Goal: Task Accomplishment & Management: Manage account settings

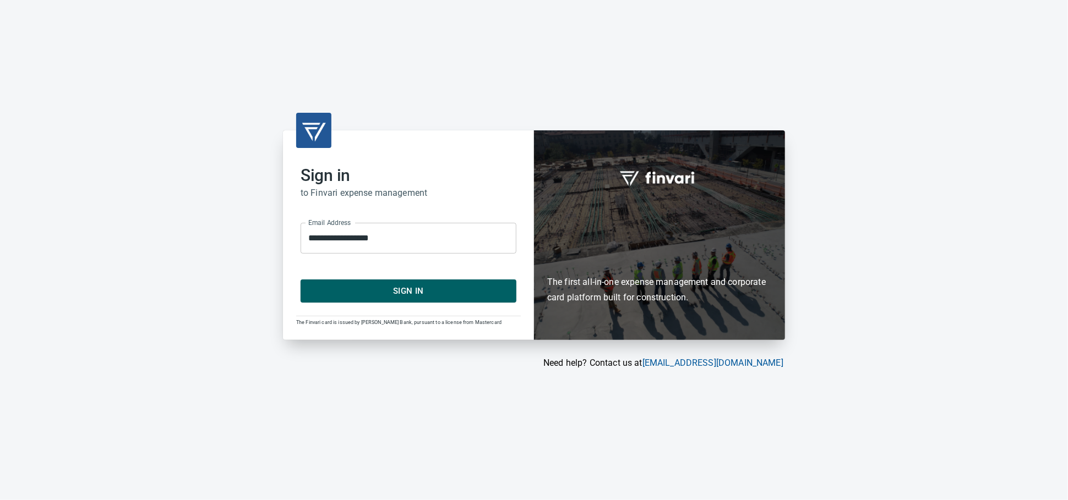
click at [402, 276] on form "**********" at bounding box center [409, 258] width 216 height 89
click at [406, 298] on span "Sign In" at bounding box center [409, 291] width 192 height 14
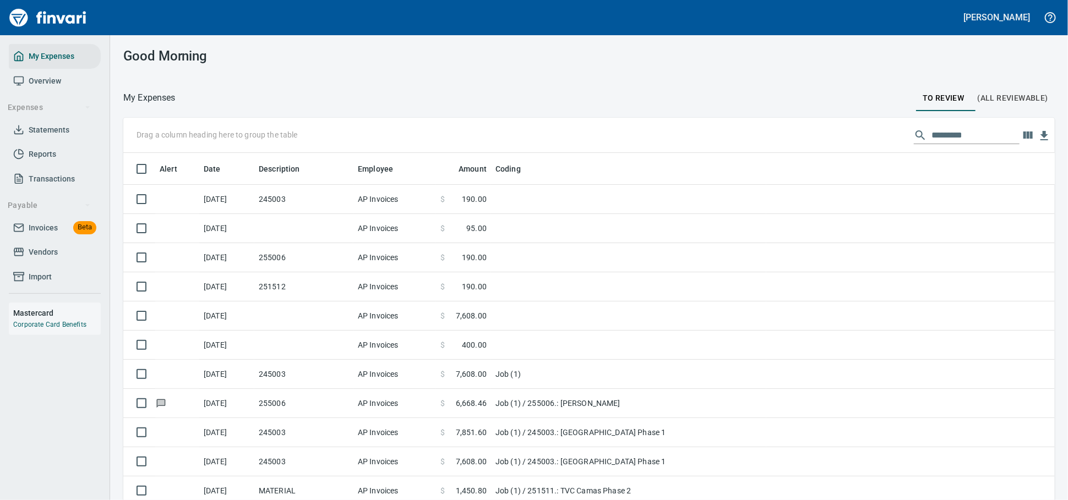
scroll to position [369, 903]
click at [37, 235] on span "Invoices" at bounding box center [43, 228] width 29 height 14
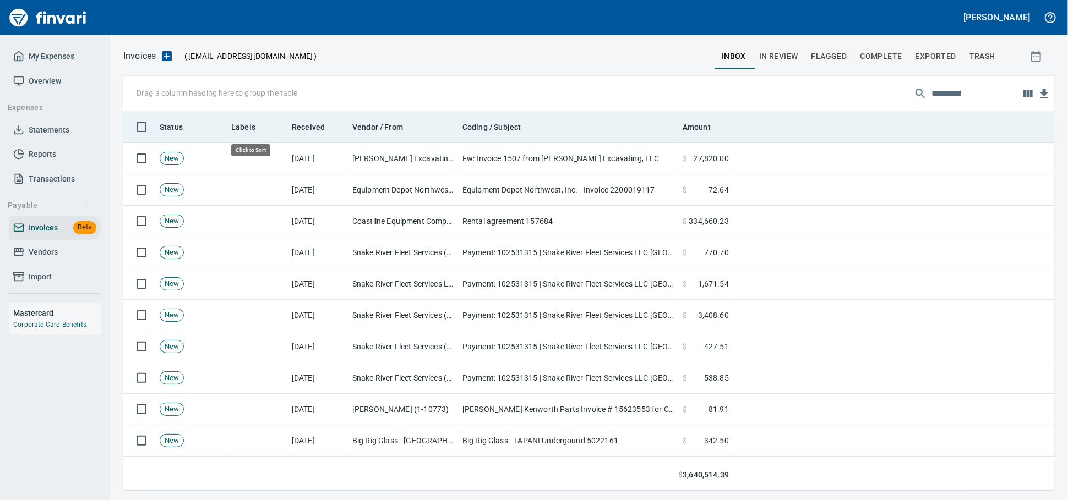
scroll to position [369, 912]
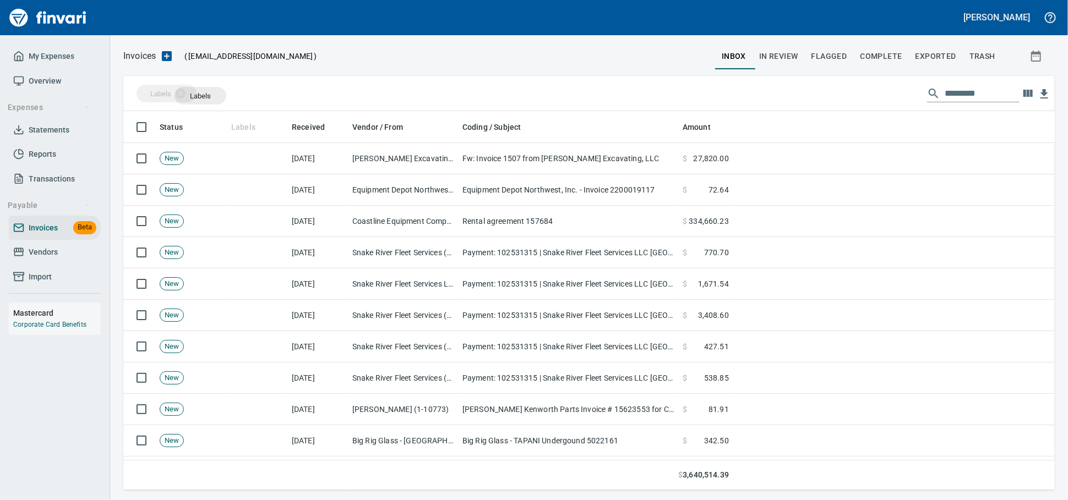
drag, startPoint x: 240, startPoint y: 128, endPoint x: 193, endPoint y: 101, distance: 54.2
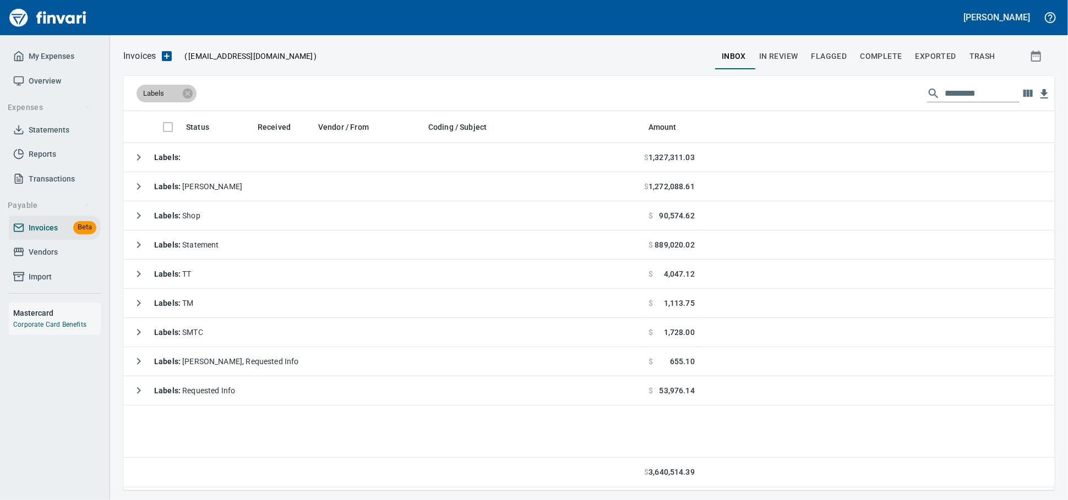
scroll to position [369, 922]
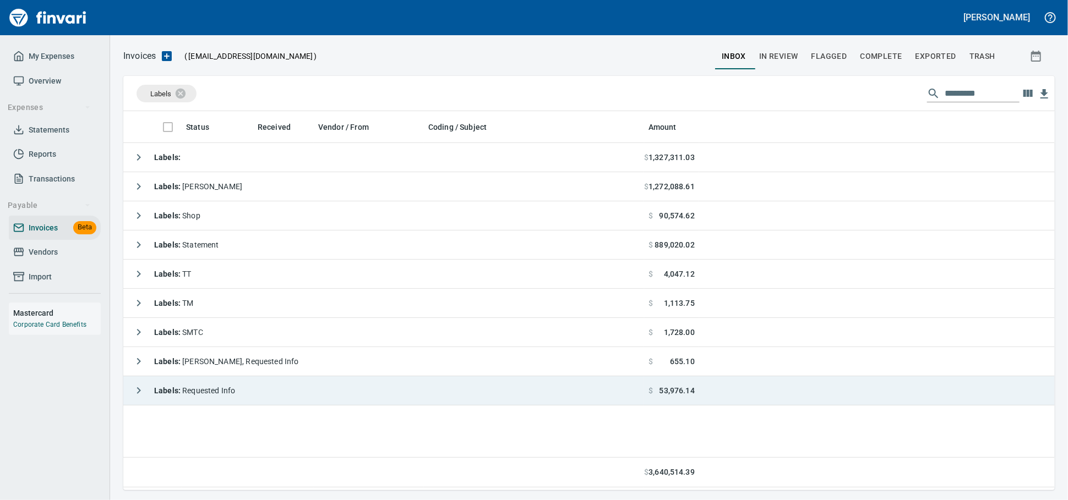
click at [220, 401] on div "Labels : Requested Info" at bounding box center [181, 391] width 107 height 22
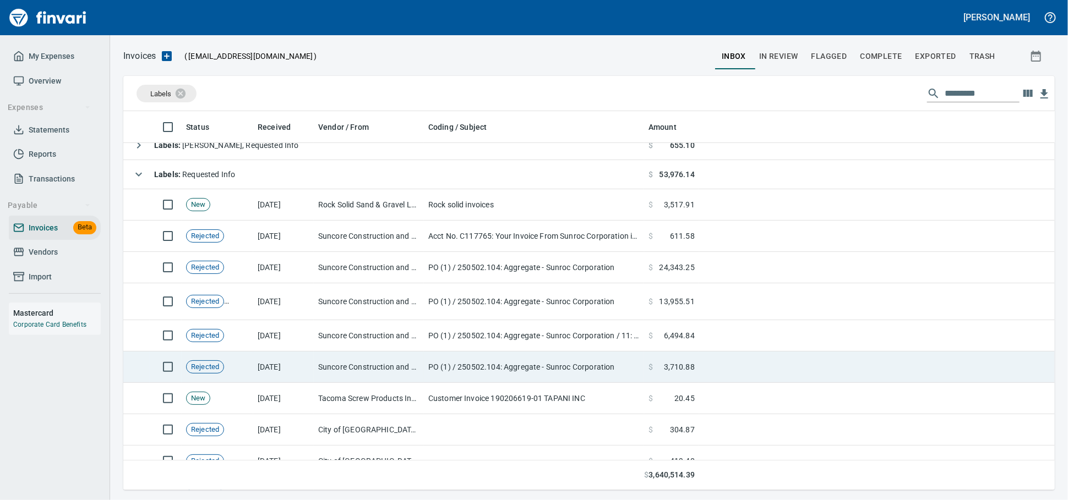
scroll to position [244, 0]
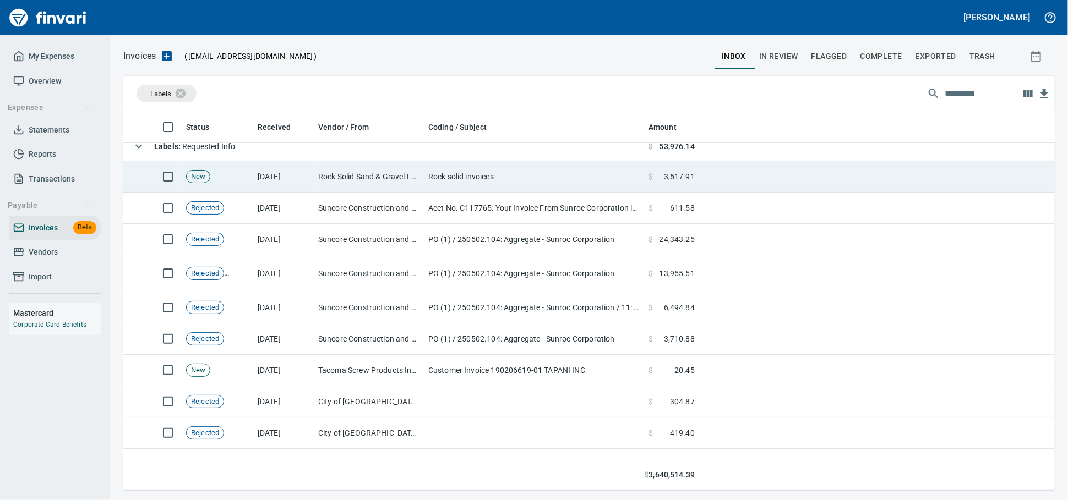
click at [522, 177] on td "Rock solid invoices" at bounding box center [534, 176] width 220 height 31
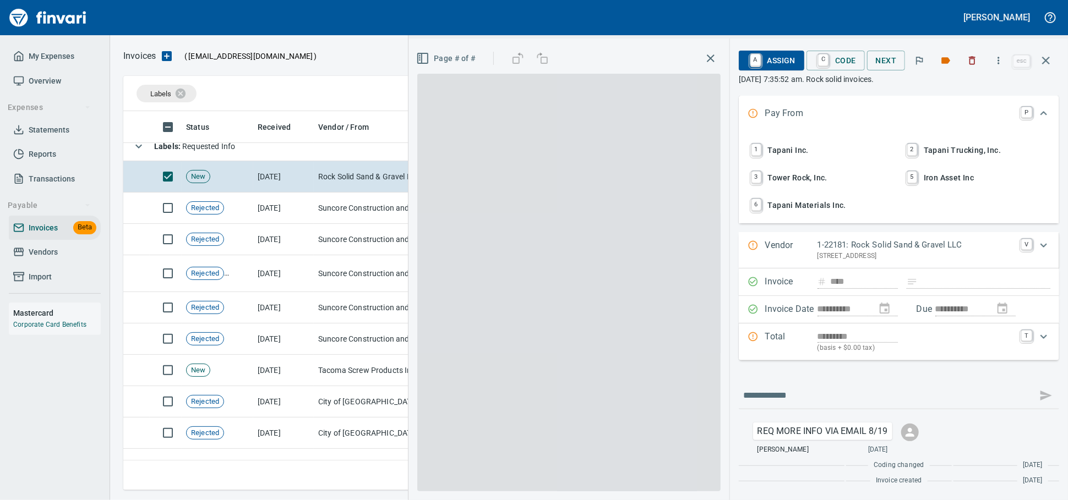
scroll to position [369, 912]
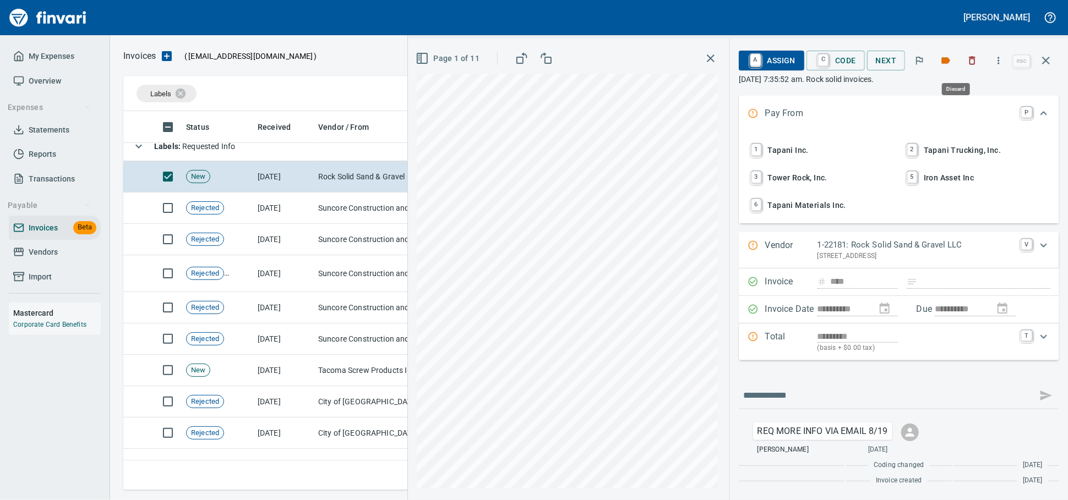
click at [963, 71] on button "button" at bounding box center [972, 60] width 24 height 24
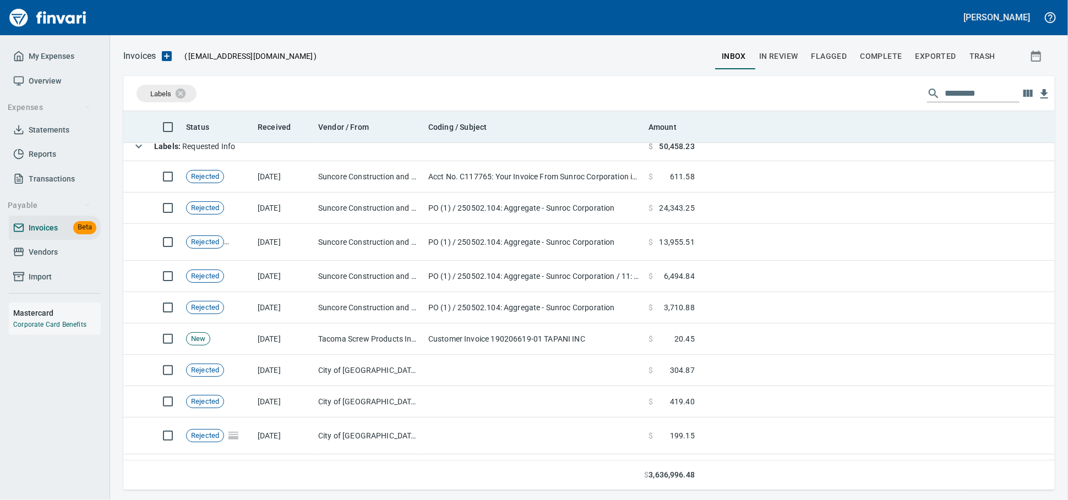
scroll to position [369, 912]
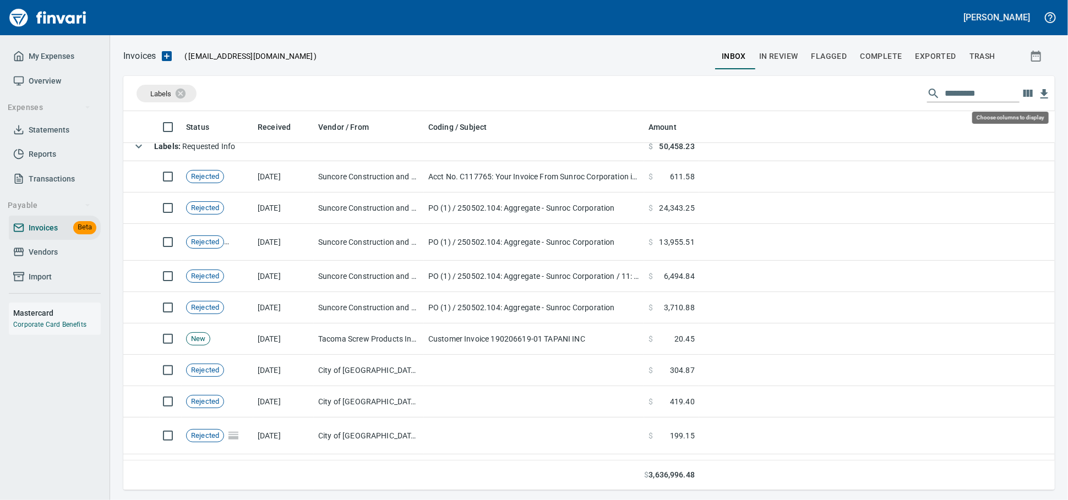
click at [1021, 99] on icon "button" at bounding box center [1027, 93] width 13 height 13
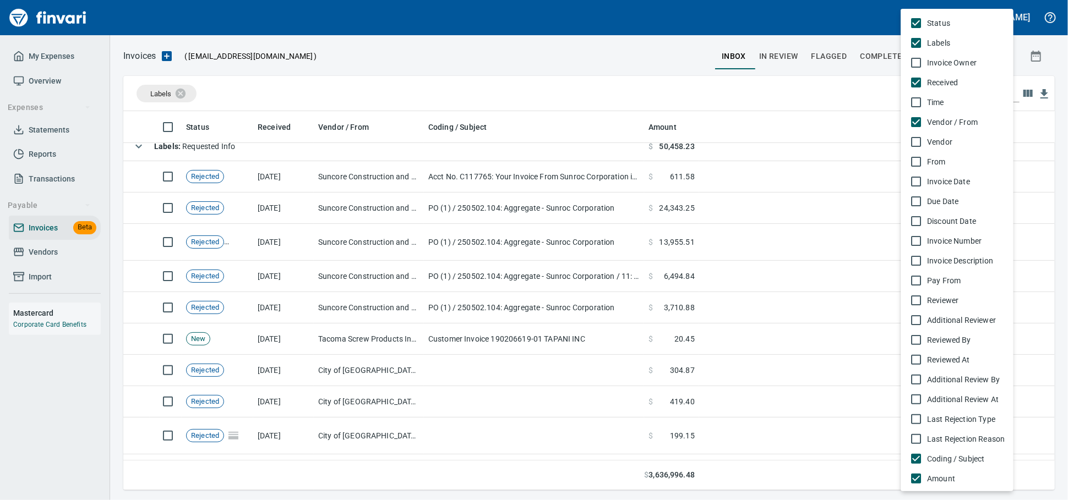
scroll to position [369, 912]
click at [946, 247] on span "Invoice Number" at bounding box center [966, 241] width 78 height 11
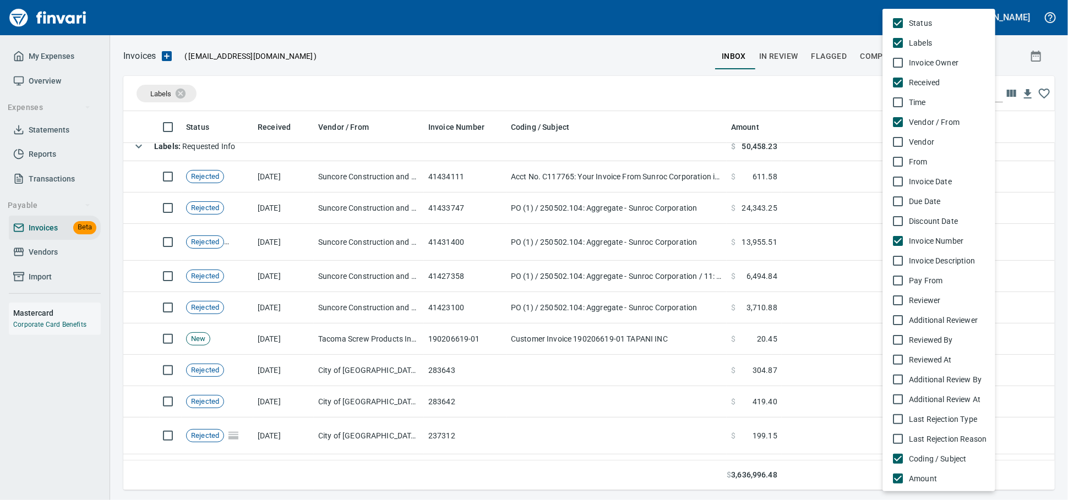
click at [498, 164] on div at bounding box center [534, 250] width 1068 height 500
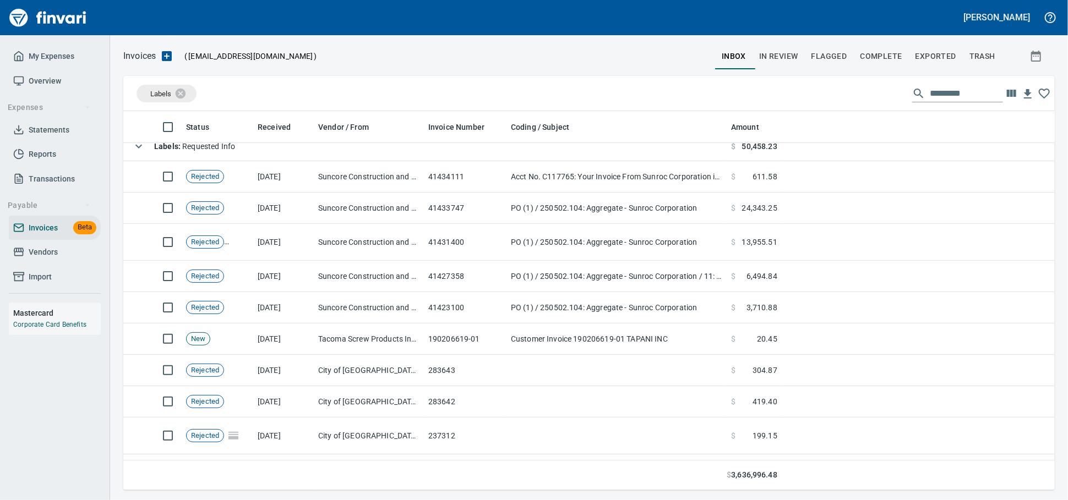
click at [494, 176] on div "Status Labels Invoice Owner Received Time Vendor / From Vendor From Invoice Dat…" at bounding box center [534, 250] width 1068 height 500
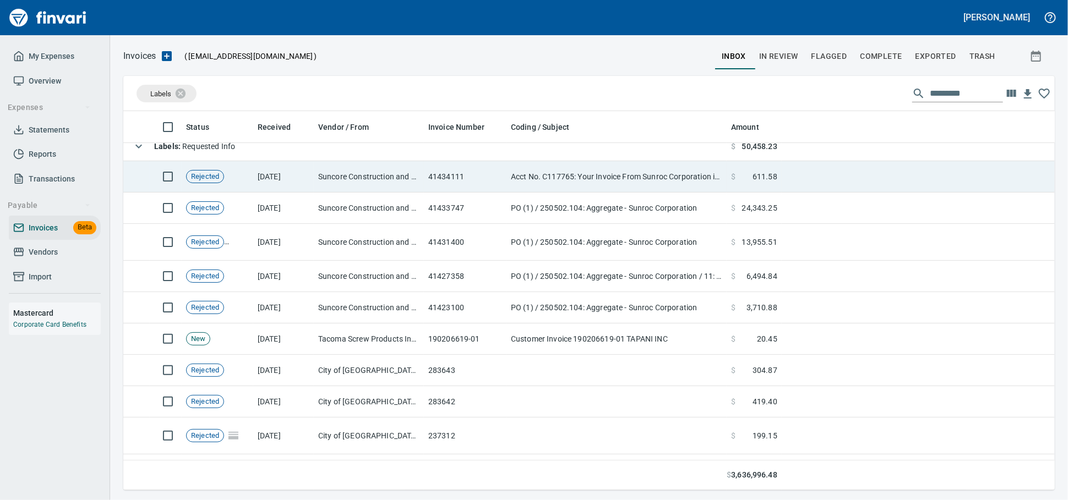
click at [494, 177] on td "41434111" at bounding box center [465, 176] width 83 height 31
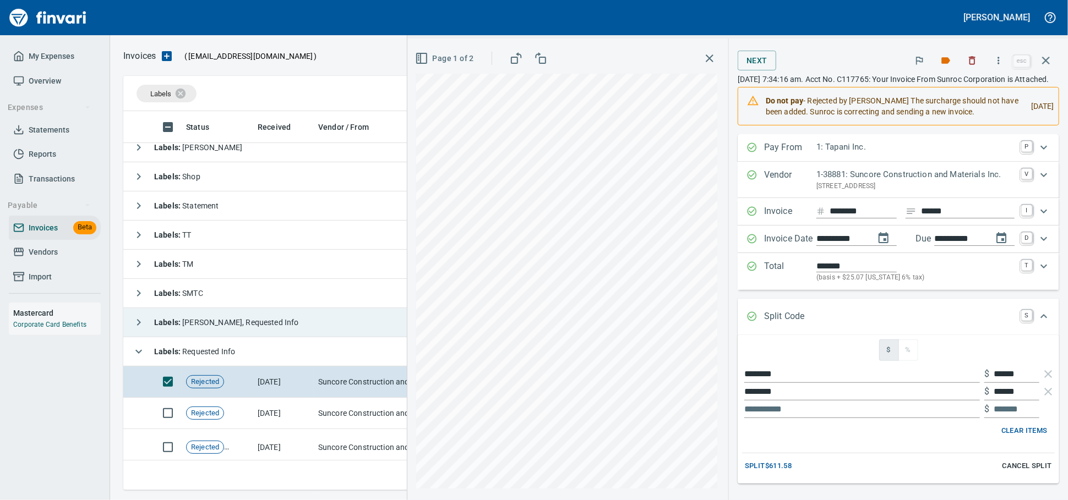
scroll to position [61, 0]
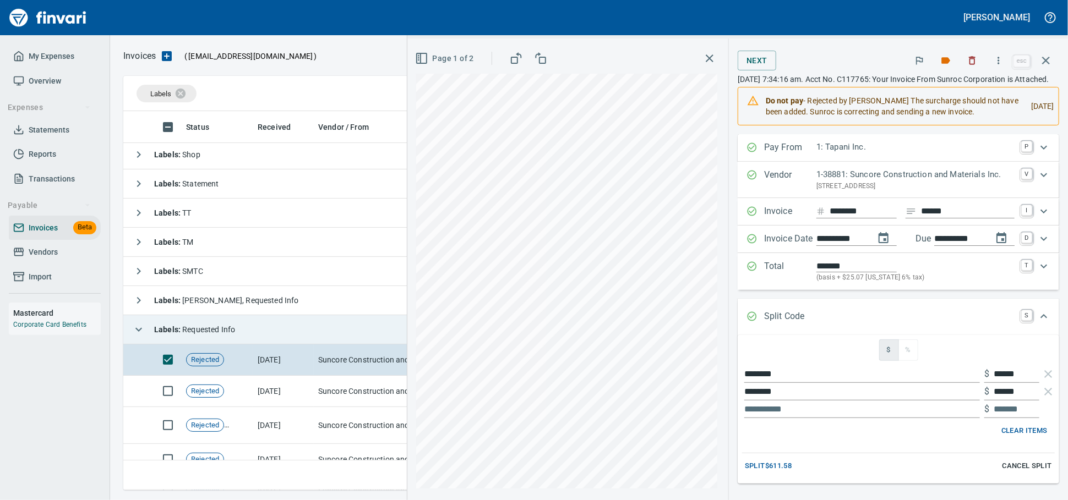
click at [194, 329] on span "Labels : Requested Info" at bounding box center [194, 329] width 81 height 9
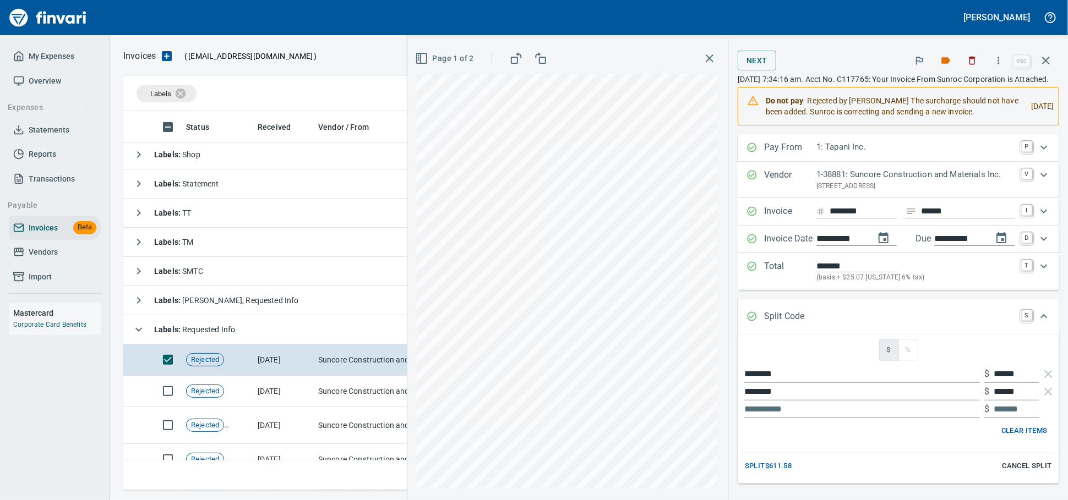
scroll to position [369, 921]
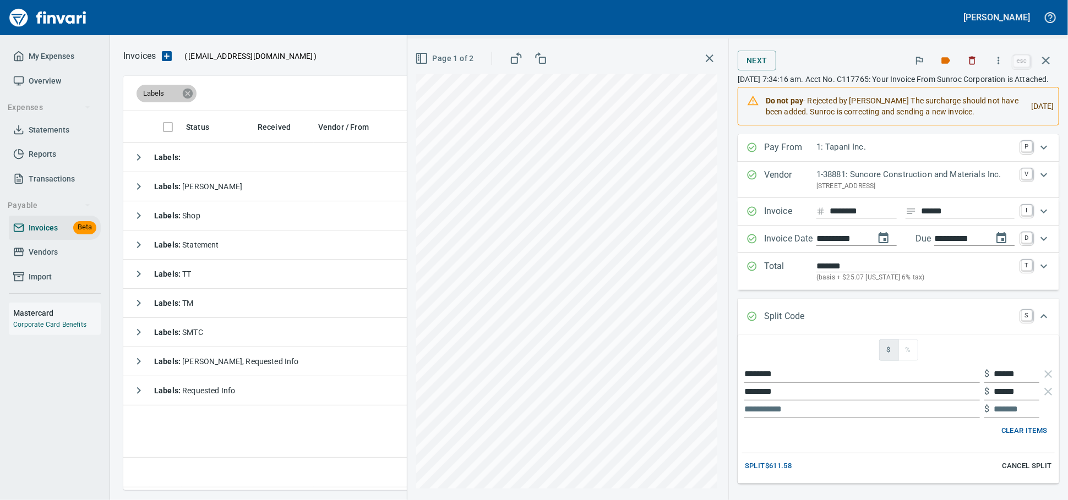
click at [189, 93] on icon at bounding box center [188, 94] width 12 height 12
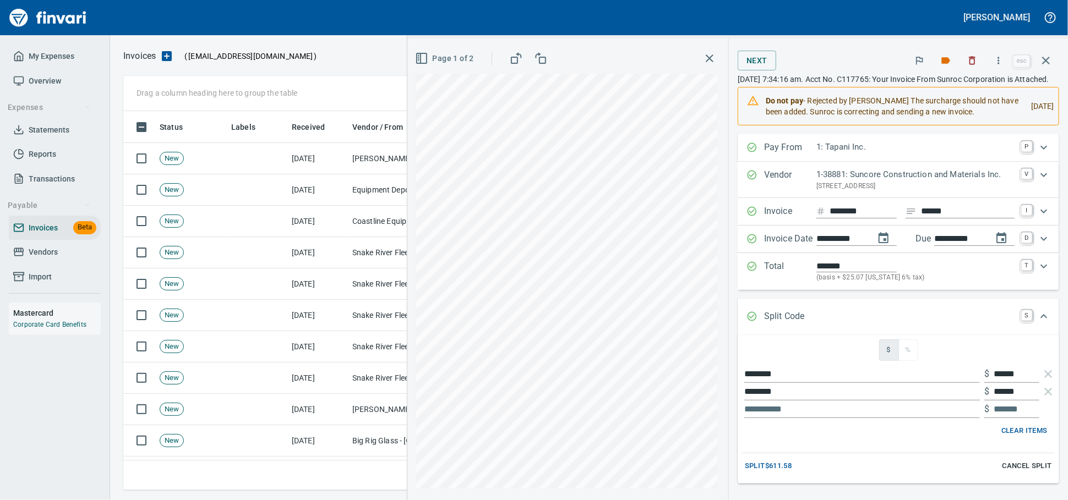
scroll to position [369, 912]
drag, startPoint x: 170, startPoint y: 126, endPoint x: 164, endPoint y: 97, distance: 29.4
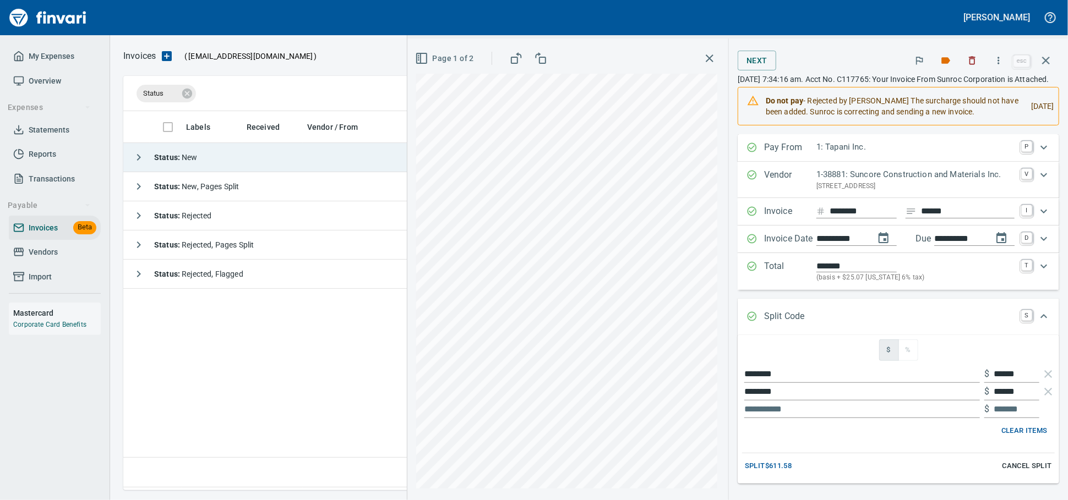
scroll to position [369, 921]
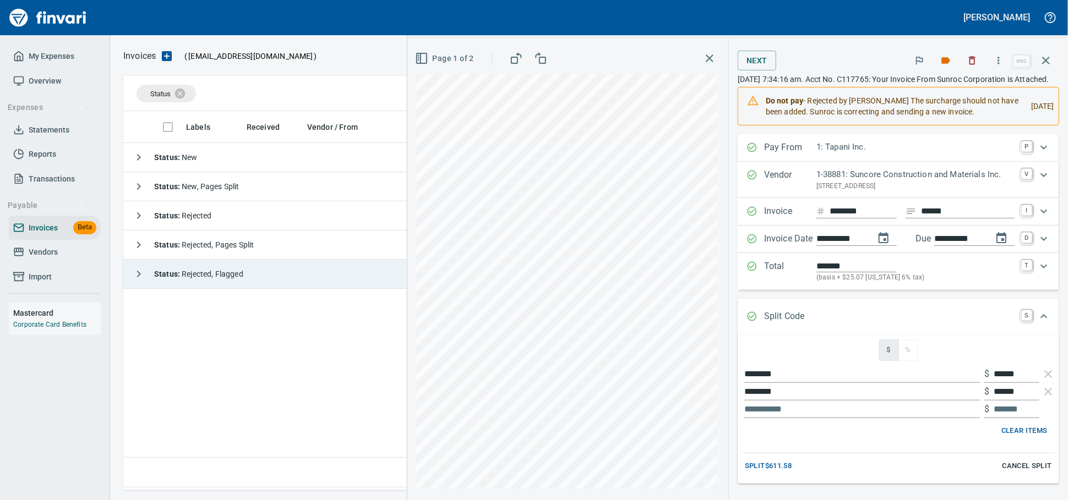
click at [210, 274] on span "Status : Rejected, Flagged" at bounding box center [198, 274] width 89 height 9
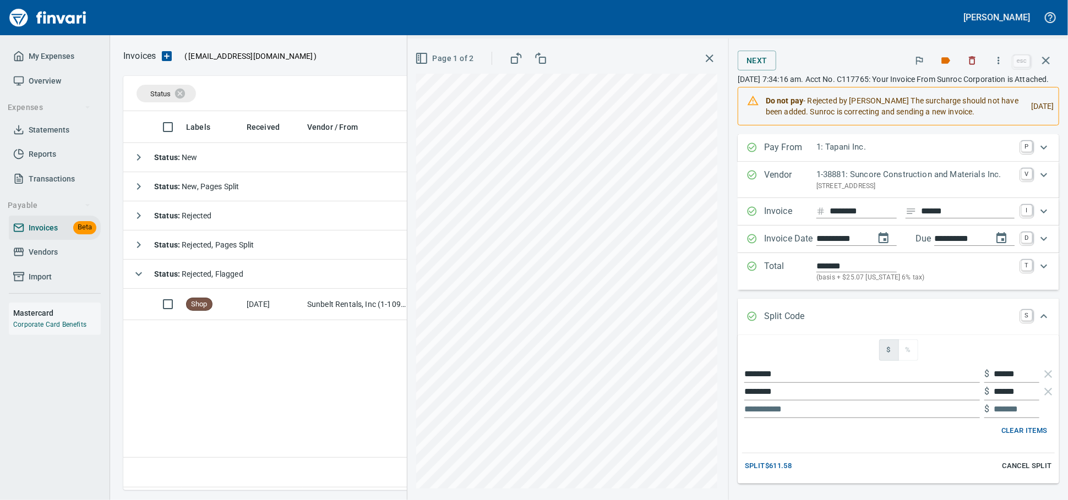
click at [1051, 59] on icon "button" at bounding box center [1045, 60] width 13 height 13
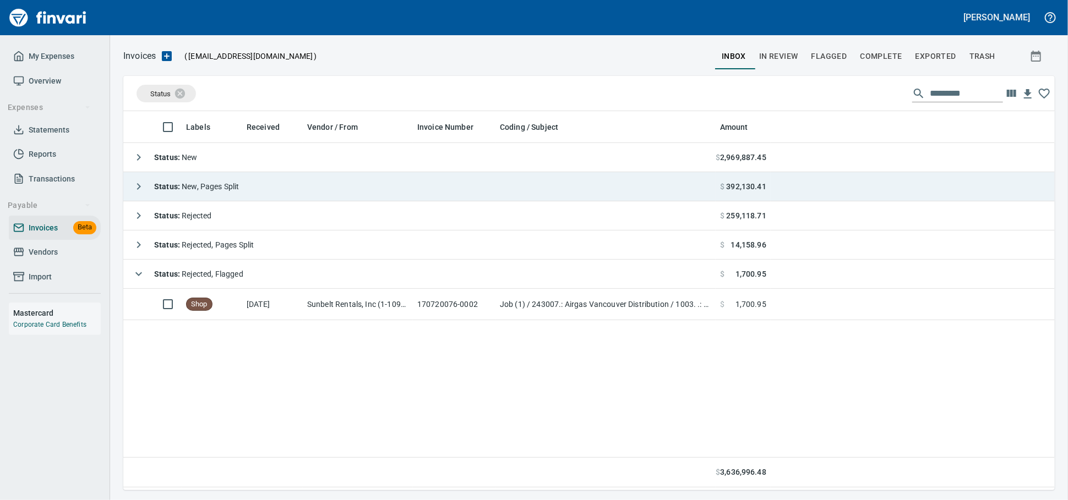
scroll to position [369, 921]
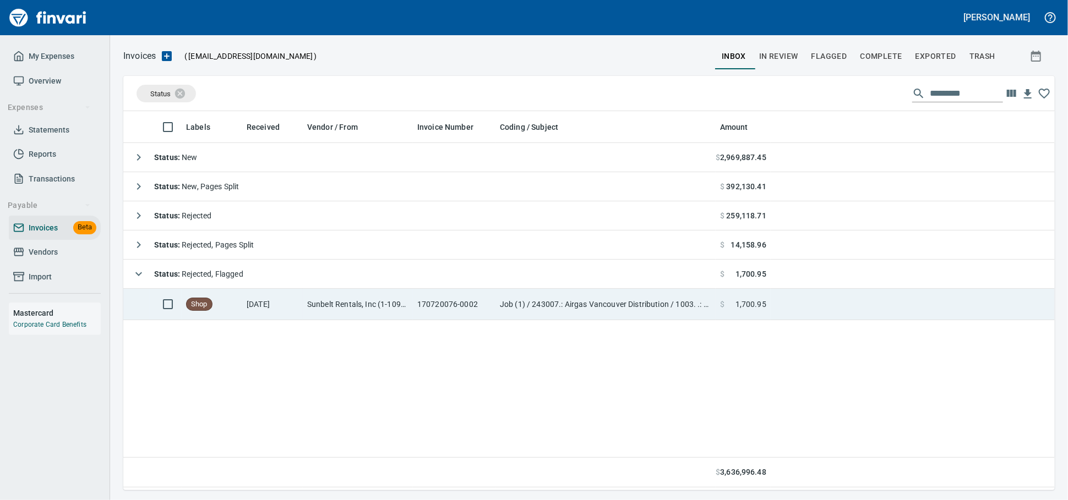
click at [441, 293] on td "170720076-0002" at bounding box center [454, 304] width 83 height 31
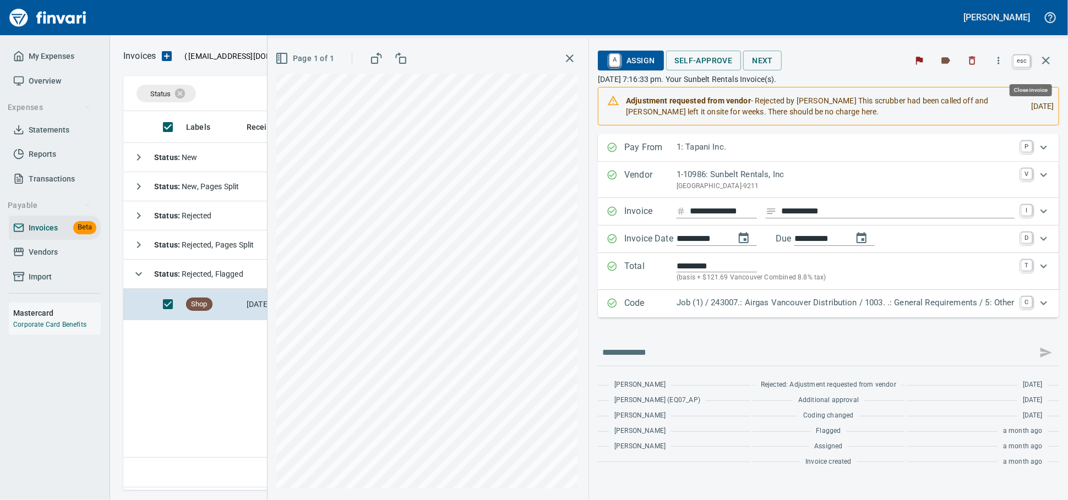
click at [1049, 58] on icon "button" at bounding box center [1045, 60] width 13 height 13
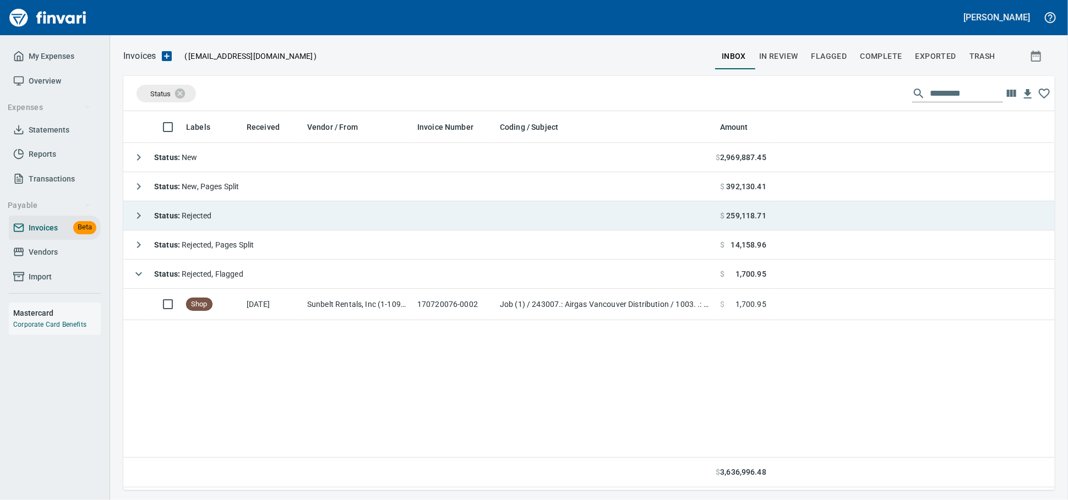
scroll to position [369, 922]
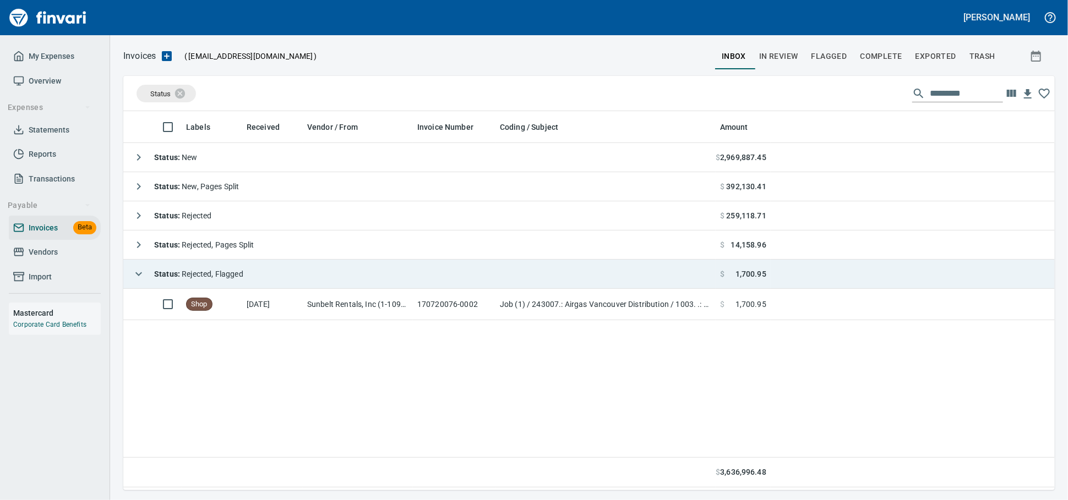
click at [243, 270] on div "Status : Rejected, Flagged" at bounding box center [186, 274] width 116 height 22
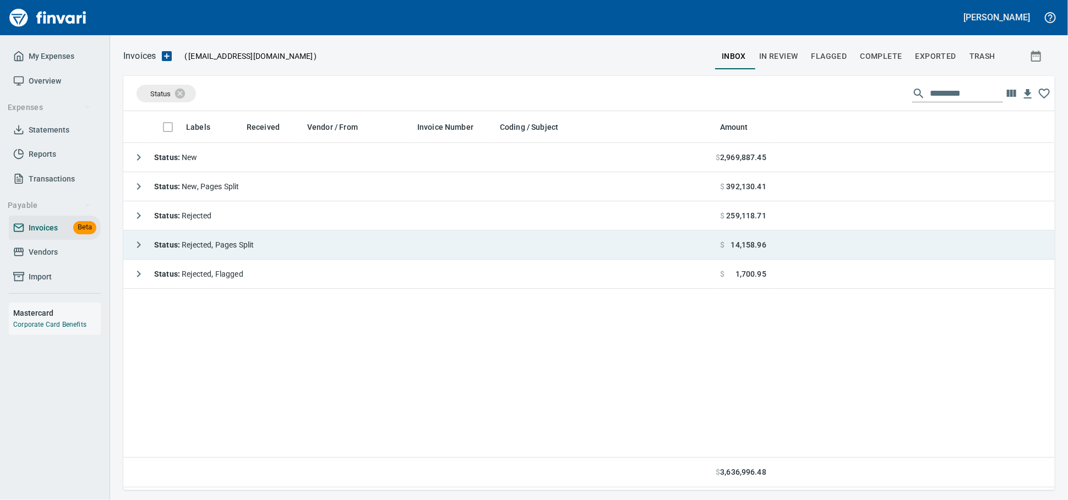
click at [254, 256] on div "Status : Rejected, Pages Split" at bounding box center [191, 245] width 126 height 22
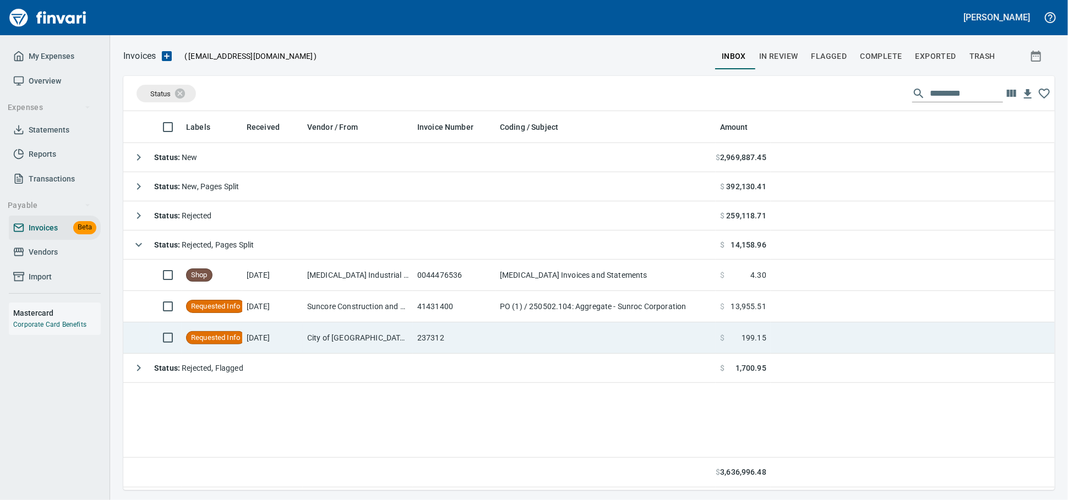
click at [359, 338] on td "City of [GEOGRAPHIC_DATA] (1-29802)" at bounding box center [358, 338] width 110 height 31
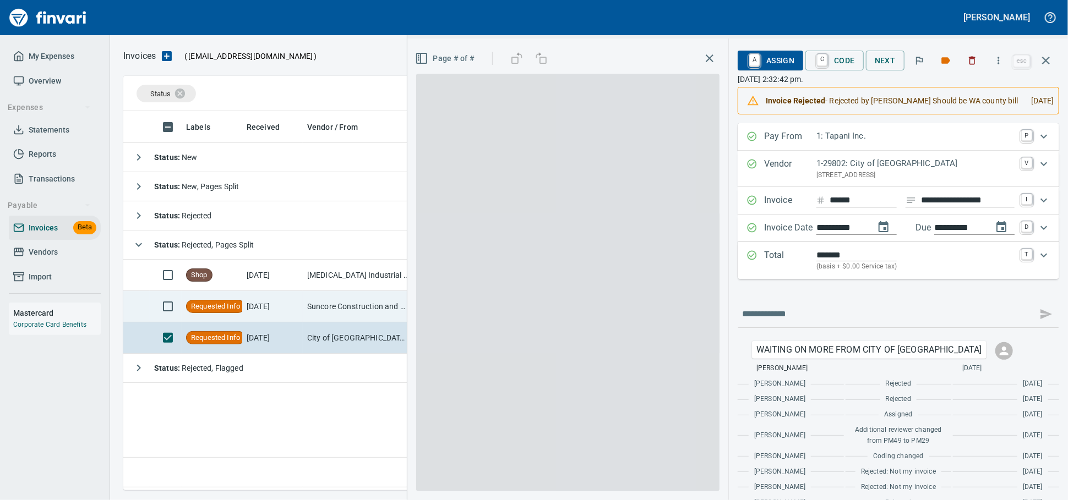
scroll to position [369, 921]
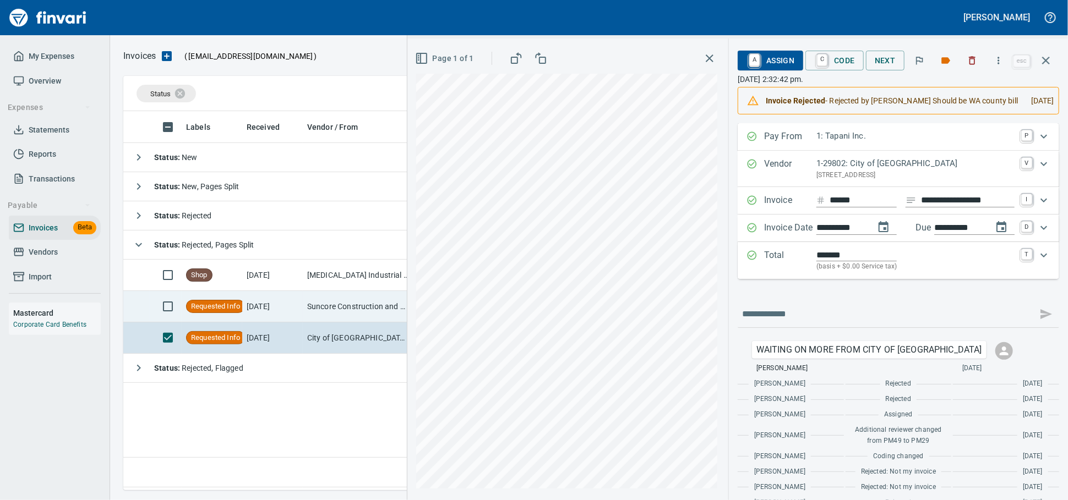
click at [323, 304] on td "Suncore Construction and Materials Inc. (1-38881)" at bounding box center [358, 306] width 110 height 31
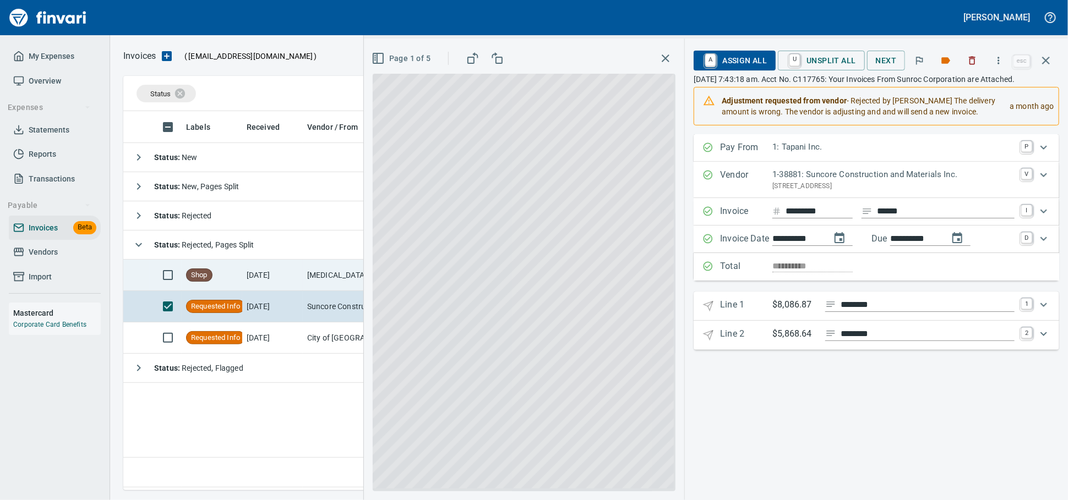
click at [291, 280] on td "[DATE]" at bounding box center [272, 275] width 61 height 31
click at [292, 282] on td "[DATE]" at bounding box center [272, 275] width 61 height 31
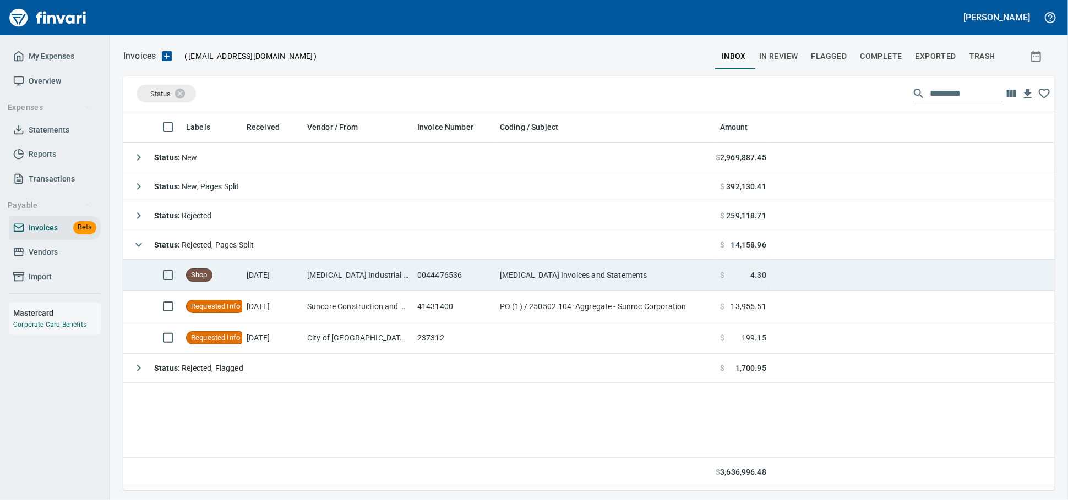
click at [279, 276] on td "[DATE]" at bounding box center [272, 275] width 61 height 31
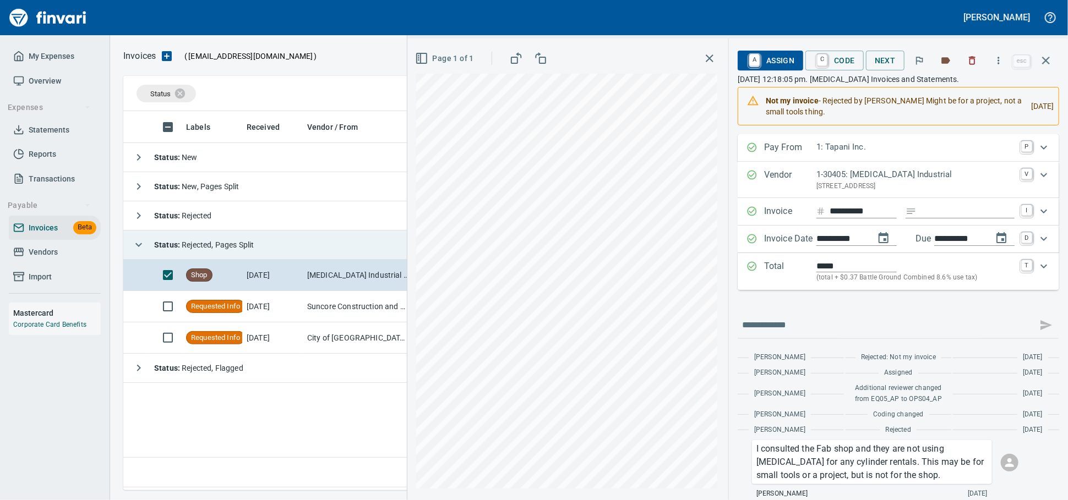
click at [284, 254] on td "Status : Rejected, Pages Split" at bounding box center [419, 245] width 592 height 29
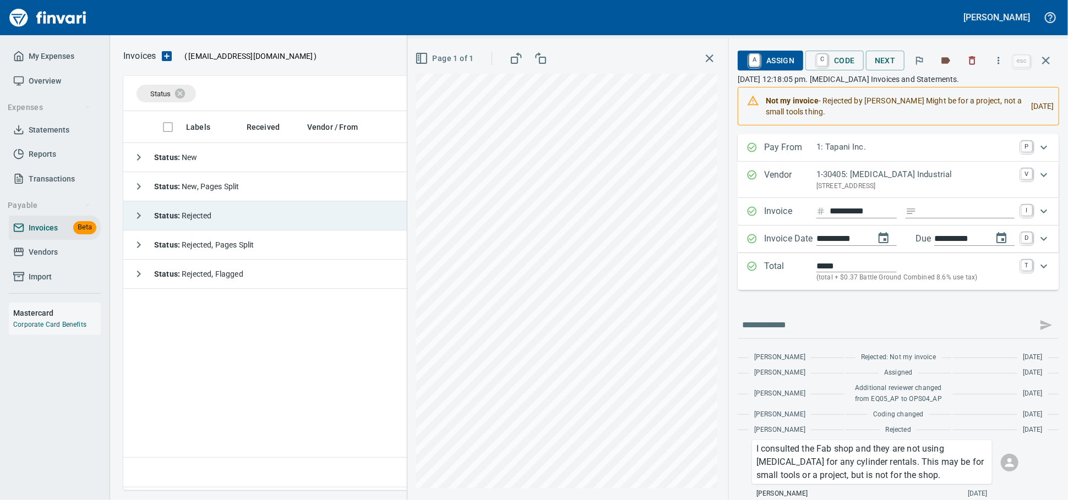
click at [295, 221] on td "Status : Rejected" at bounding box center [419, 215] width 592 height 29
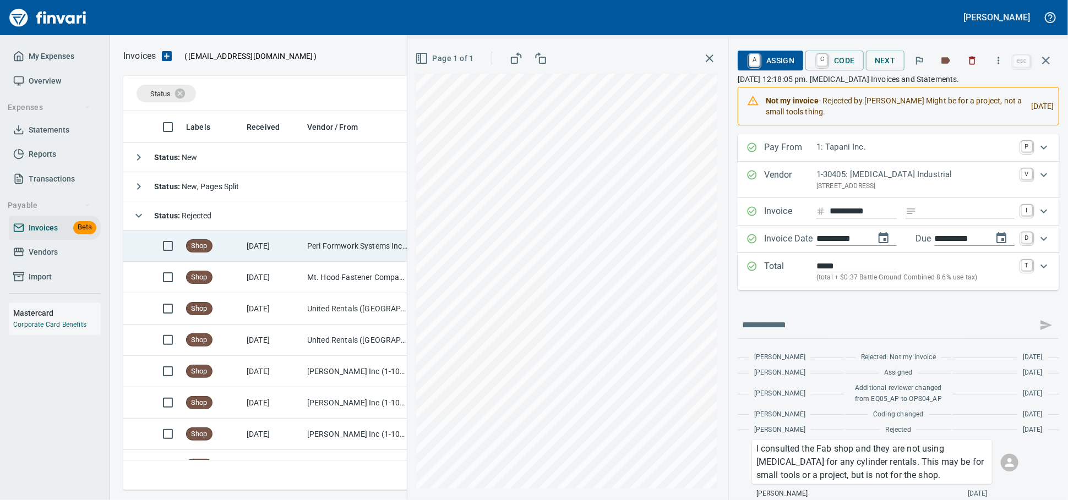
click at [288, 259] on td "[DATE]" at bounding box center [272, 246] width 61 height 31
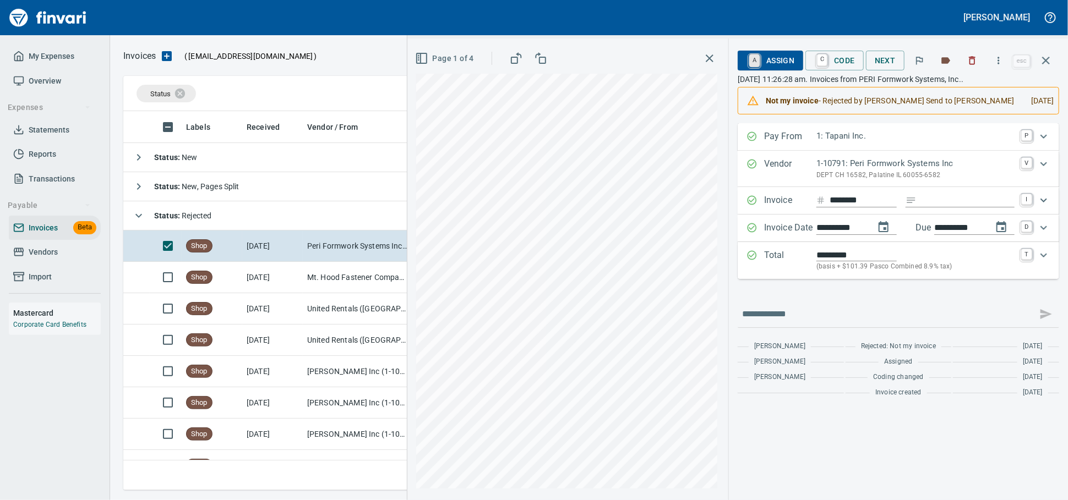
click at [749, 60] on link "A" at bounding box center [754, 61] width 10 height 12
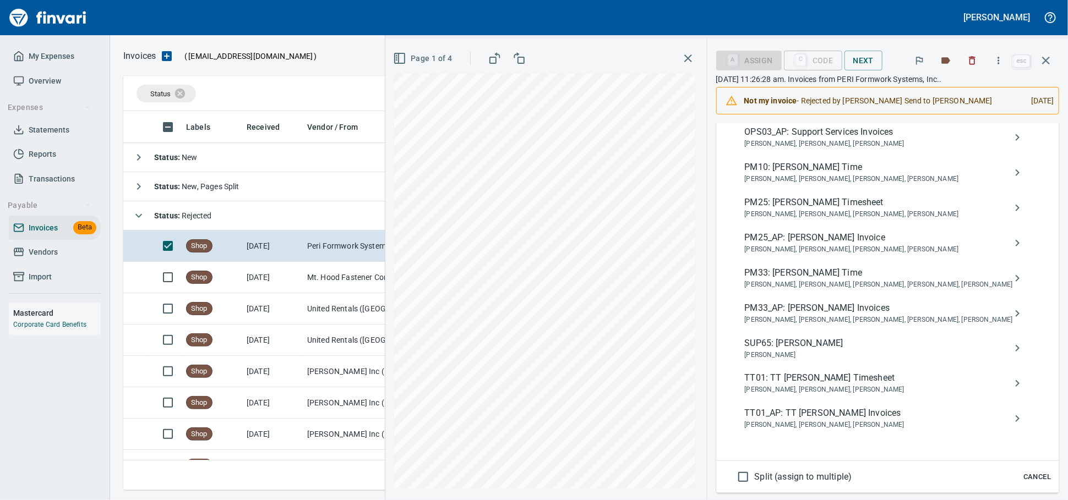
scroll to position [428, 0]
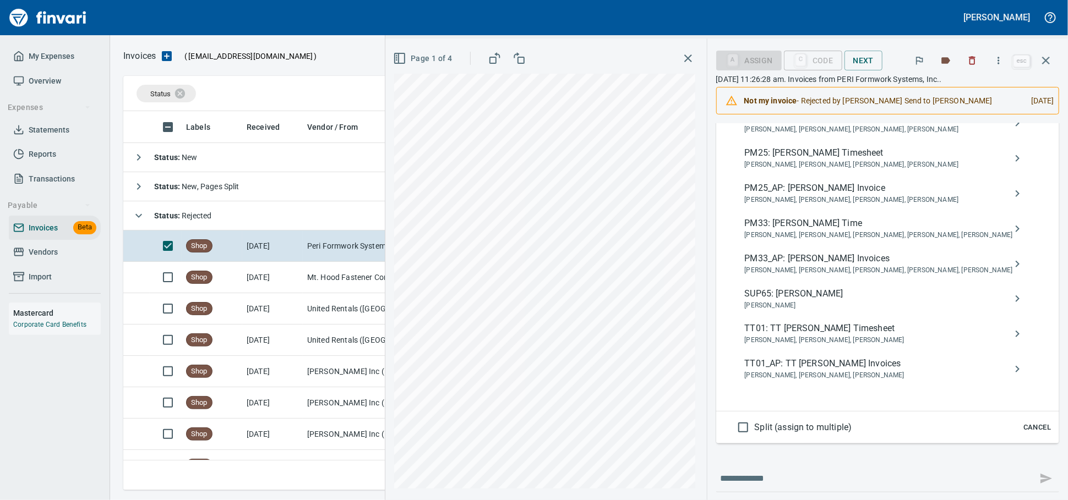
type input "*****"
click at [858, 206] on span "[PERSON_NAME], [PERSON_NAME], [PERSON_NAME], [PERSON_NAME]" at bounding box center [879, 200] width 268 height 11
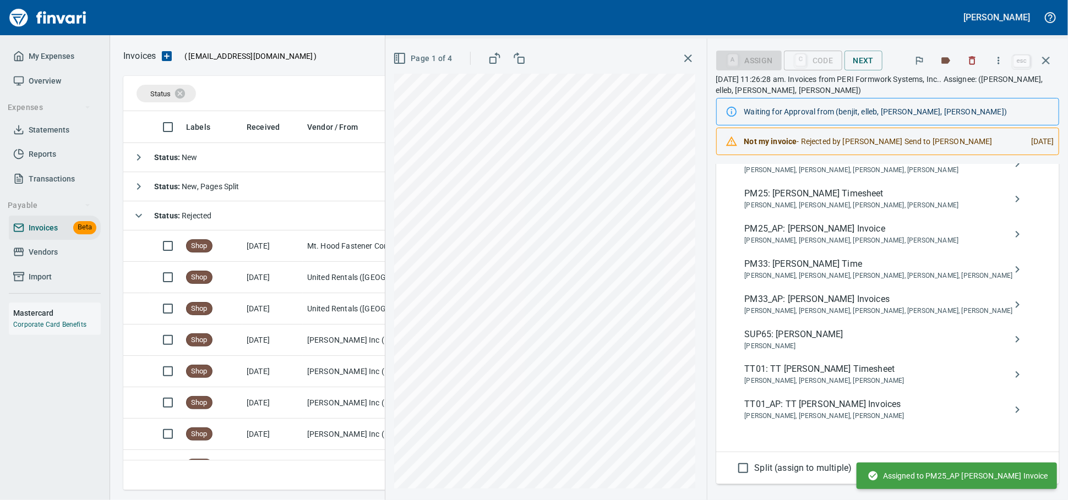
scroll to position [0, 0]
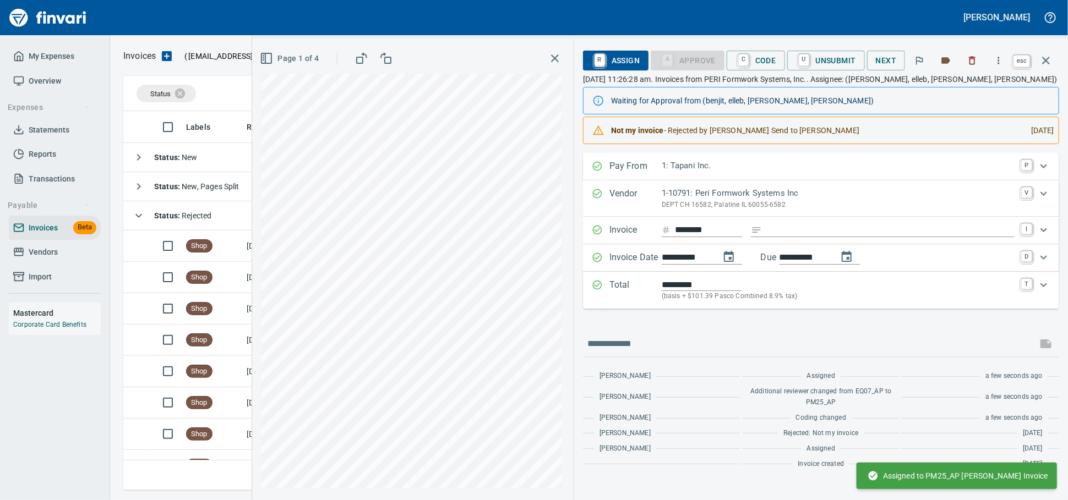
click at [1043, 64] on icon "button" at bounding box center [1046, 61] width 8 height 8
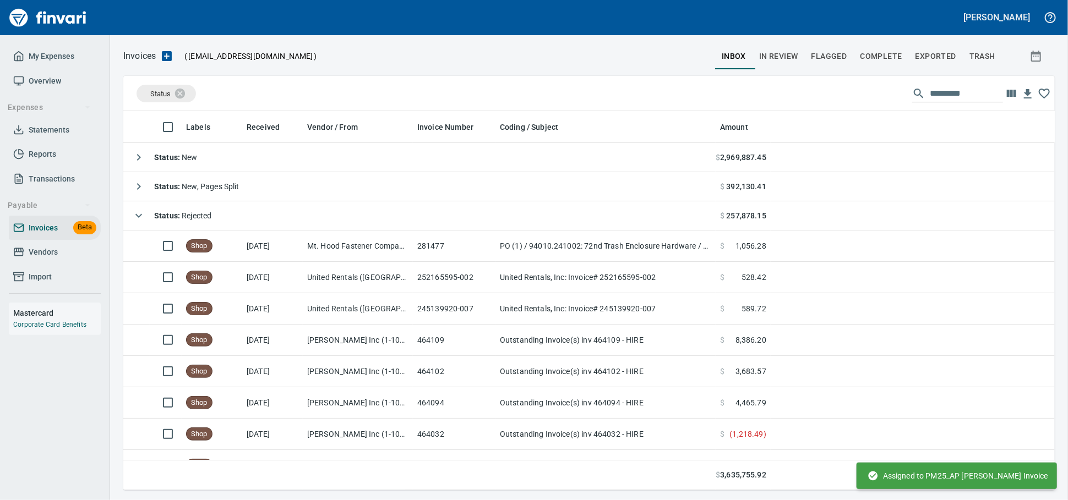
scroll to position [369, 912]
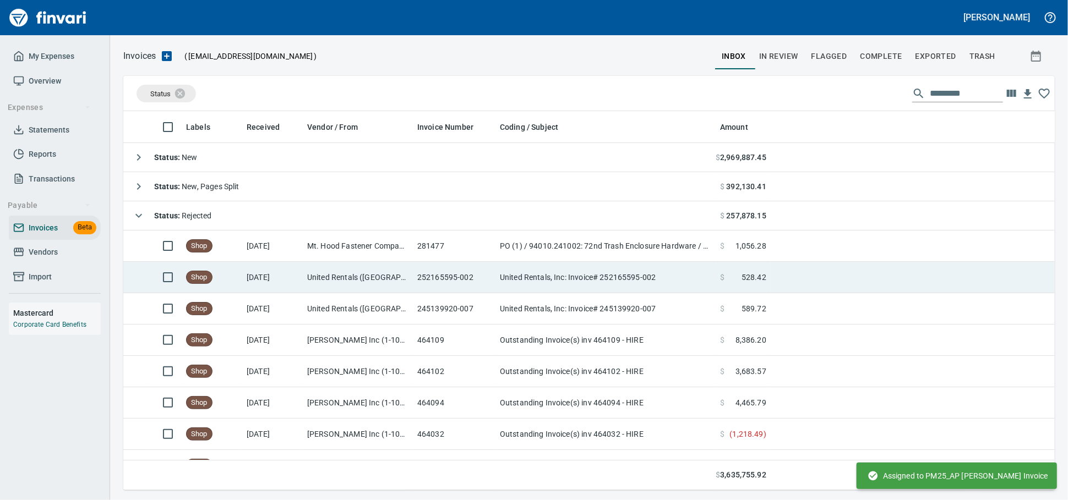
click at [384, 287] on td "United Rentals ([GEOGRAPHIC_DATA]), Inc. (1-11054)" at bounding box center [358, 277] width 110 height 31
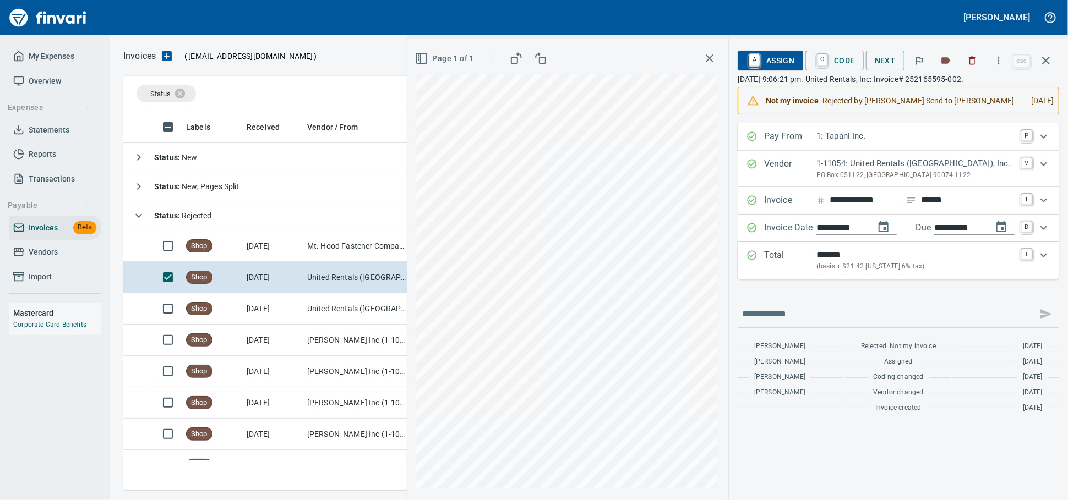
click at [755, 62] on span "A Assign" at bounding box center [770, 60] width 48 height 19
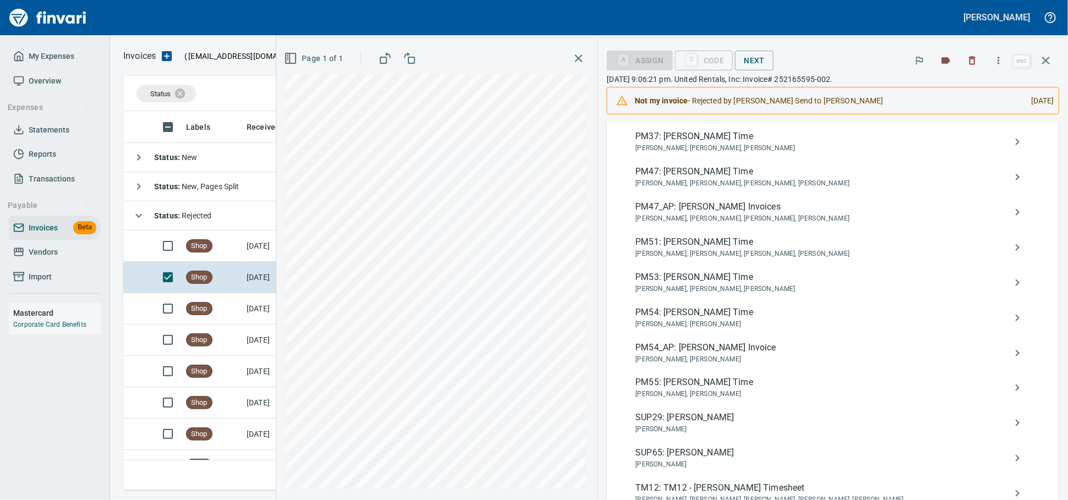
scroll to position [795, 0]
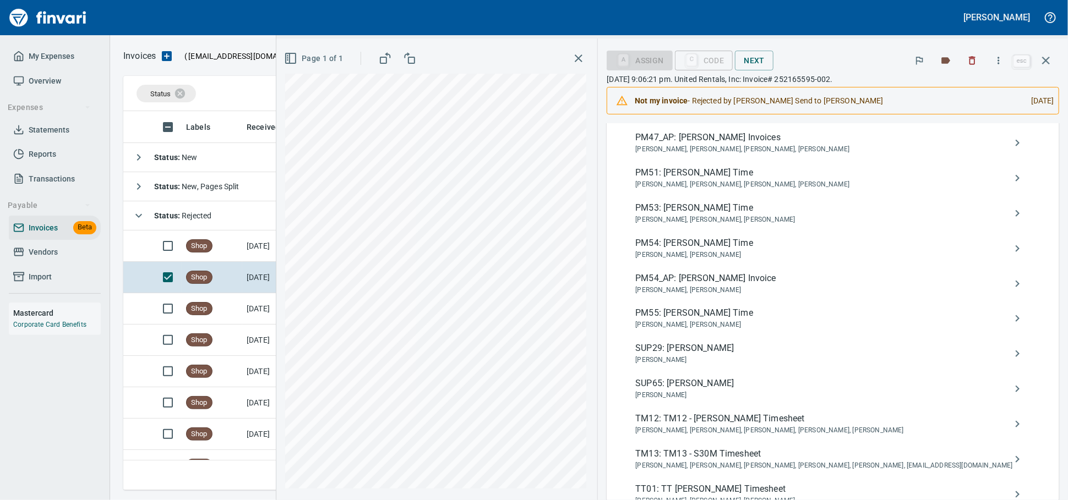
type input "**********"
click at [742, 285] on span "PM54_AP: [PERSON_NAME] Invoice" at bounding box center [824, 278] width 378 height 13
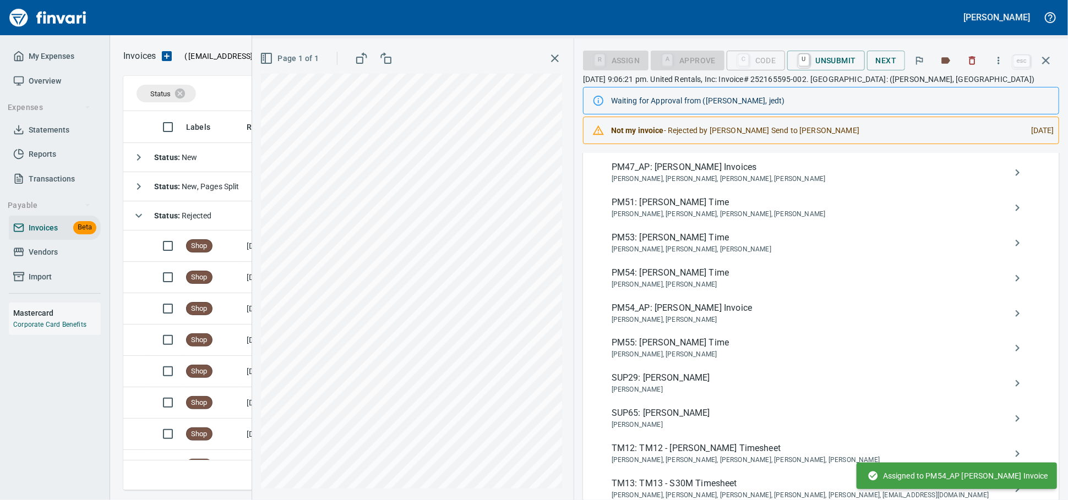
scroll to position [34, 0]
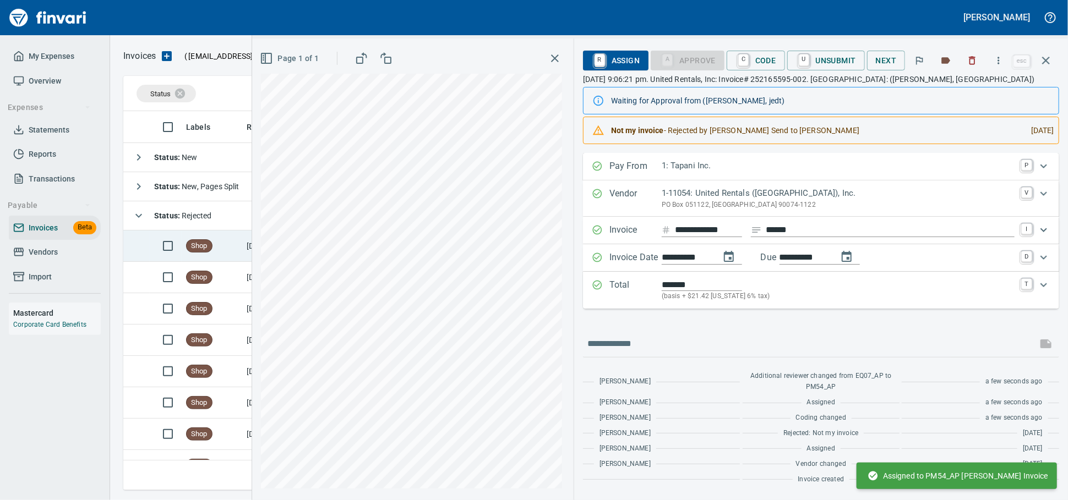
click at [200, 255] on td "Shop" at bounding box center [212, 246] width 61 height 31
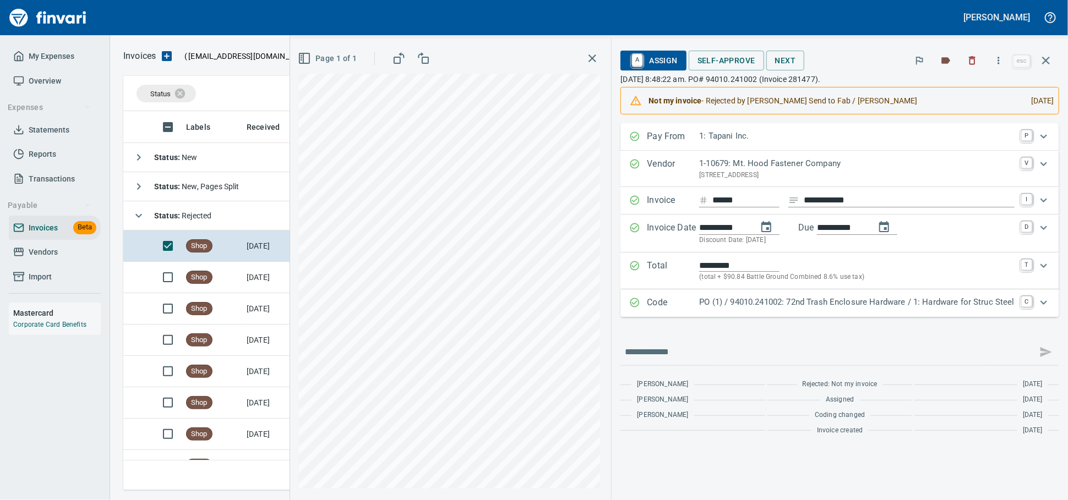
click at [630, 59] on span "A Assign" at bounding box center [653, 60] width 48 height 19
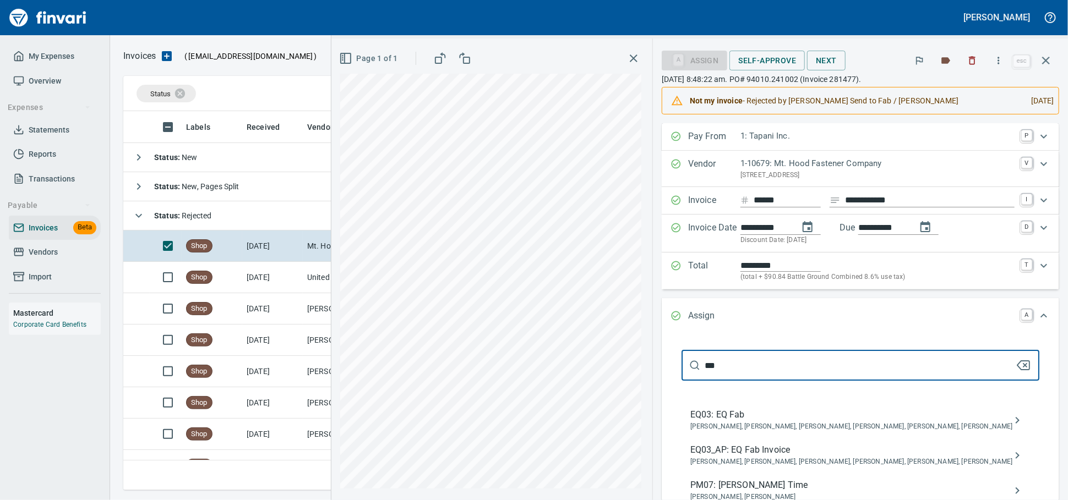
type input "***"
click at [763, 422] on span "EQ03: EQ Fab" at bounding box center [851, 414] width 323 height 13
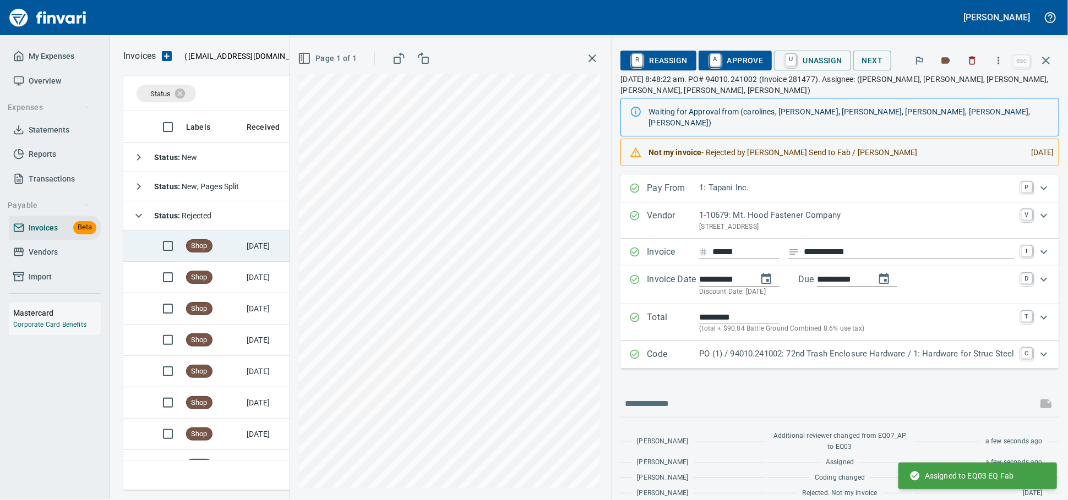
click at [196, 244] on span "Shop" at bounding box center [199, 246] width 25 height 10
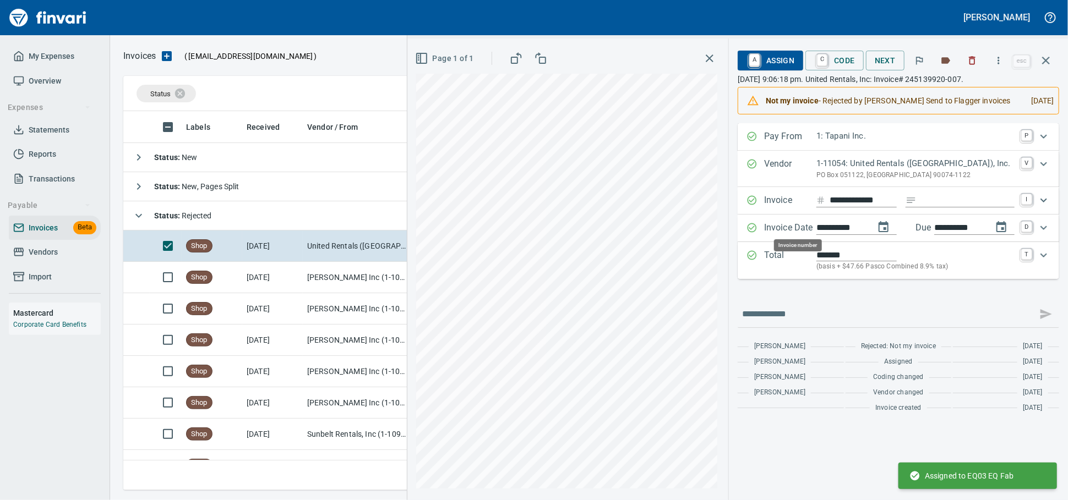
scroll to position [369, 912]
click at [762, 58] on span "A Assign" at bounding box center [770, 60] width 48 height 19
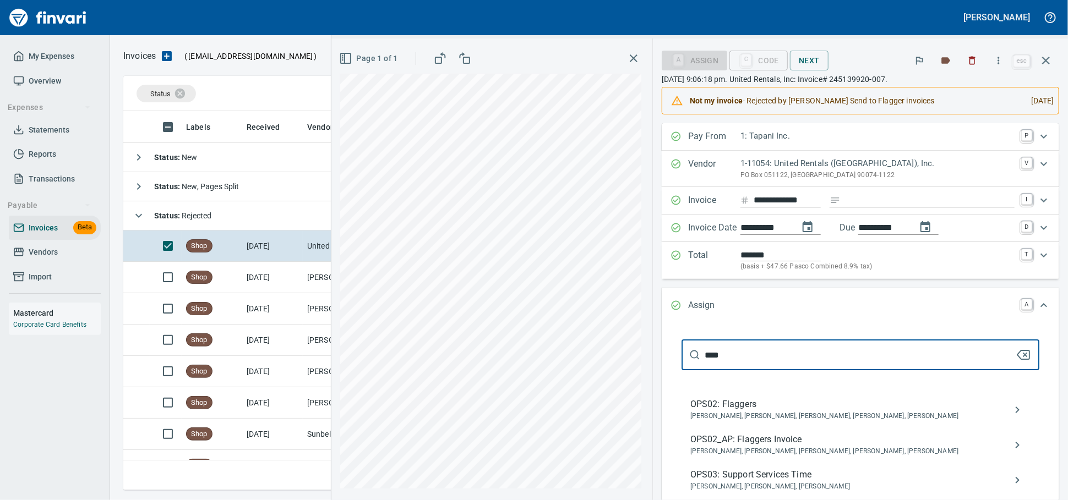
type input "****"
click at [844, 422] on span "[PERSON_NAME], [PERSON_NAME], [PERSON_NAME], [PERSON_NAME], [PERSON_NAME]" at bounding box center [851, 416] width 323 height 11
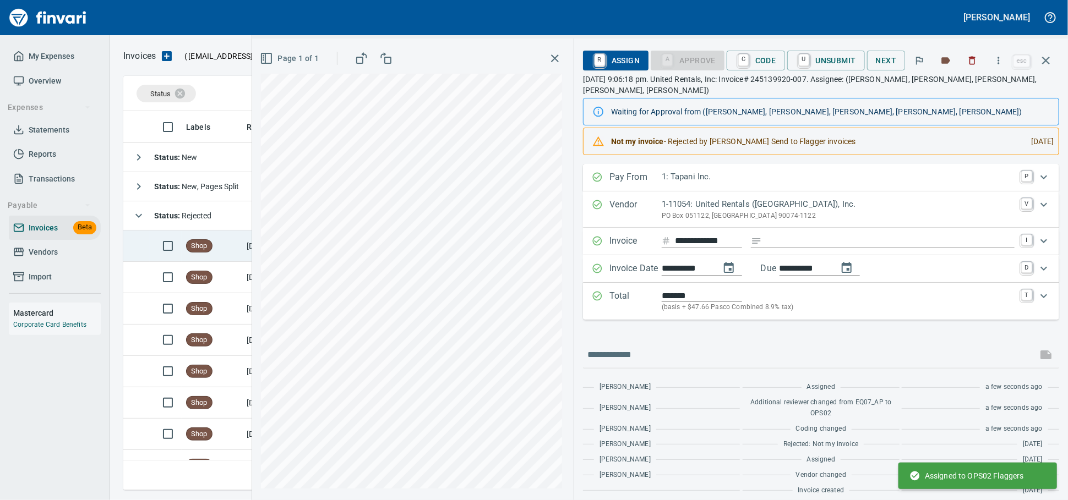
click at [195, 251] on span "Shop" at bounding box center [199, 246] width 25 height 10
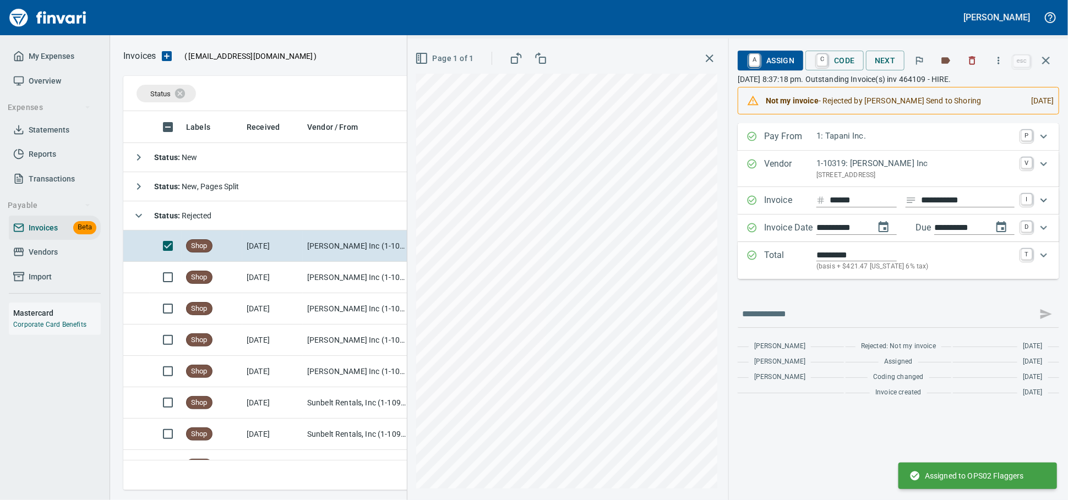
click at [761, 63] on span "A Assign" at bounding box center [770, 60] width 48 height 19
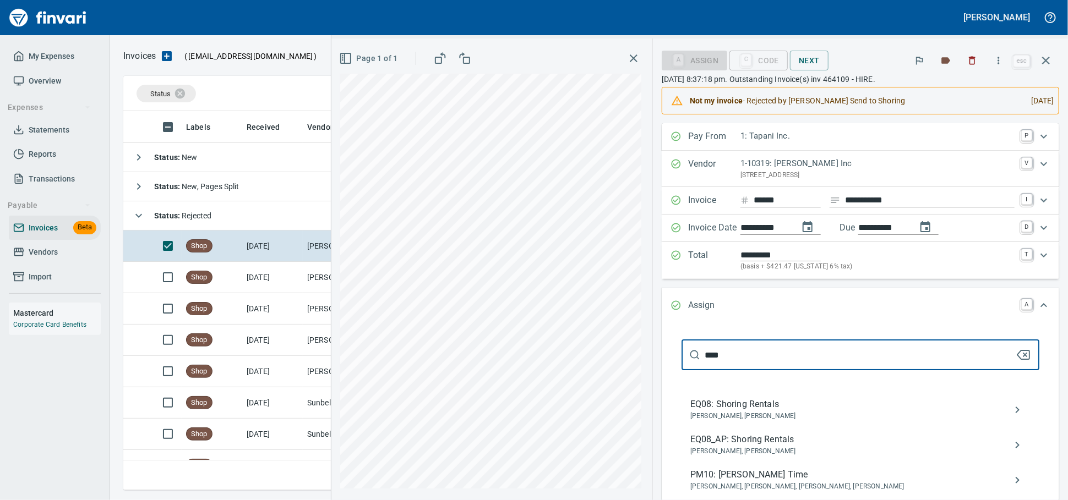
type input "****"
click at [821, 422] on span "[PERSON_NAME], [PERSON_NAME]" at bounding box center [851, 416] width 323 height 11
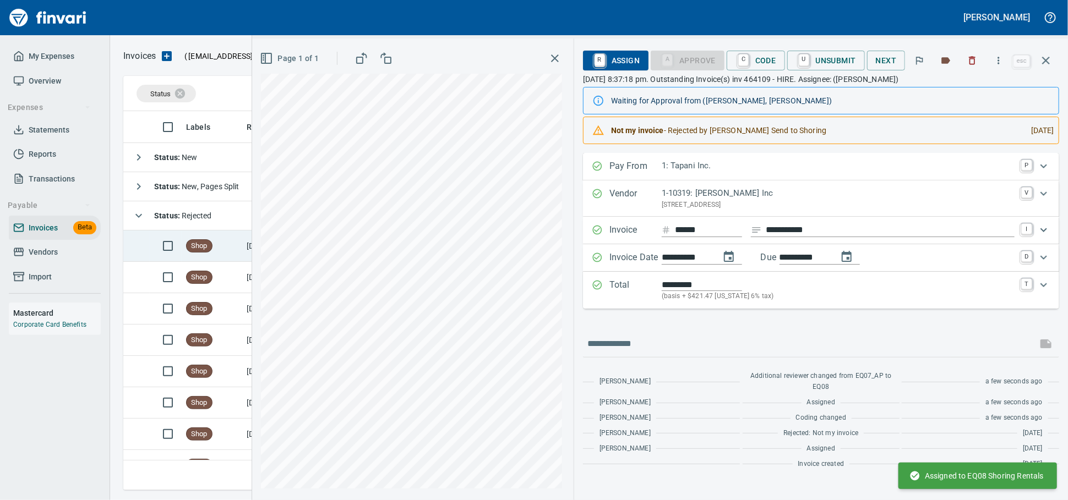
click at [207, 253] on div "Shop" at bounding box center [199, 245] width 26 height 13
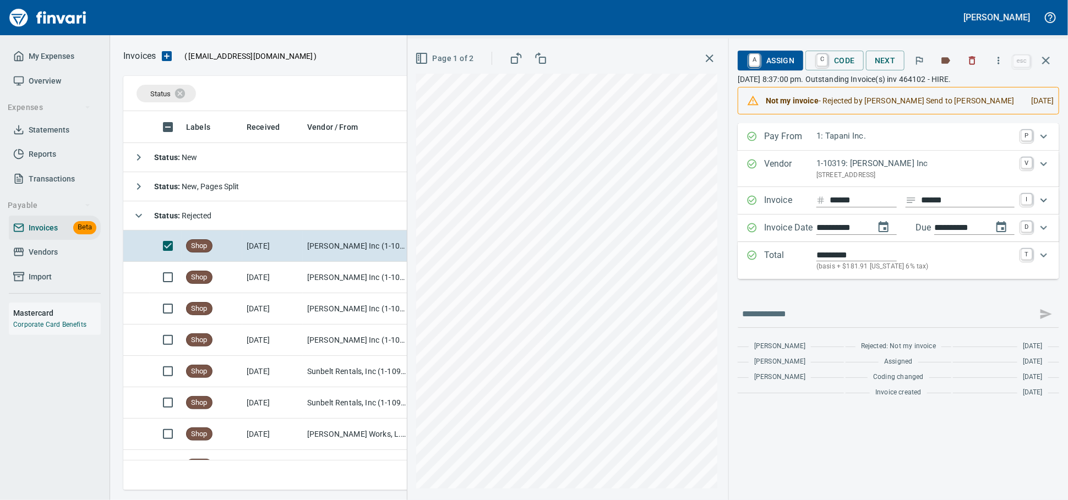
click at [768, 55] on span "A Assign" at bounding box center [770, 60] width 48 height 19
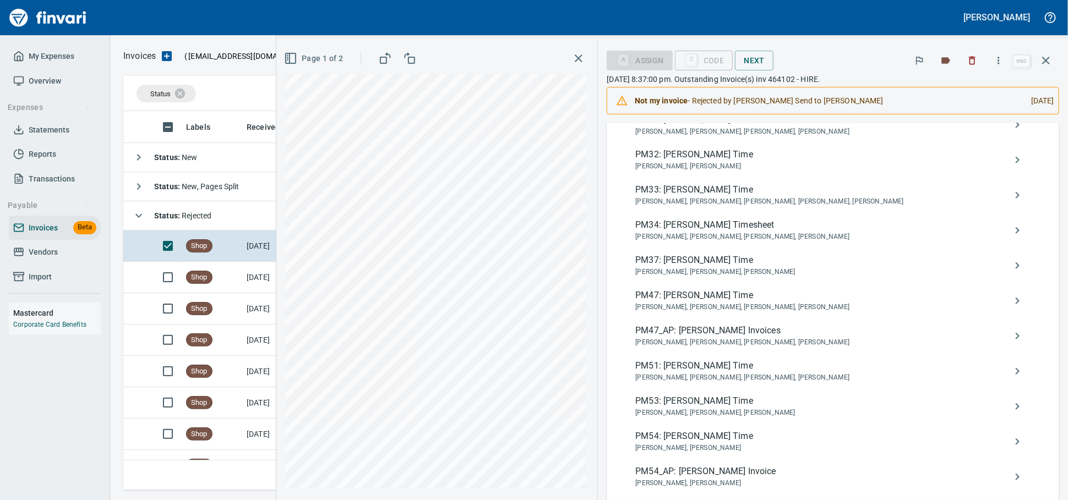
scroll to position [734, 0]
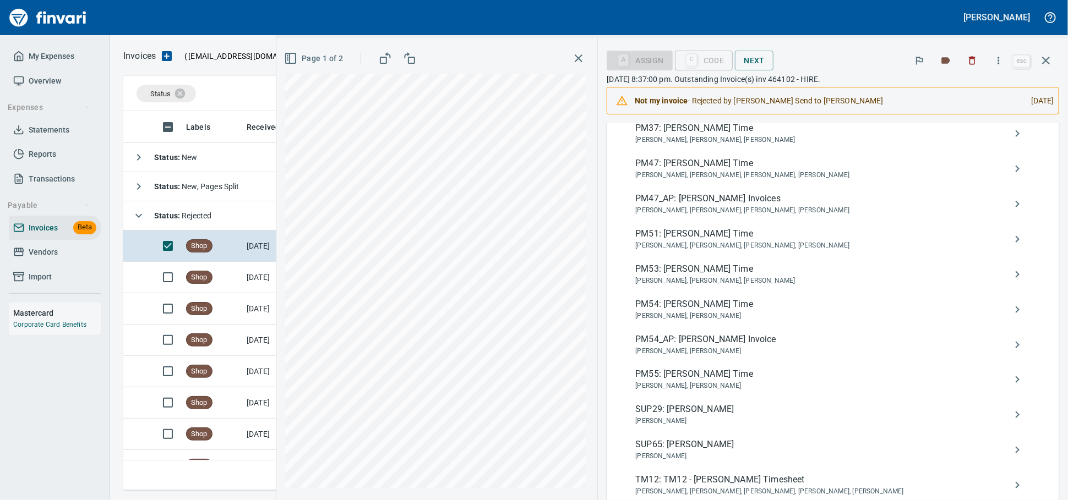
type input "**********"
click at [808, 346] on span "PM54_AP: [PERSON_NAME] Invoice" at bounding box center [824, 339] width 378 height 13
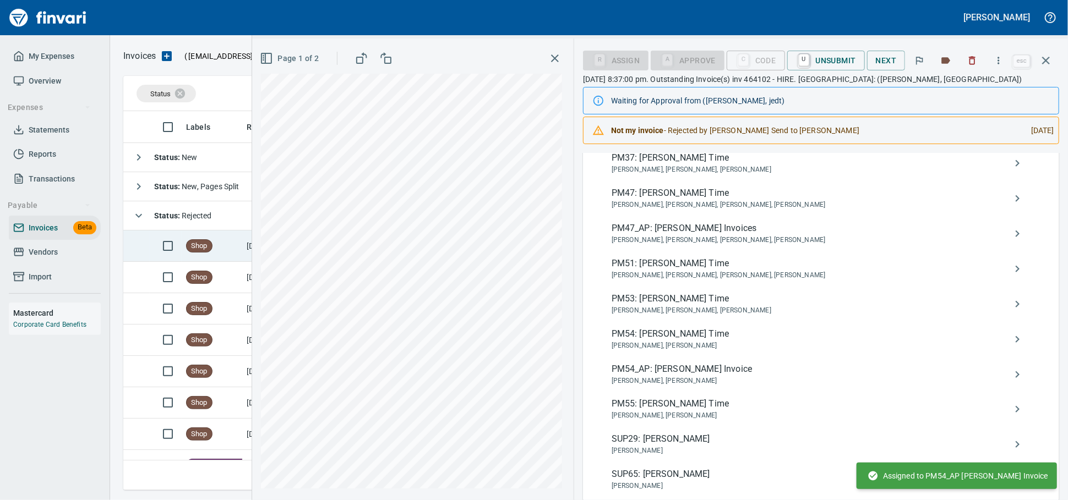
scroll to position [18, 0]
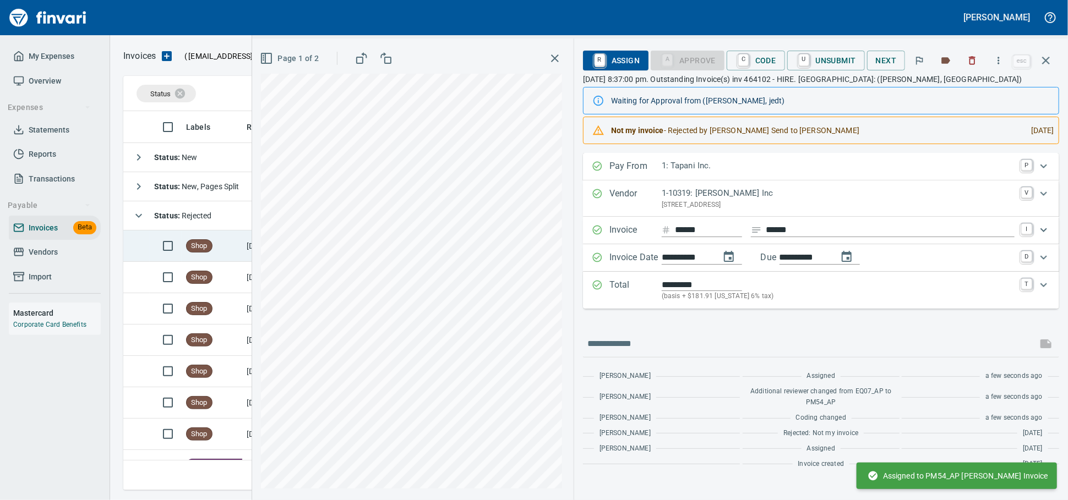
click at [187, 247] on span "Shop" at bounding box center [199, 246] width 25 height 10
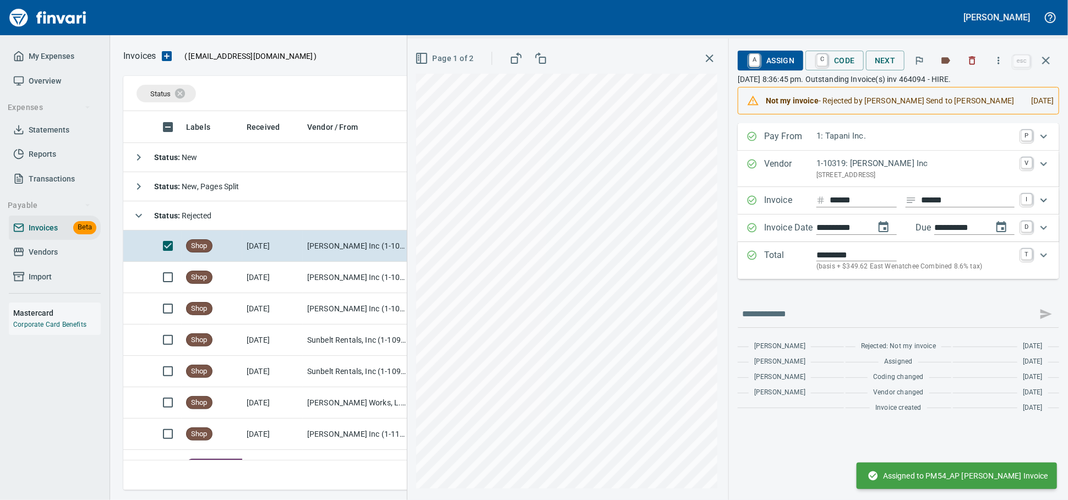
click at [759, 58] on span "A Assign" at bounding box center [770, 60] width 48 height 19
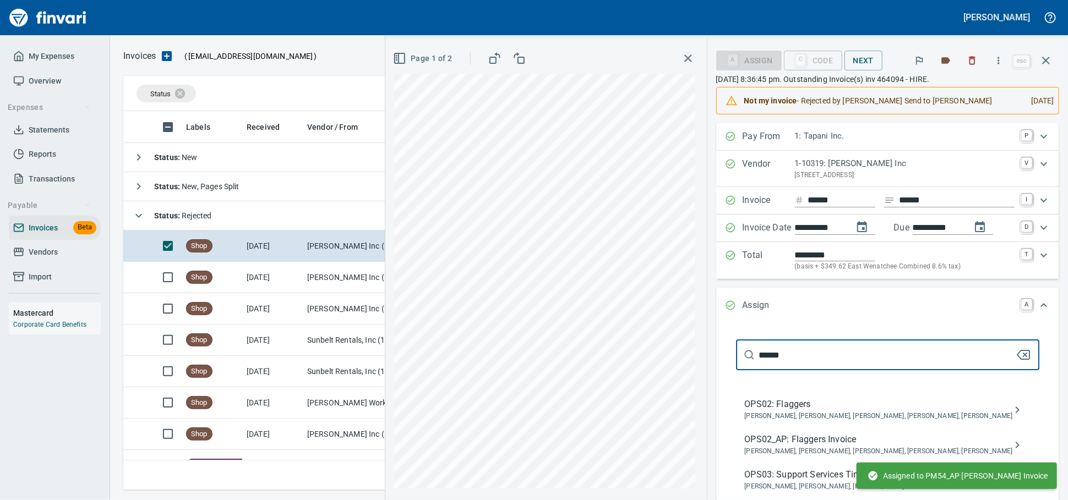
scroll to position [428, 0]
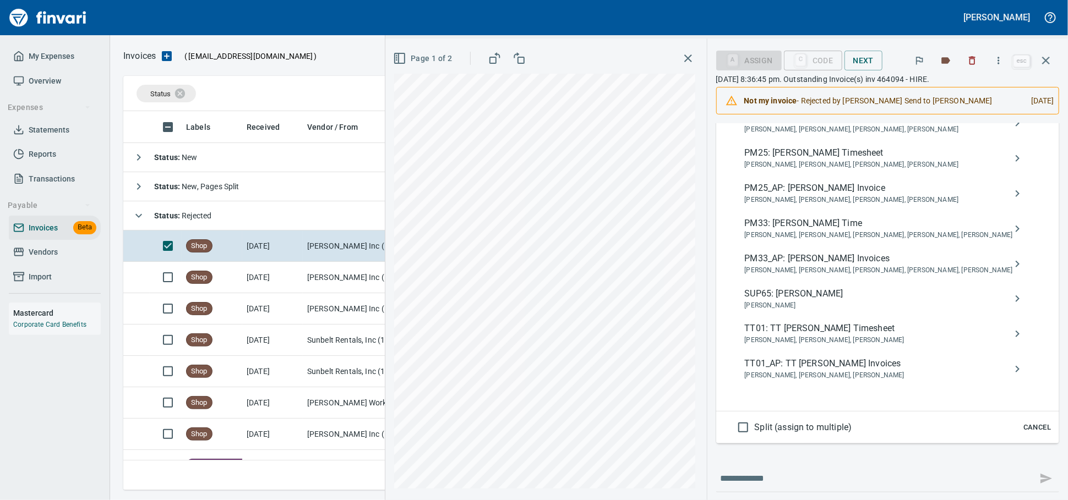
type input "*****"
click at [849, 195] on span "PM25_AP: [PERSON_NAME] Invoice" at bounding box center [879, 188] width 268 height 13
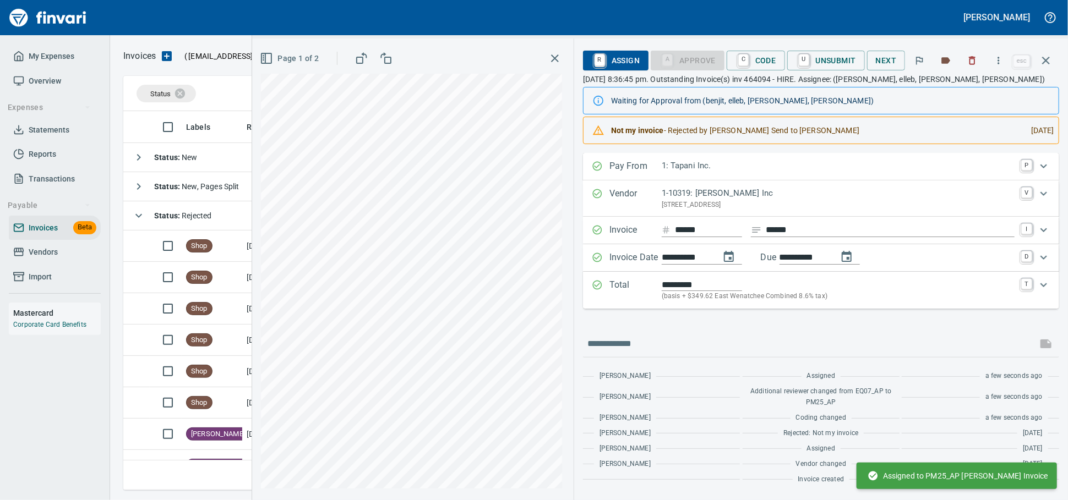
scroll to position [34, 0]
click at [195, 251] on span "Shop" at bounding box center [199, 246] width 25 height 10
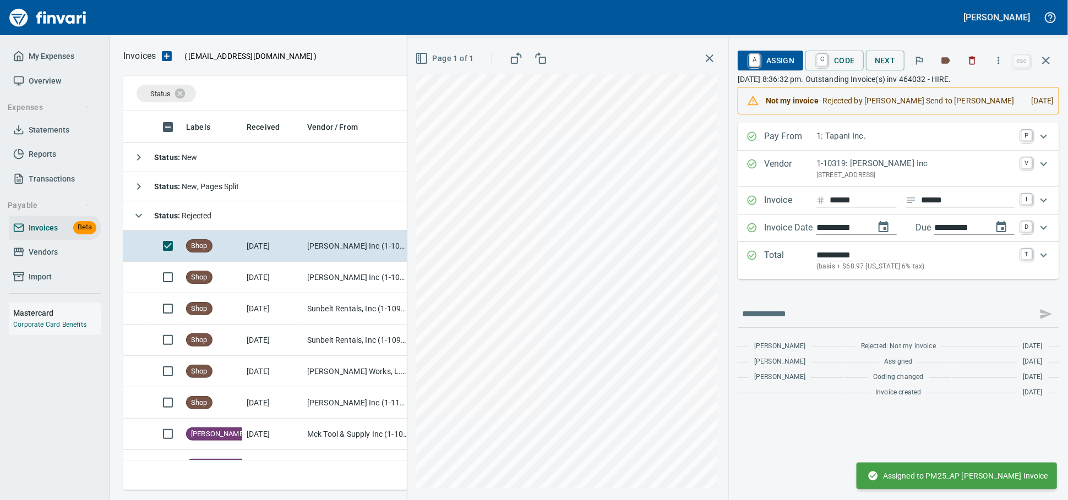
click at [746, 56] on span "A Assign" at bounding box center [770, 60] width 48 height 19
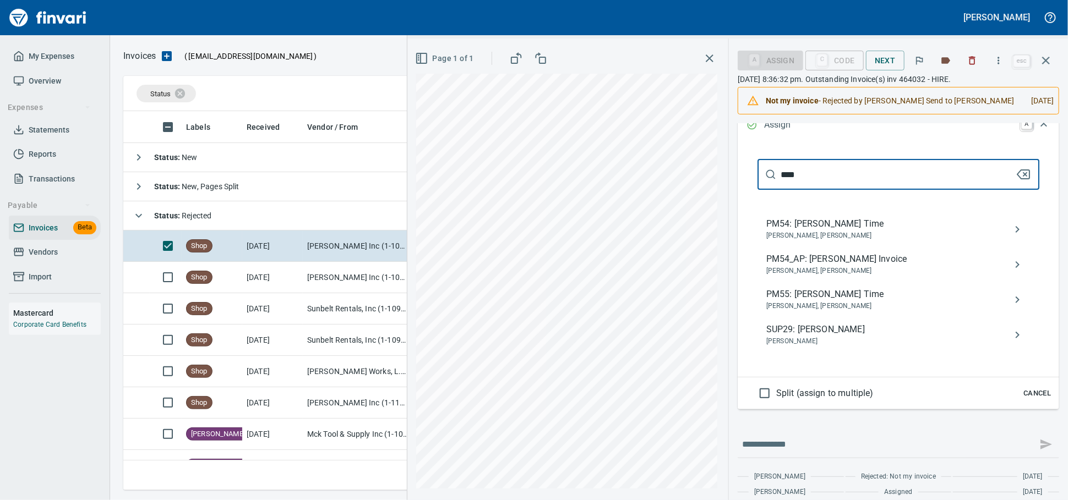
scroll to position [183, 0]
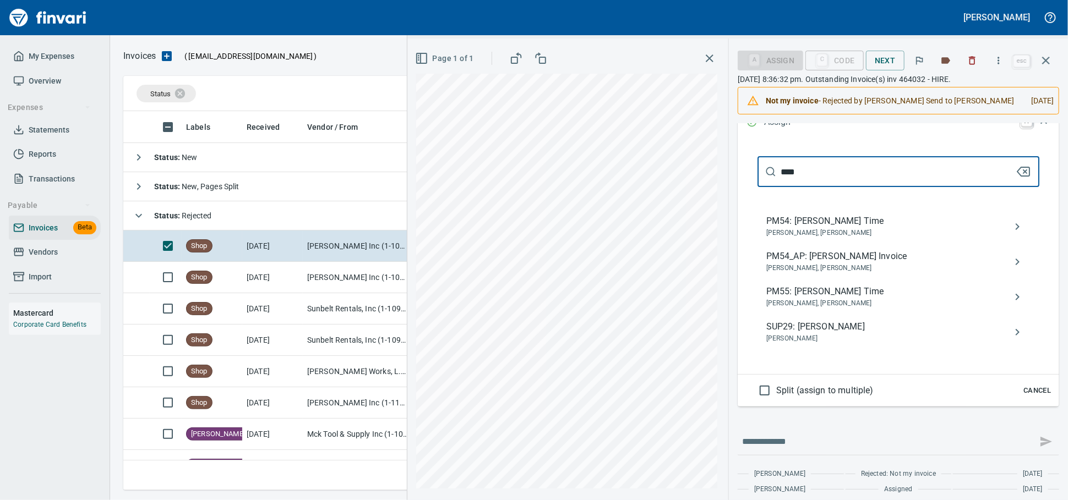
type input "***"
click at [818, 263] on span "PM54_AP: [PERSON_NAME] Invoice" at bounding box center [889, 256] width 247 height 13
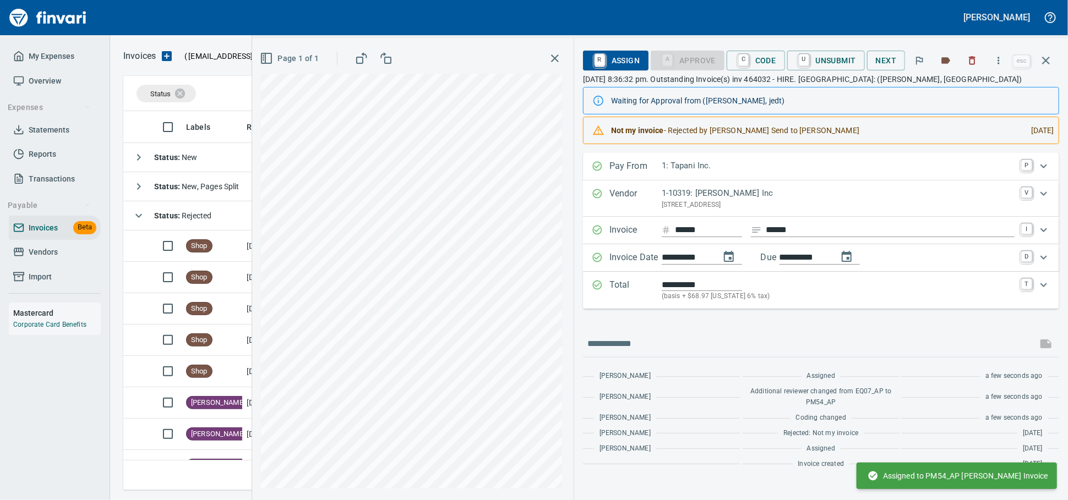
scroll to position [18, 0]
click at [195, 248] on span "Shop" at bounding box center [199, 246] width 25 height 10
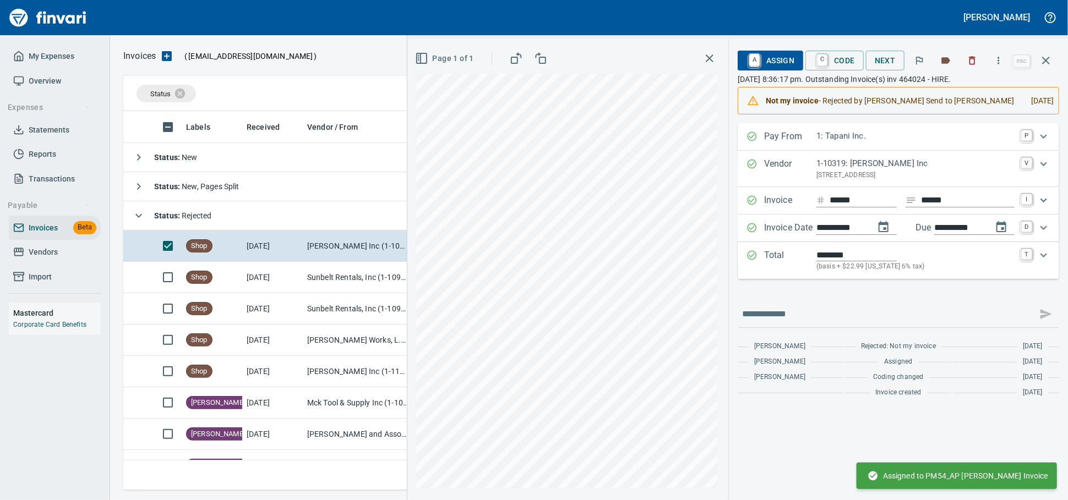
click at [746, 60] on span "A Assign" at bounding box center [770, 60] width 48 height 19
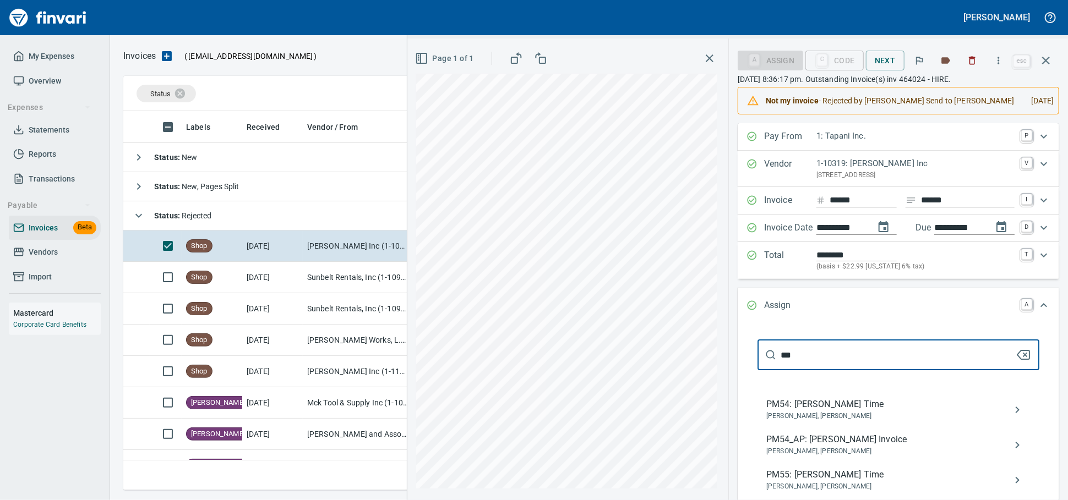
scroll to position [369, 912]
type input "***"
click at [813, 446] on span "PM54_AP: [PERSON_NAME] Invoice" at bounding box center [889, 439] width 247 height 13
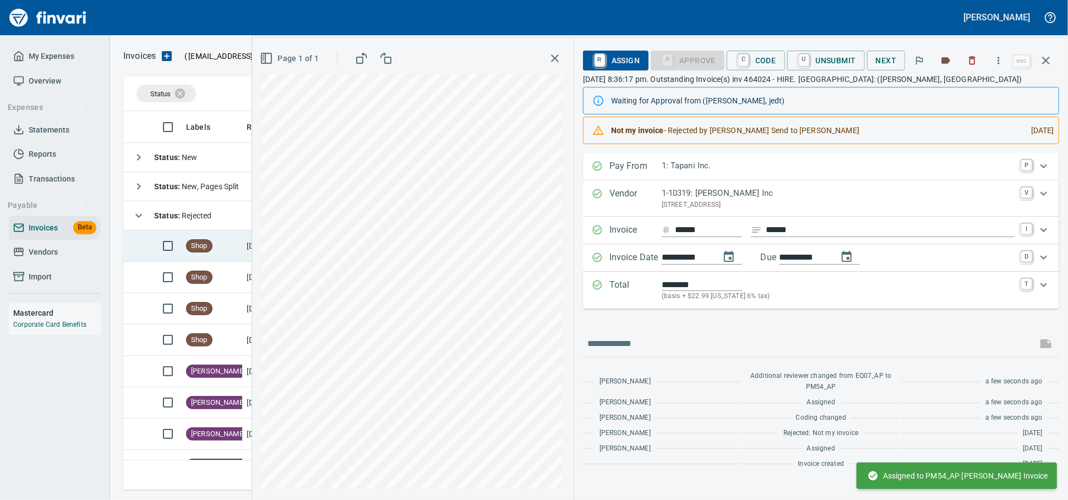
click at [195, 247] on span "Shop" at bounding box center [199, 246] width 25 height 10
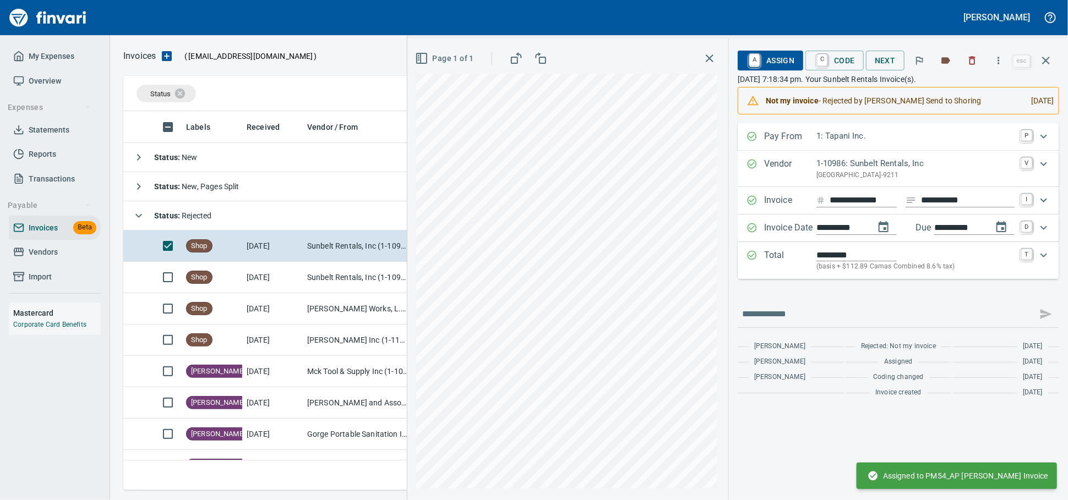
click at [767, 63] on span "A Assign" at bounding box center [770, 60] width 48 height 19
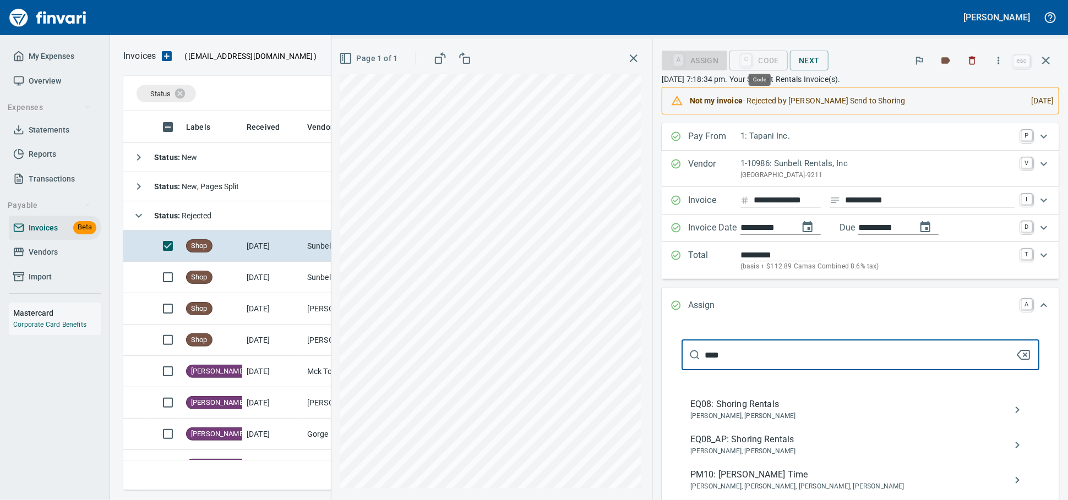
scroll to position [369, 912]
type input "****"
click at [805, 457] on span "[PERSON_NAME], [PERSON_NAME]" at bounding box center [851, 451] width 323 height 11
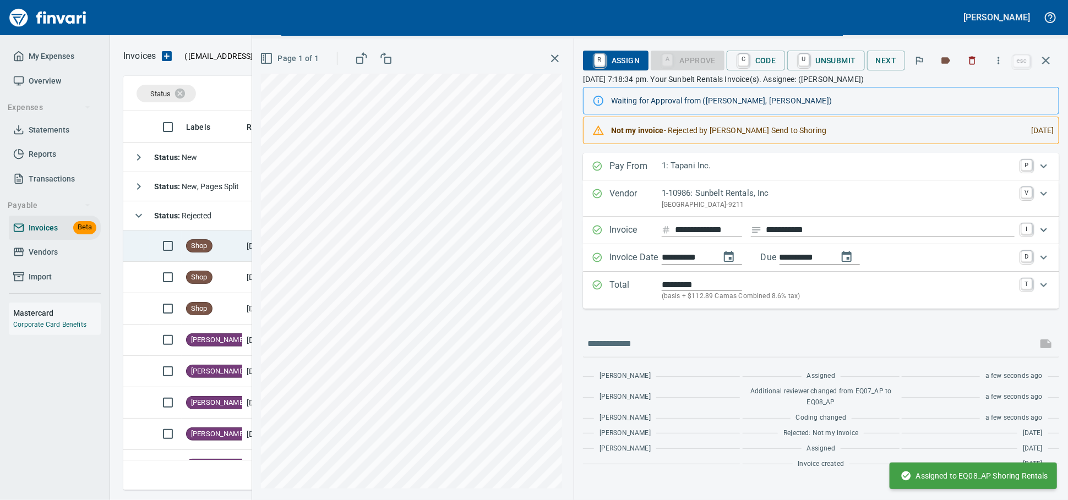
drag, startPoint x: 189, startPoint y: 249, endPoint x: 216, endPoint y: 245, distance: 27.2
click at [189, 249] on span "Shop" at bounding box center [199, 246] width 25 height 10
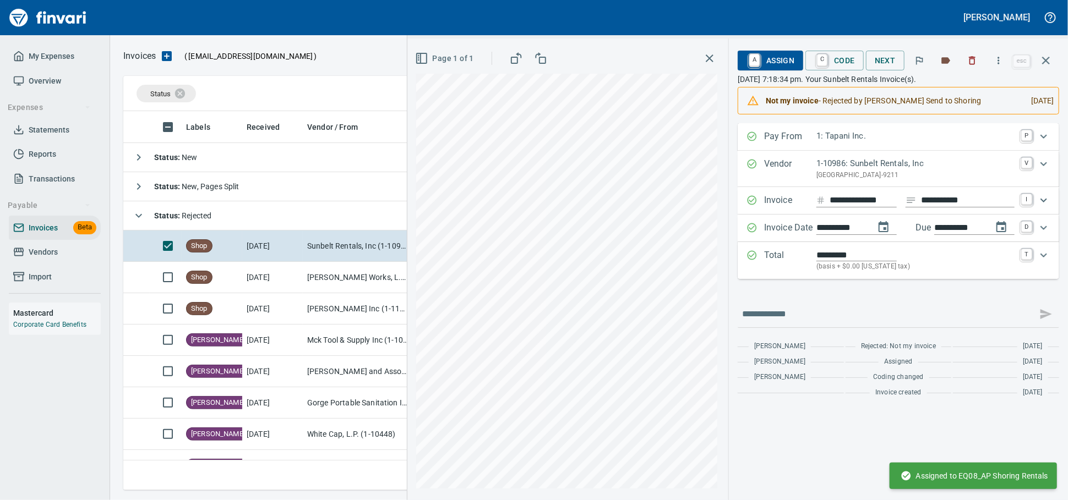
click at [746, 59] on span "A Assign" at bounding box center [770, 60] width 48 height 19
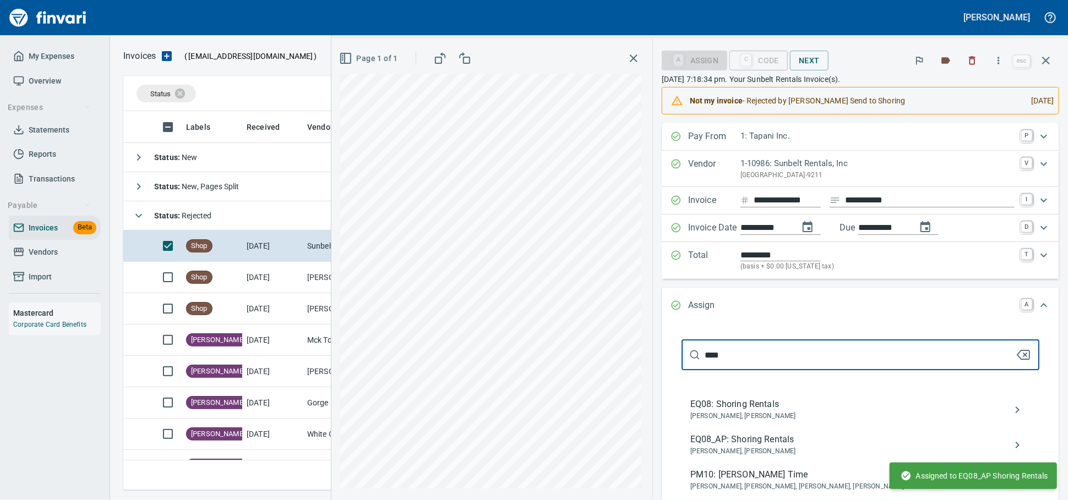
scroll to position [369, 912]
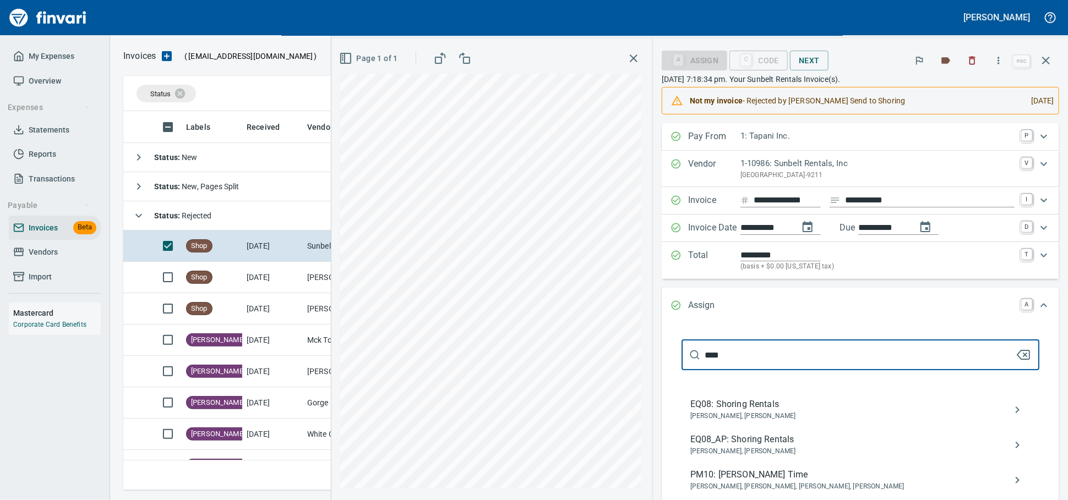
type input "****"
click at [784, 411] on span "EQ08: Shoring Rentals" at bounding box center [851, 404] width 323 height 13
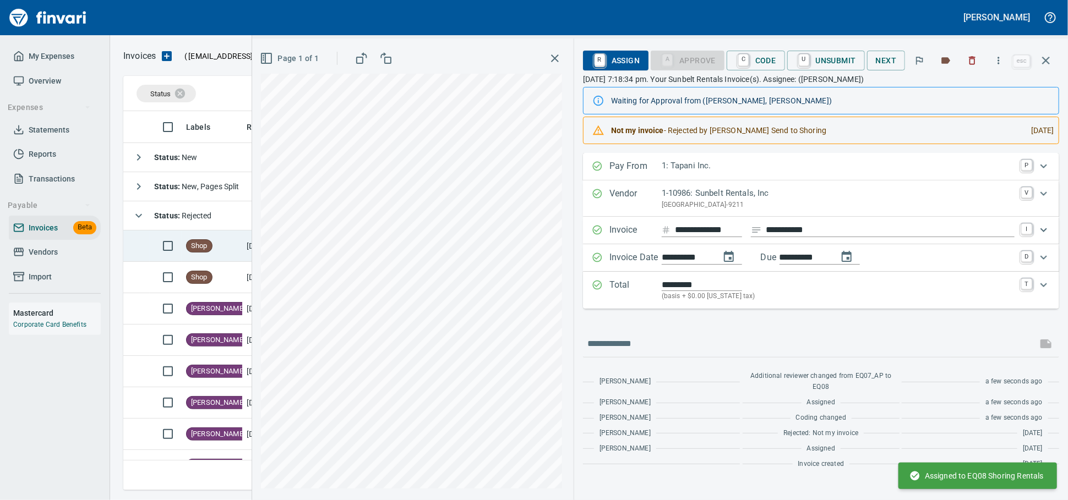
click at [191, 244] on span "Shop" at bounding box center [199, 246] width 25 height 10
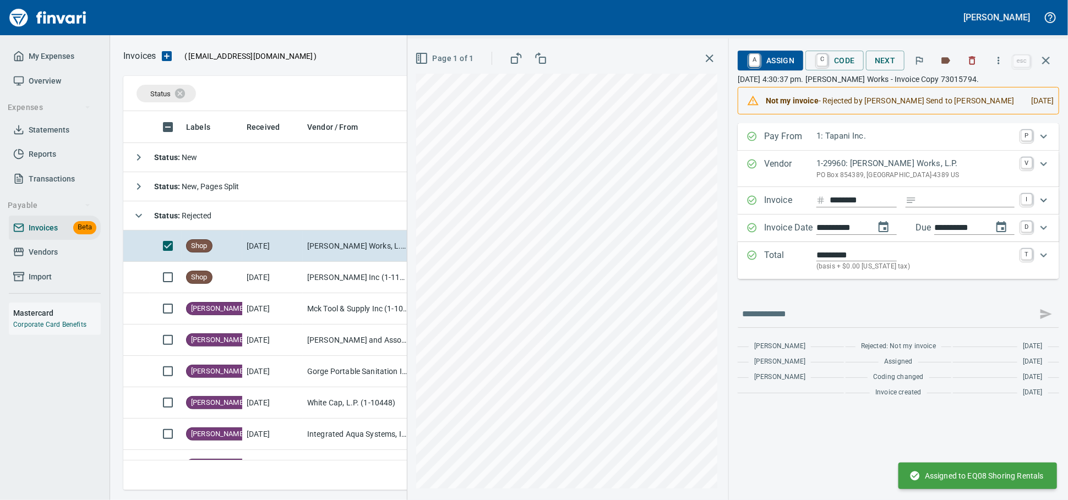
click at [758, 57] on span "A Assign" at bounding box center [770, 60] width 48 height 19
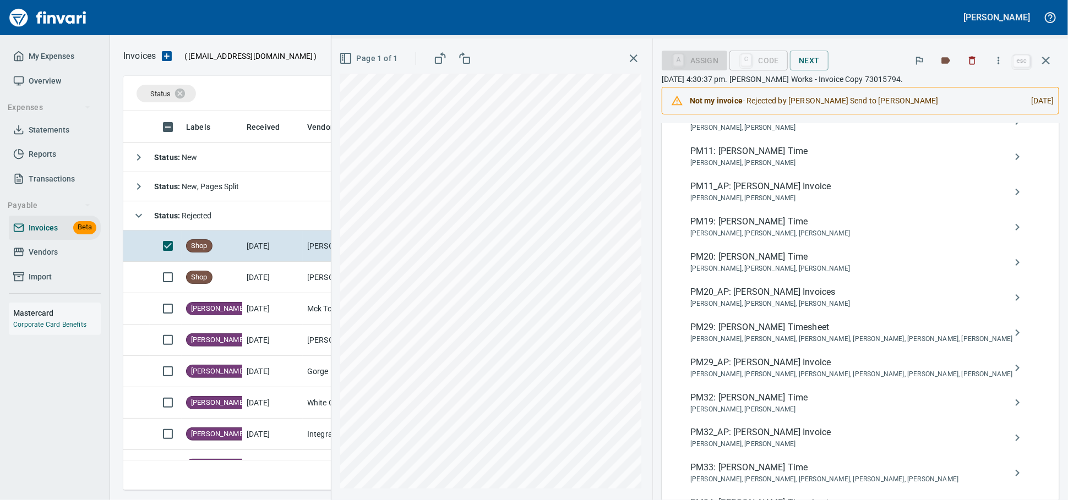
scroll to position [403, 0]
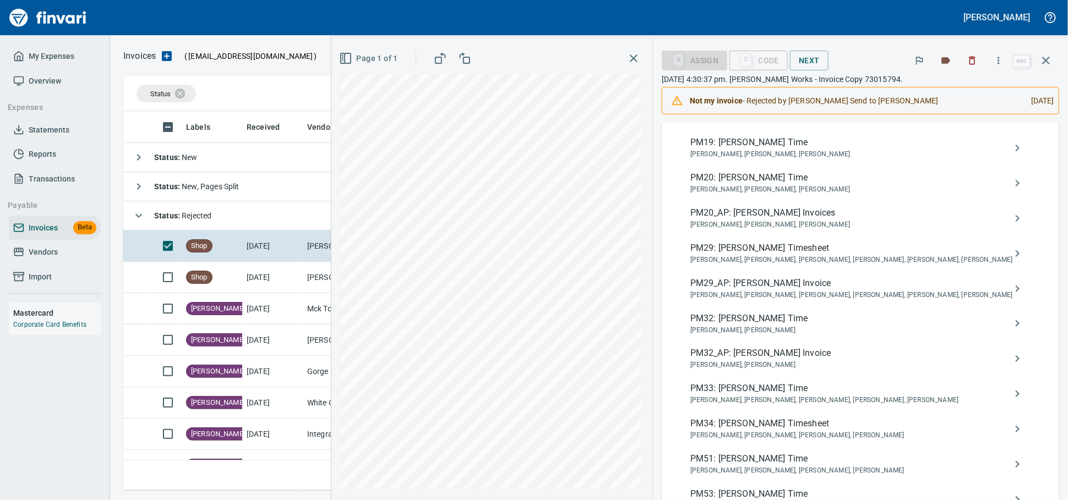
type input "*******"
click at [781, 301] on div "PM29_AP: [PERSON_NAME] Invoice [PERSON_NAME], [PERSON_NAME], [PERSON_NAME], [PE…" at bounding box center [851, 289] width 323 height 24
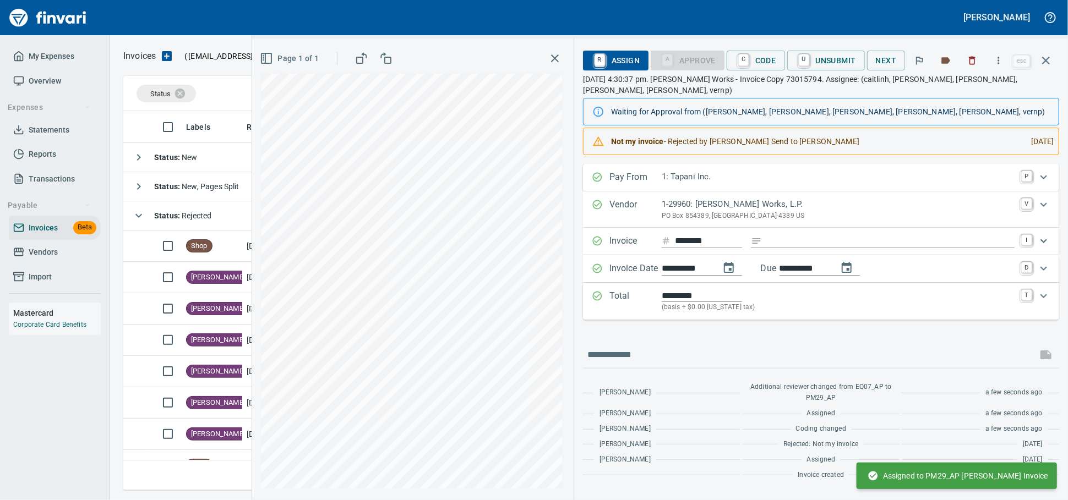
scroll to position [30, 0]
click at [199, 250] on span "Shop" at bounding box center [199, 246] width 25 height 10
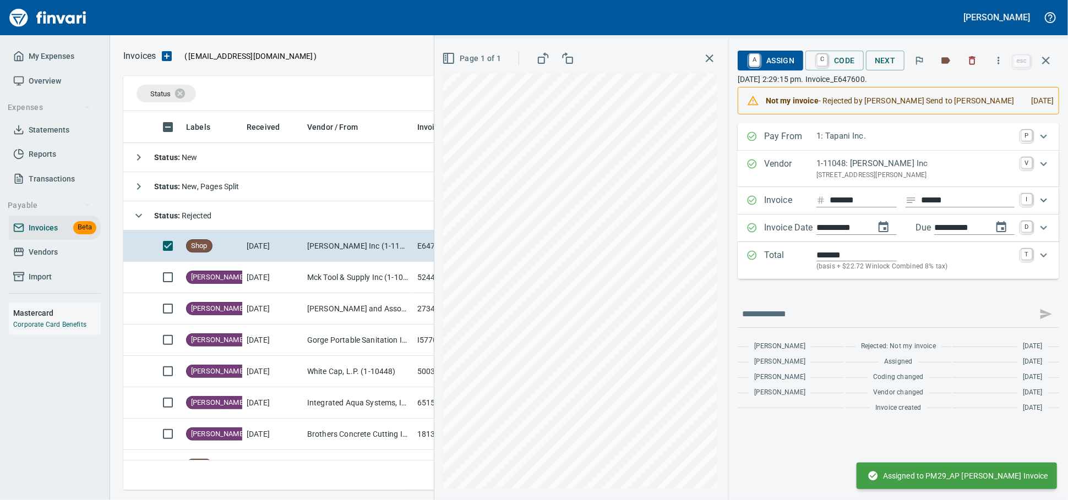
click at [746, 62] on span "A Assign" at bounding box center [770, 60] width 48 height 19
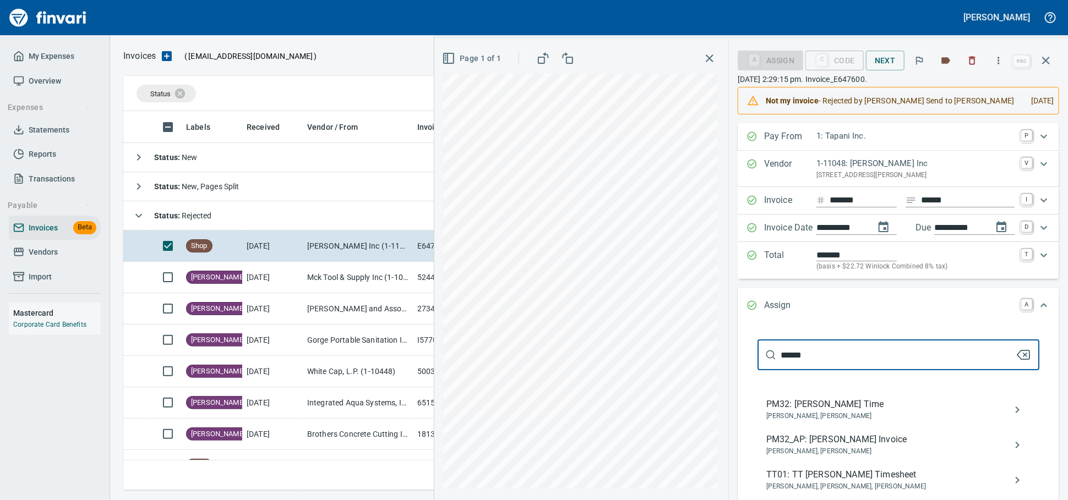
scroll to position [369, 912]
type input "******"
click at [787, 446] on span "PM32_AP: [PERSON_NAME] Invoice" at bounding box center [889, 439] width 247 height 13
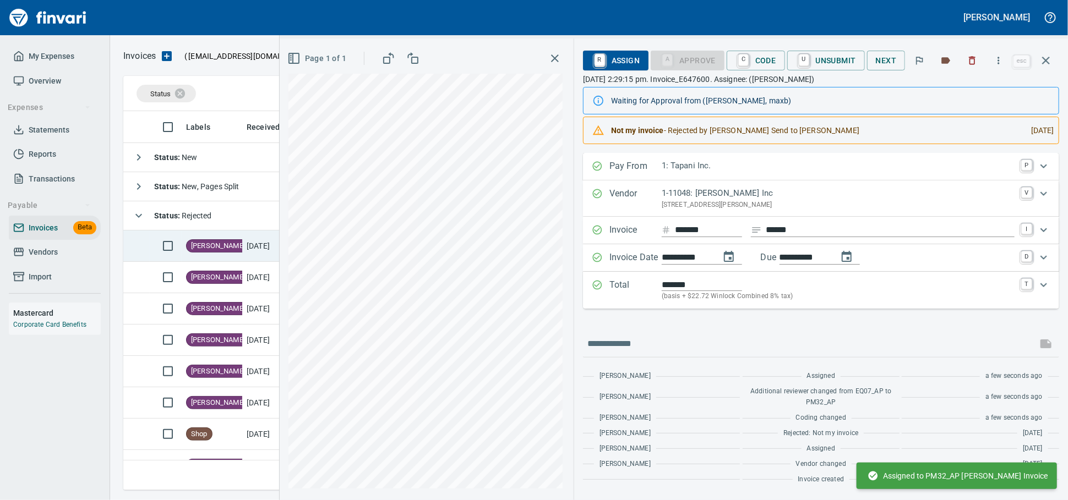
click at [200, 250] on span "[PERSON_NAME]" at bounding box center [218, 246] width 63 height 10
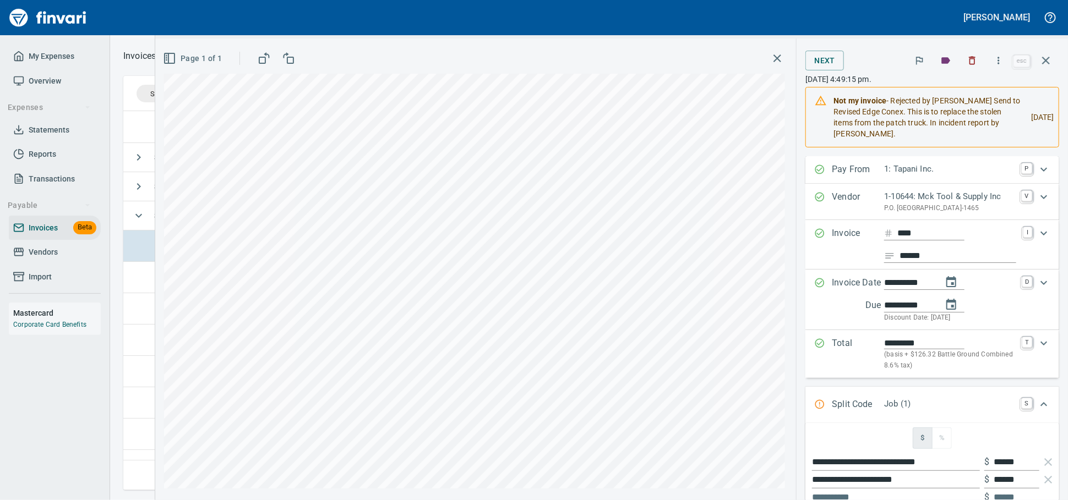
scroll to position [369, 912]
click at [1047, 72] on button "button" at bounding box center [1046, 60] width 26 height 26
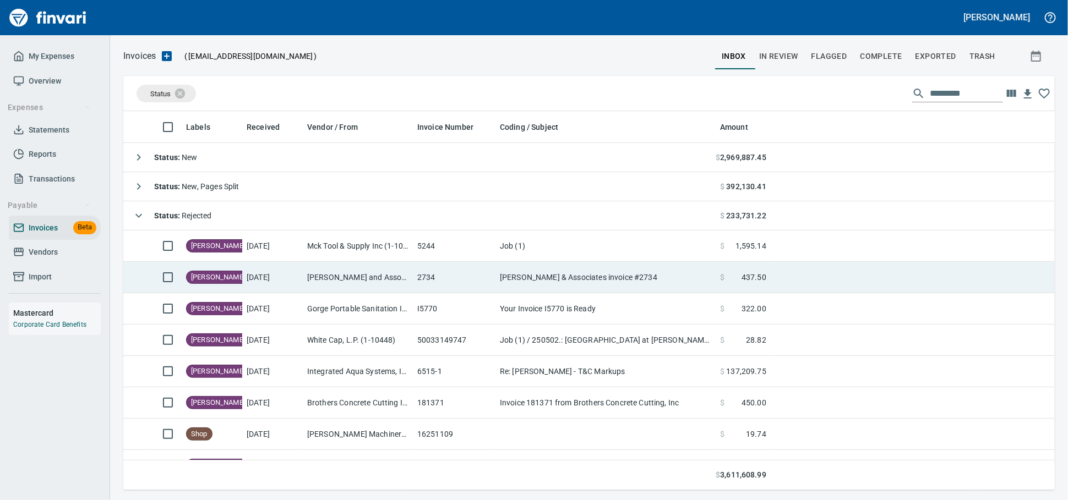
click at [384, 275] on td "[PERSON_NAME] and Associates, Inc. (1-24391)" at bounding box center [358, 277] width 110 height 31
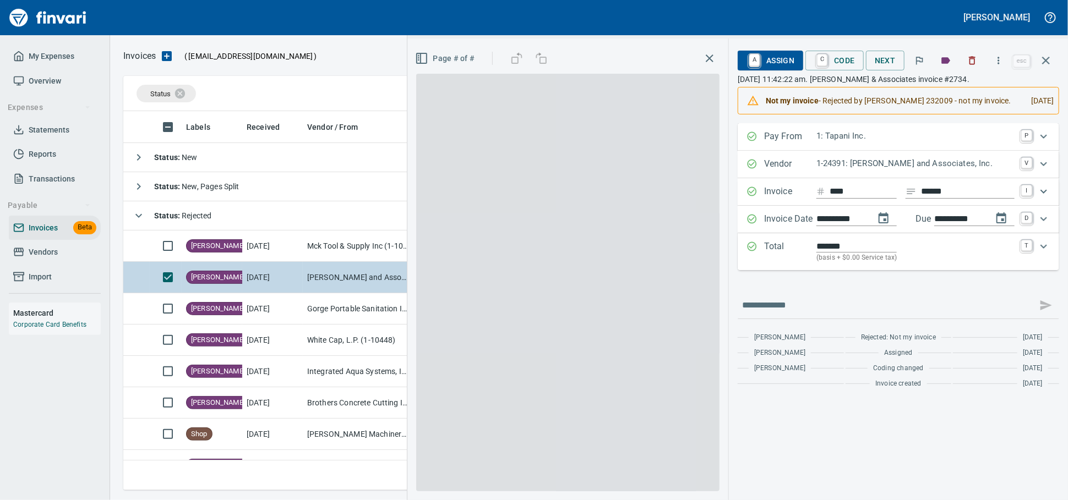
scroll to position [369, 912]
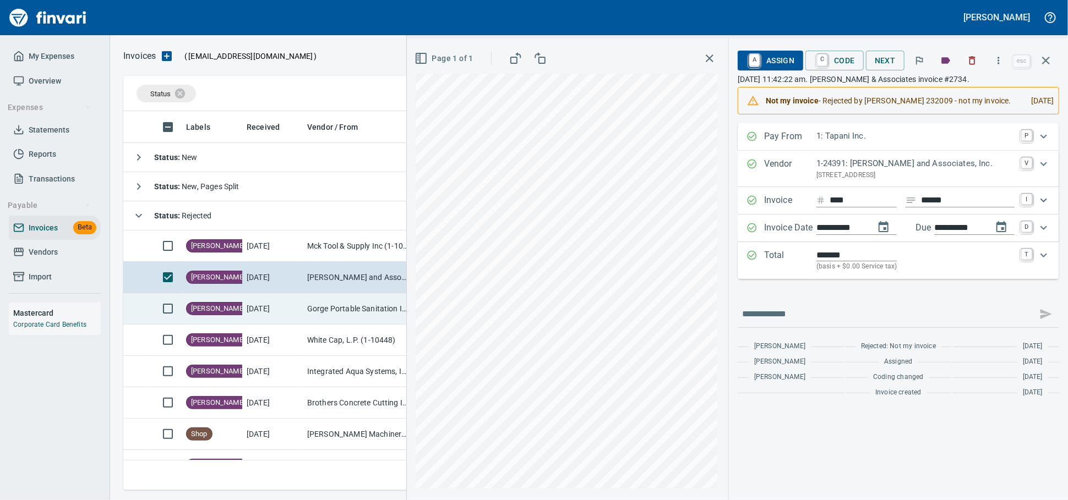
click at [291, 315] on td "[DATE]" at bounding box center [272, 308] width 61 height 31
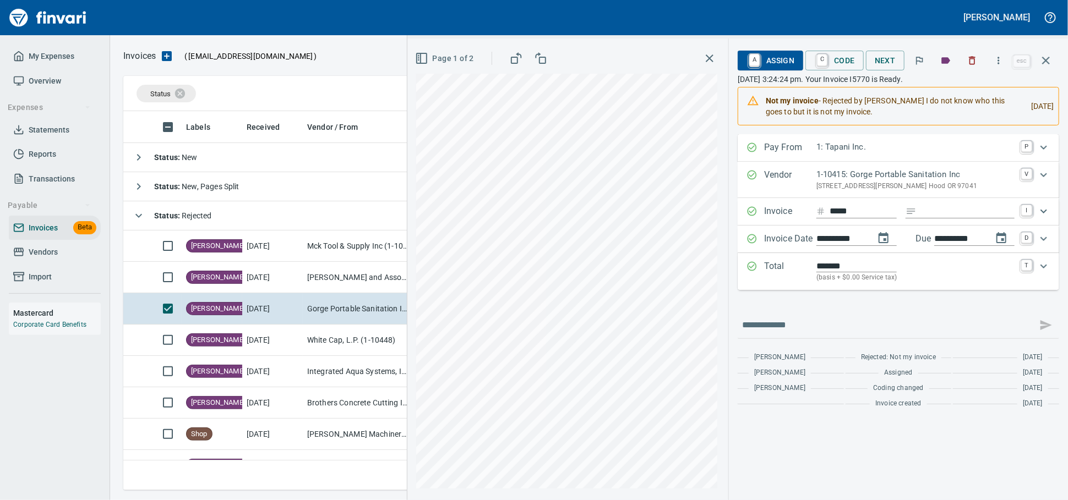
scroll to position [369, 912]
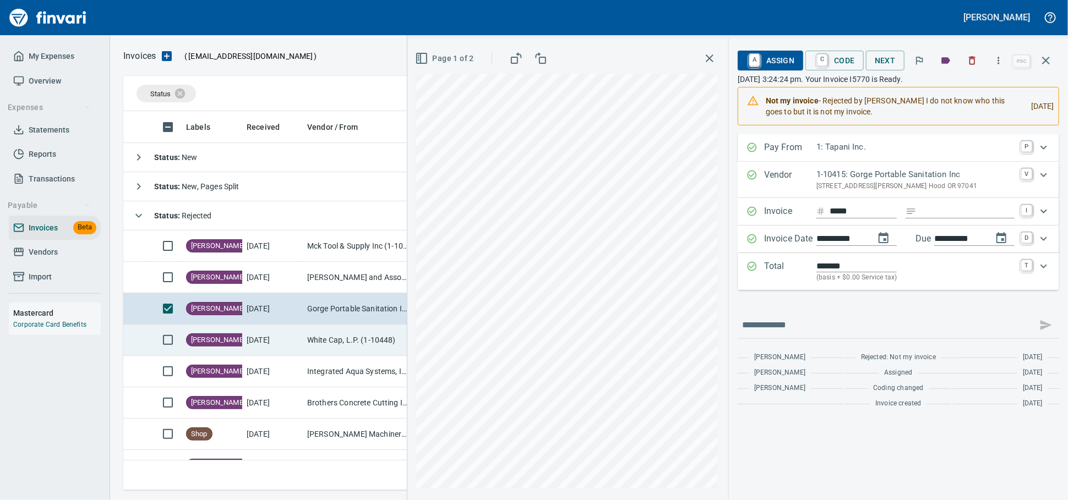
click at [250, 339] on td "[DATE]" at bounding box center [272, 340] width 61 height 31
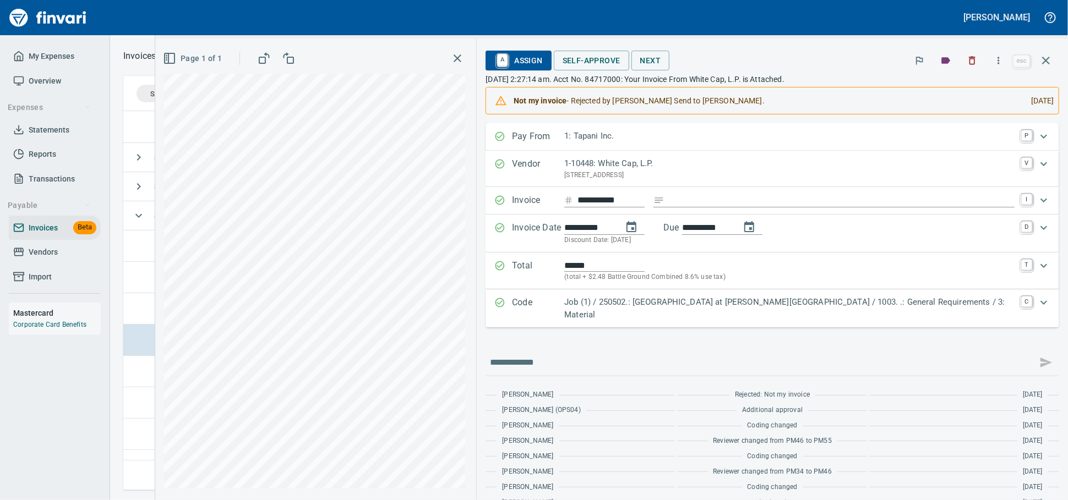
click at [542, 61] on span "A Assign" at bounding box center [518, 60] width 48 height 19
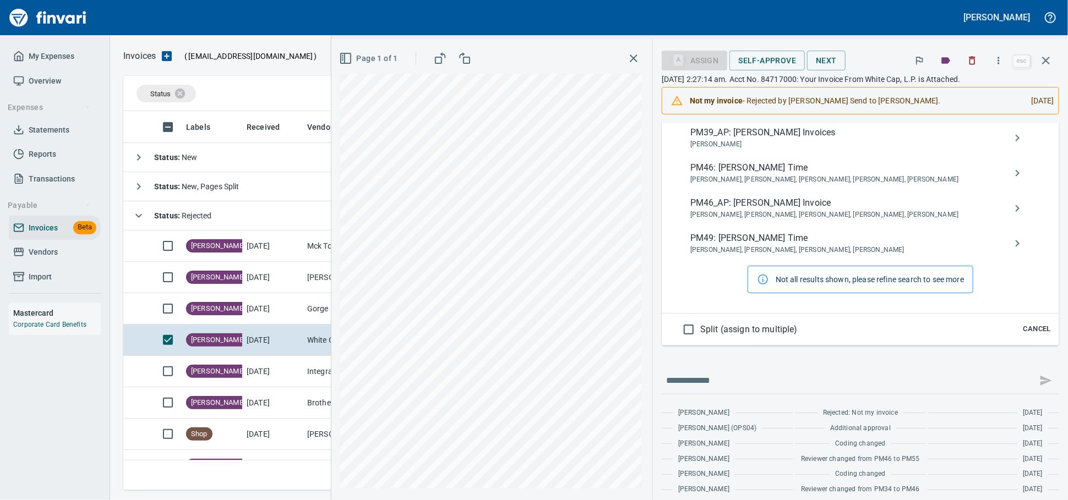
scroll to position [1101, 0]
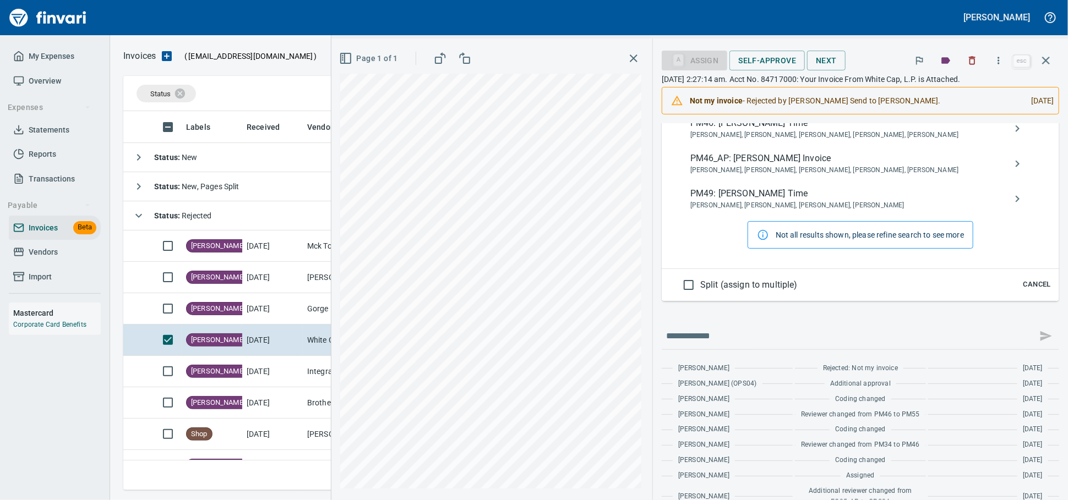
type input "**********"
click at [818, 182] on div "PM46_AP: Robert Stanton Invoice Anthony Pierre, Brianna Button, Robert Stanton,…" at bounding box center [861, 163] width 358 height 35
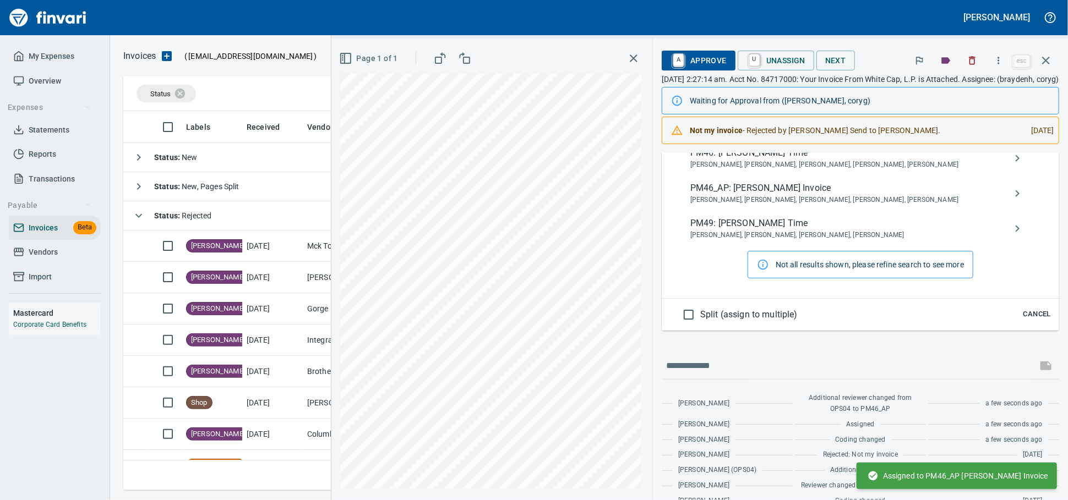
scroll to position [188, 0]
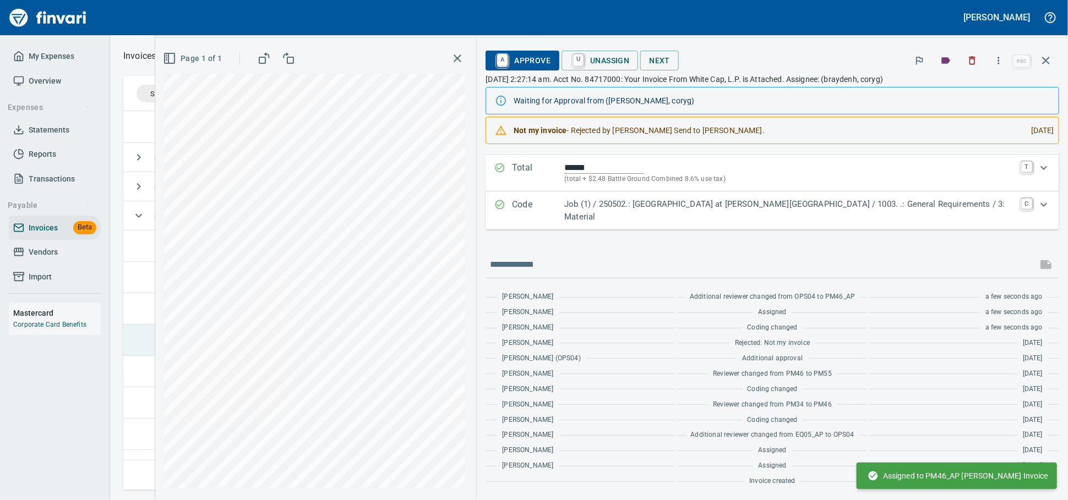
click at [187, 341] on span "[PERSON_NAME]" at bounding box center [218, 340] width 63 height 10
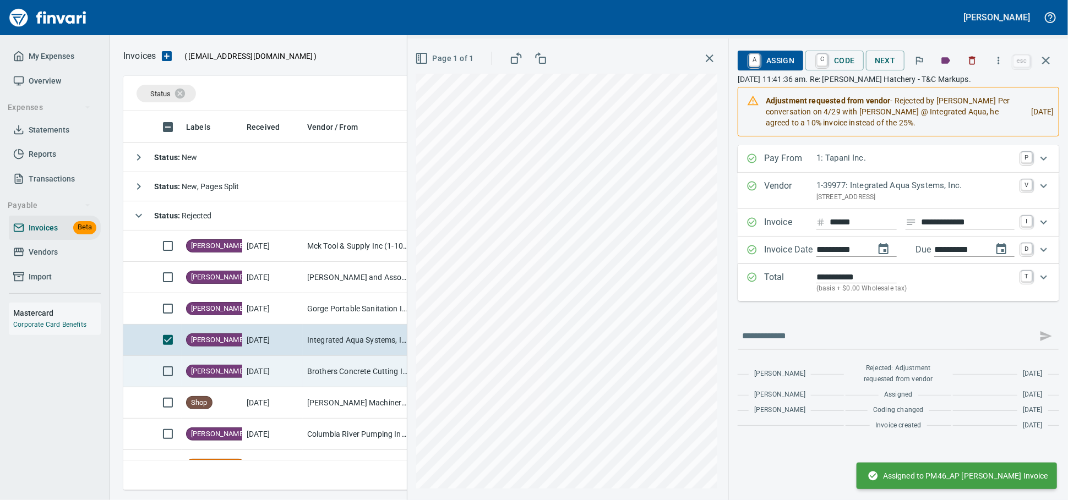
click at [182, 379] on td "Heidi Requested Info" at bounding box center [212, 371] width 61 height 31
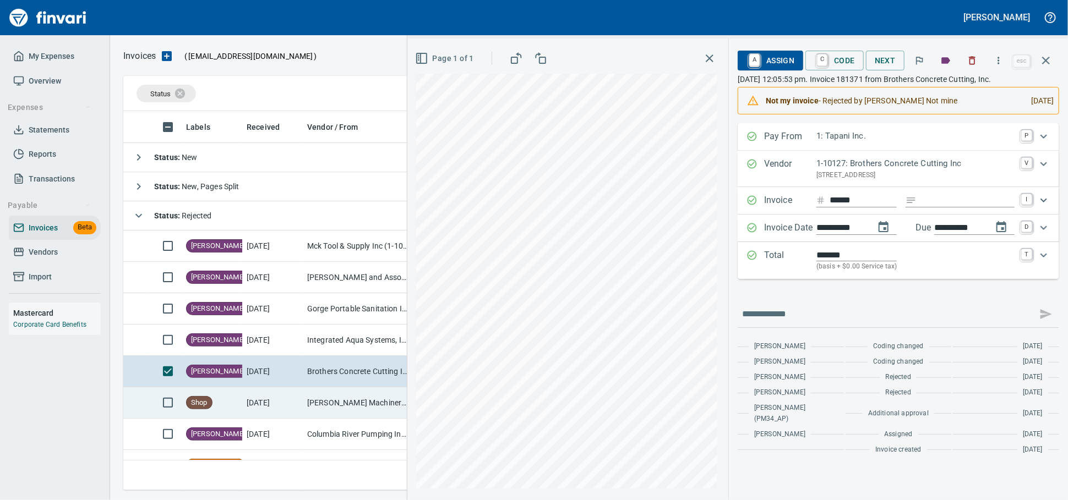
click at [194, 405] on span "Shop" at bounding box center [199, 403] width 25 height 10
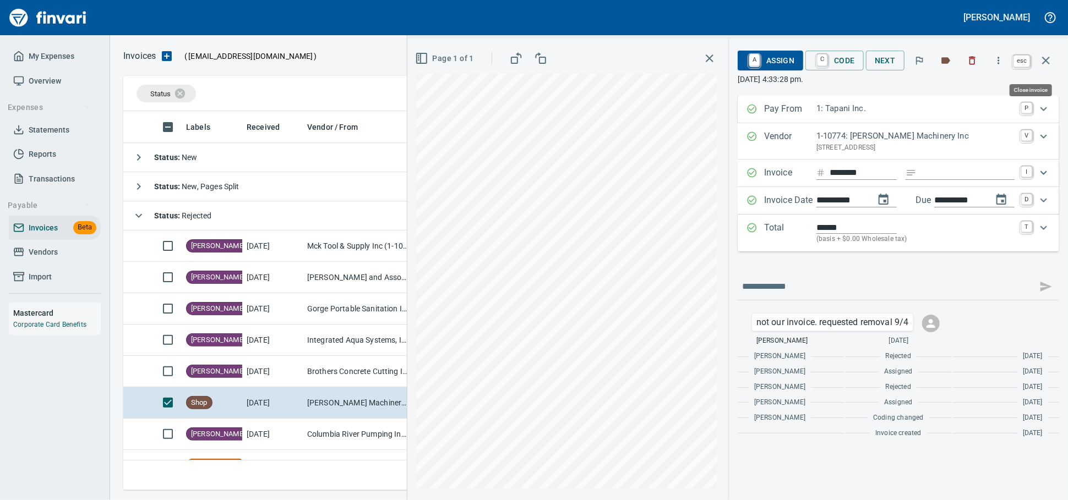
scroll to position [369, 912]
drag, startPoint x: 1041, startPoint y: 64, endPoint x: 1047, endPoint y: 63, distance: 5.6
click at [1047, 63] on icon "button" at bounding box center [1045, 60] width 13 height 13
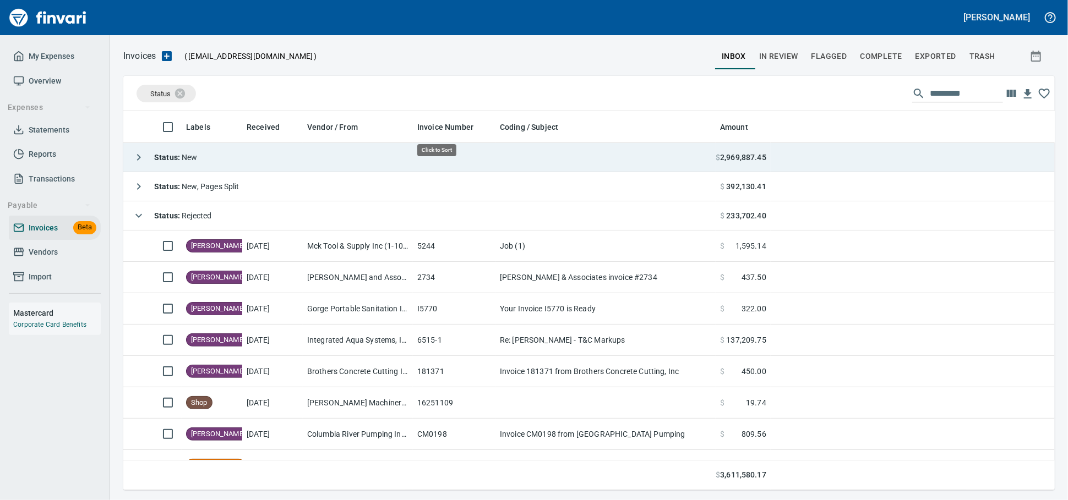
scroll to position [369, 912]
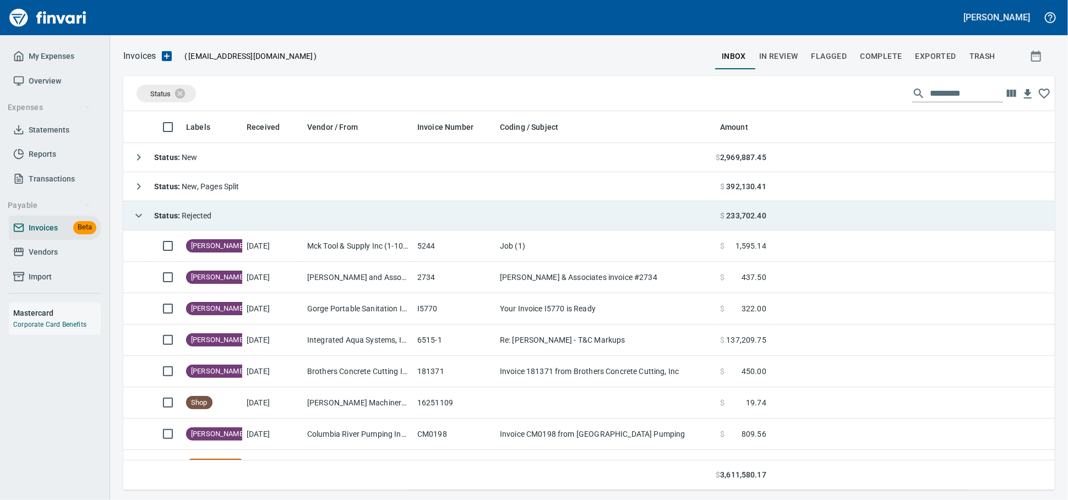
click at [322, 220] on td "Status : Rejected" at bounding box center [419, 215] width 592 height 29
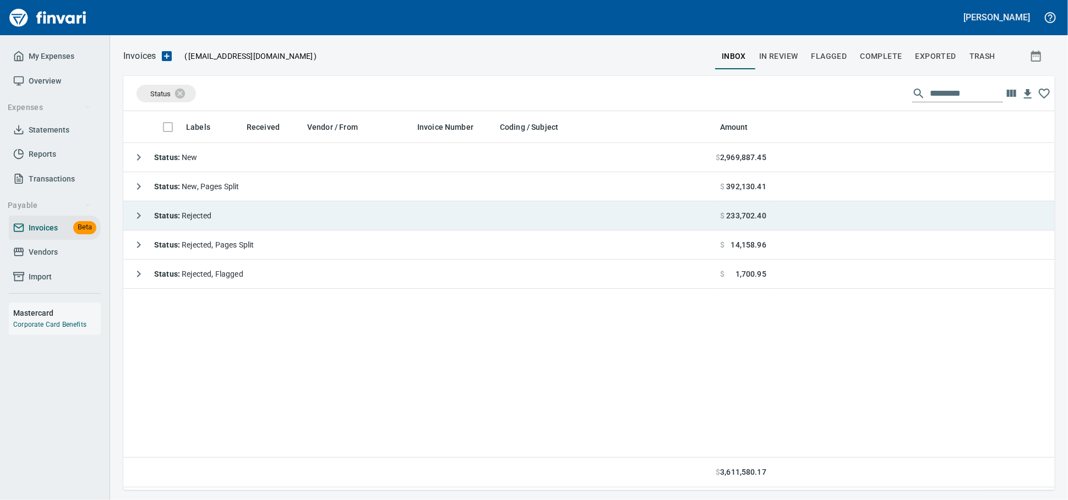
scroll to position [369, 922]
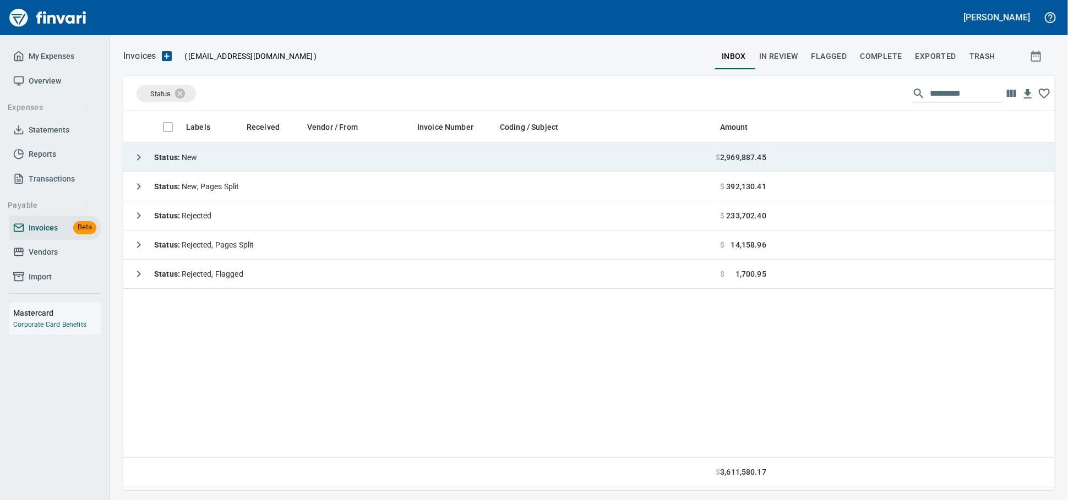
click at [273, 160] on td "Status : New" at bounding box center [419, 157] width 592 height 29
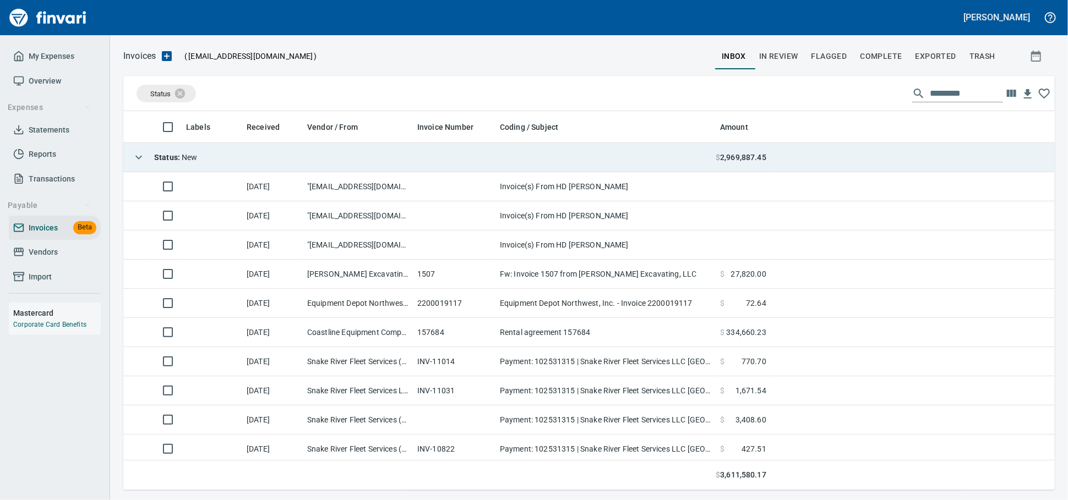
scroll to position [369, 912]
click at [272, 158] on td "Status : New" at bounding box center [419, 157] width 592 height 29
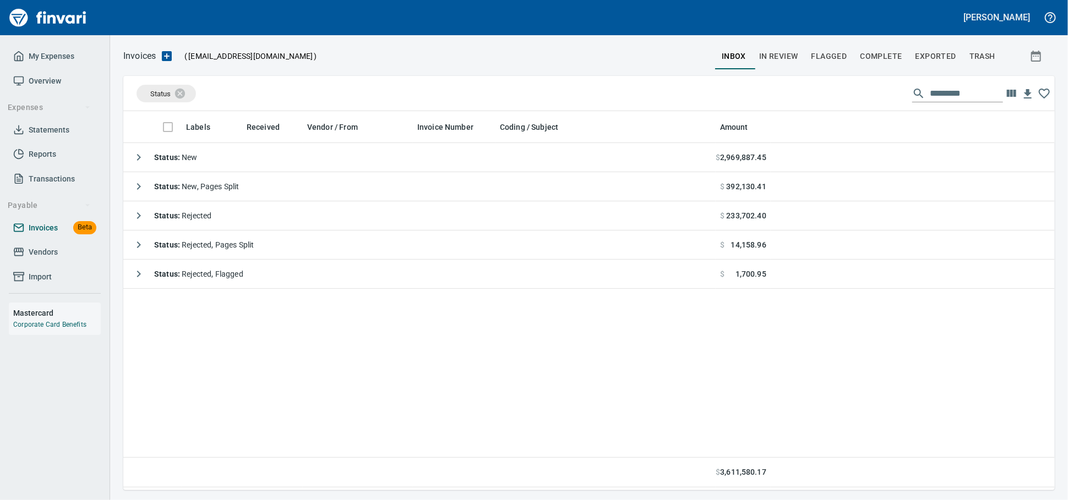
click at [65, 235] on span "Invoices Beta" at bounding box center [54, 228] width 83 height 14
click at [188, 94] on icon at bounding box center [187, 93] width 10 height 10
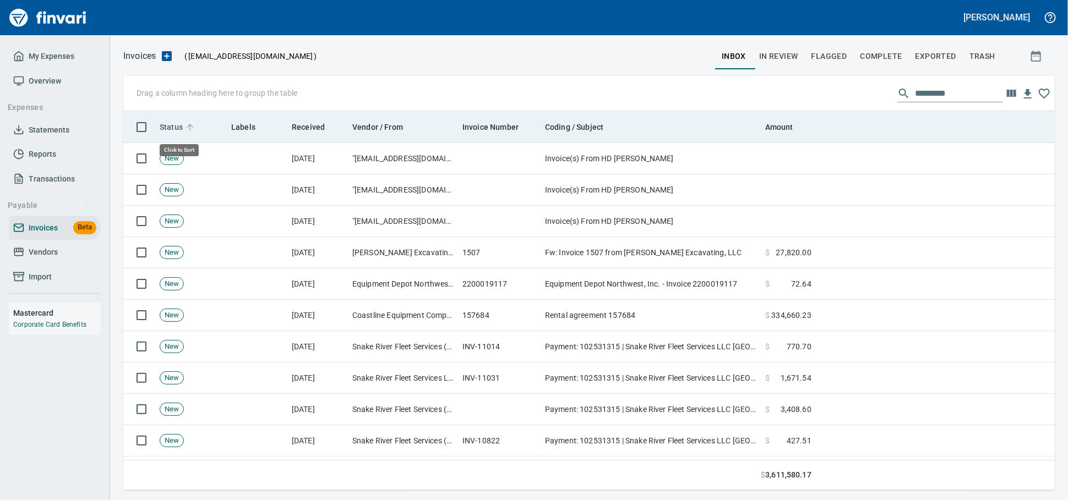
click at [181, 126] on span "Status" at bounding box center [171, 127] width 23 height 13
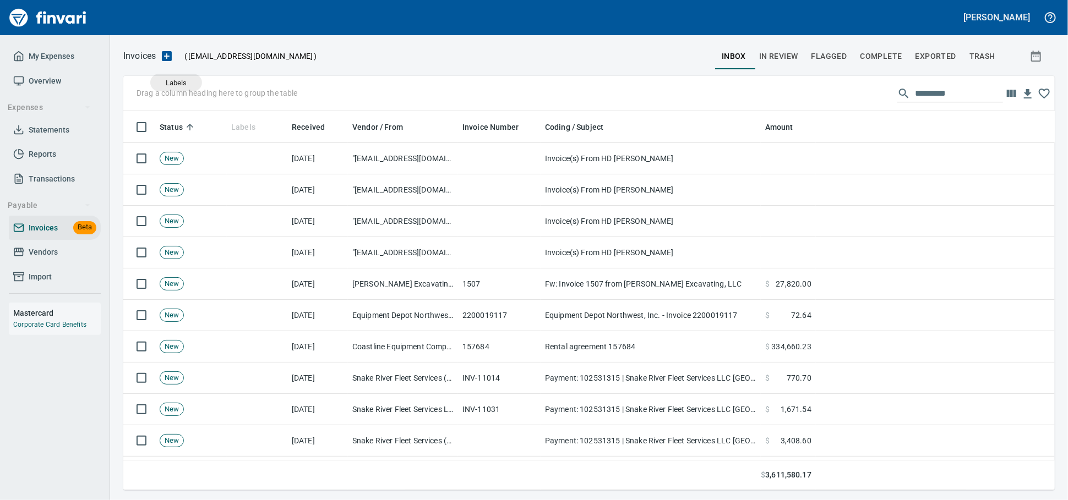
scroll to position [369, 912]
drag, startPoint x: 241, startPoint y: 126, endPoint x: 173, endPoint y: 91, distance: 76.1
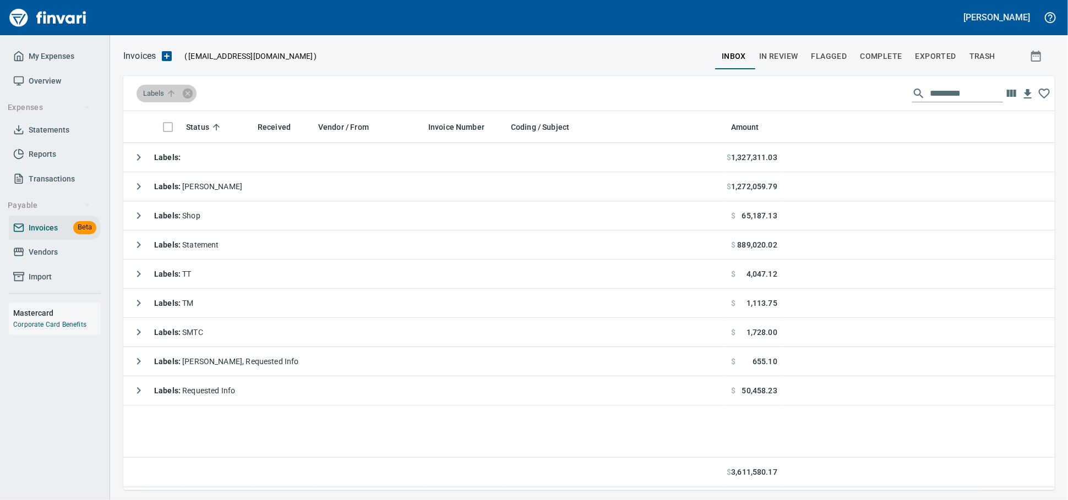
scroll to position [369, 922]
click at [939, 95] on input "text" at bounding box center [966, 94] width 73 height 18
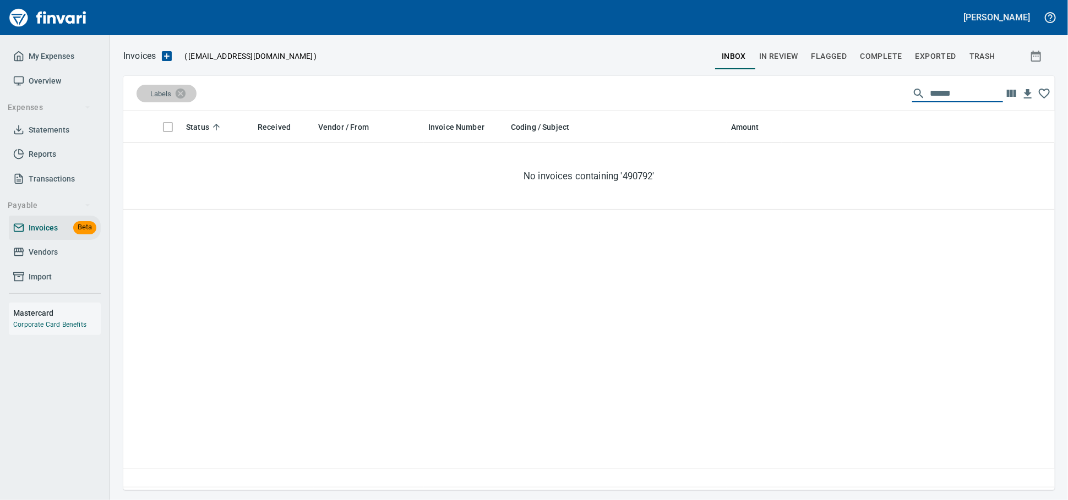
type input "******"
click at [922, 62] on span "Exported" at bounding box center [936, 57] width 41 height 14
click at [946, 95] on input "******" at bounding box center [966, 94] width 73 height 18
click at [846, 91] on div "Labels ******" at bounding box center [588, 93] width 931 height 35
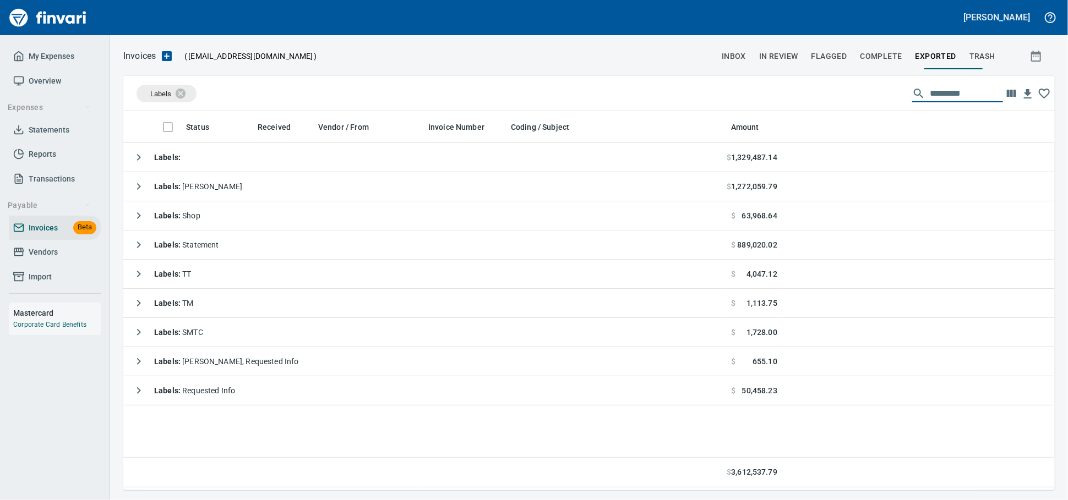
click at [722, 54] on span "inbox" at bounding box center [734, 57] width 24 height 14
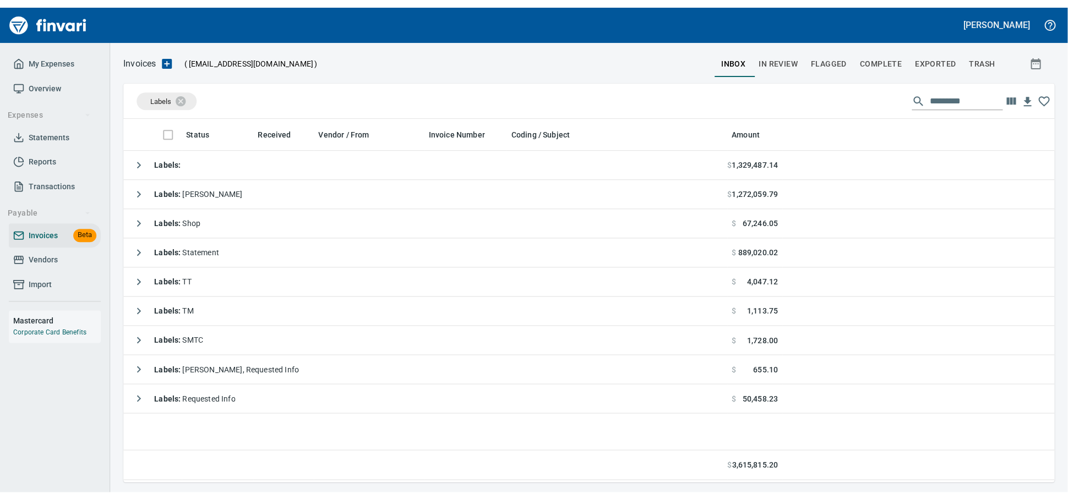
scroll to position [369, 922]
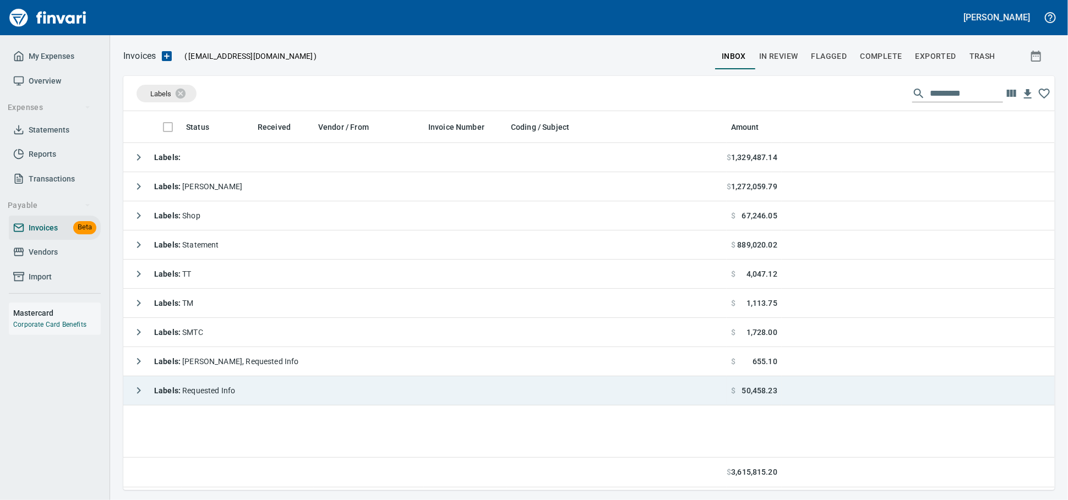
click at [235, 399] on div "Labels : Requested Info" at bounding box center [181, 391] width 107 height 22
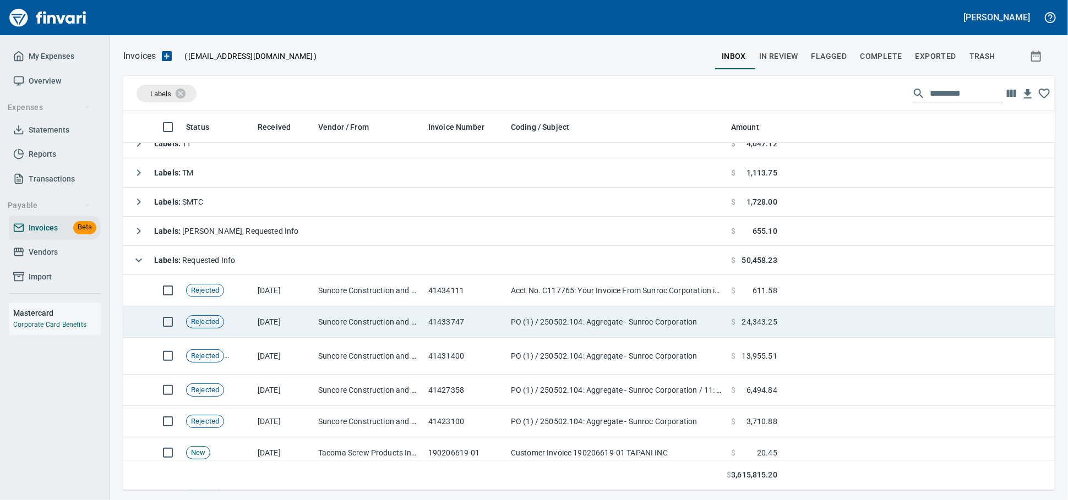
scroll to position [63, 0]
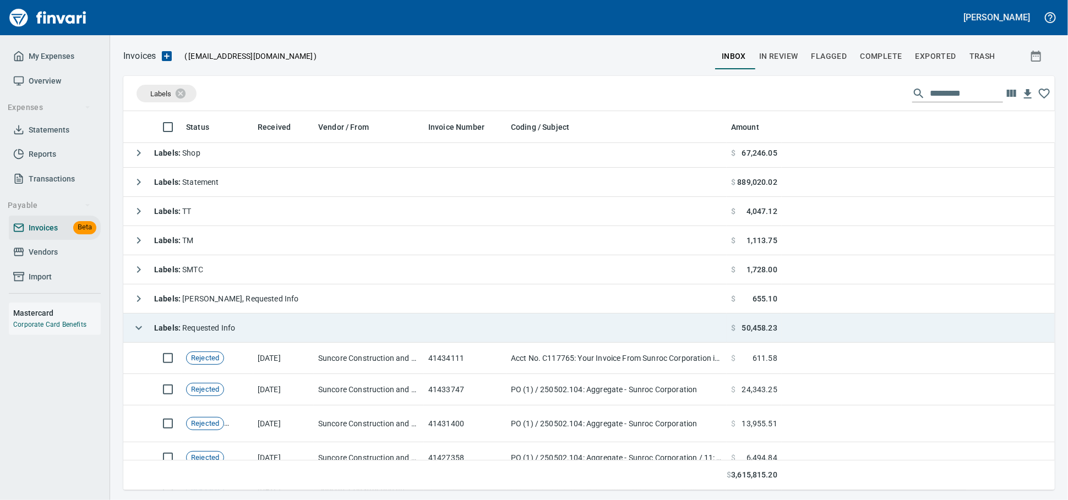
click at [255, 336] on td "Labels : Requested Info" at bounding box center [424, 328] width 603 height 29
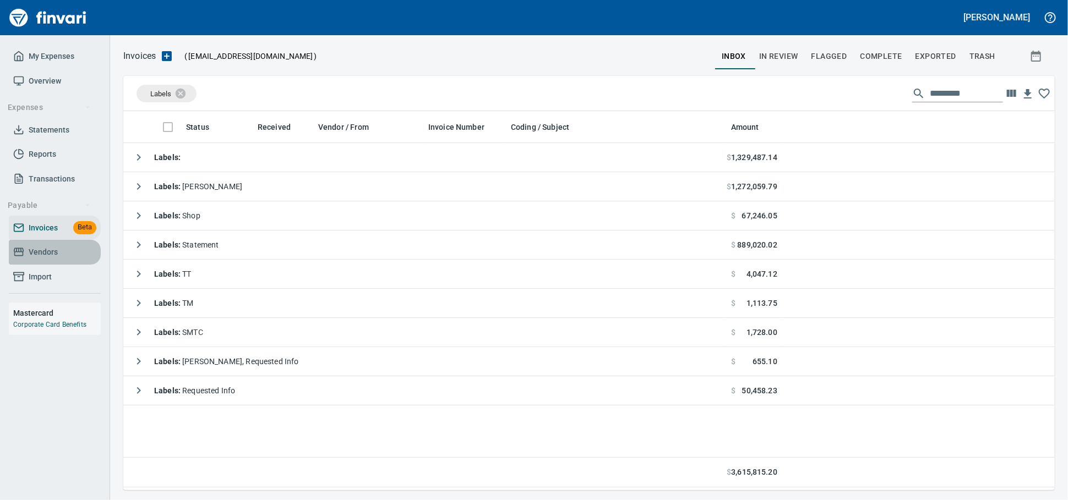
click at [33, 259] on span "Vendors" at bounding box center [43, 253] width 29 height 14
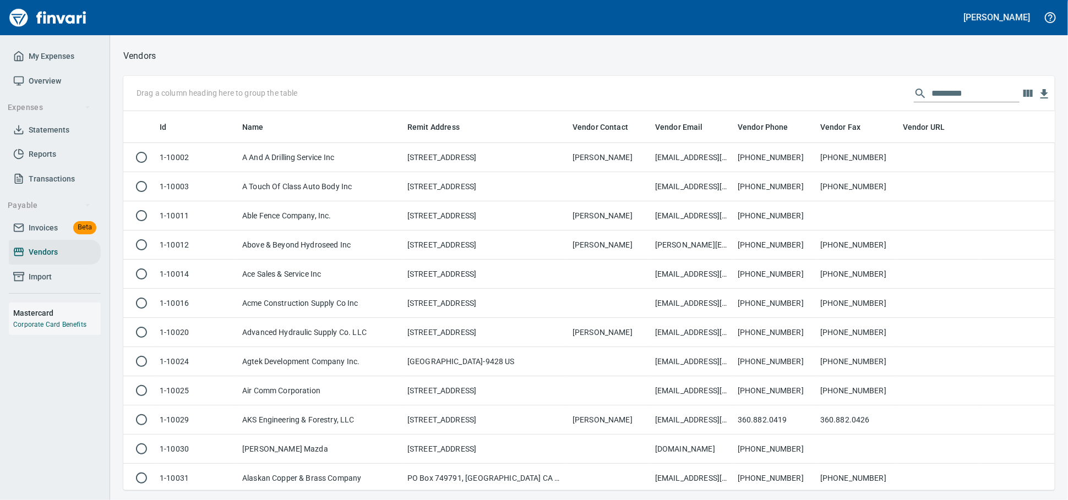
scroll to position [369, 912]
click at [931, 95] on input "text" at bounding box center [975, 94] width 88 height 18
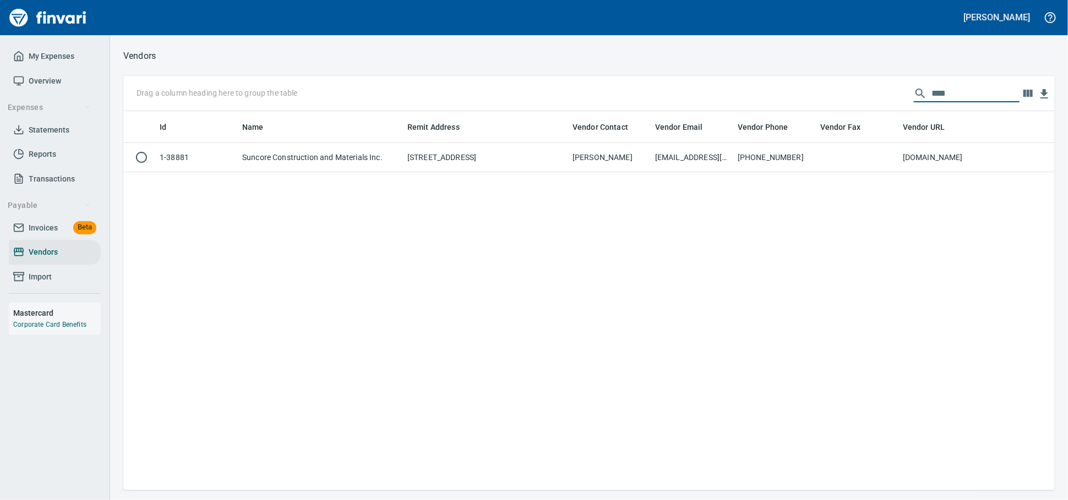
scroll to position [369, 922]
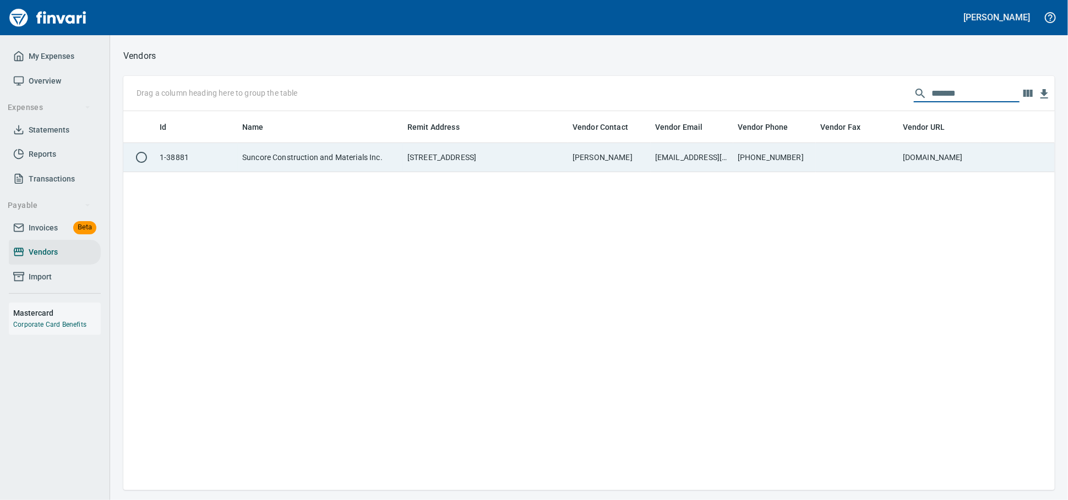
type input "*******"
click at [760, 155] on td "801-802-6900" at bounding box center [774, 157] width 83 height 29
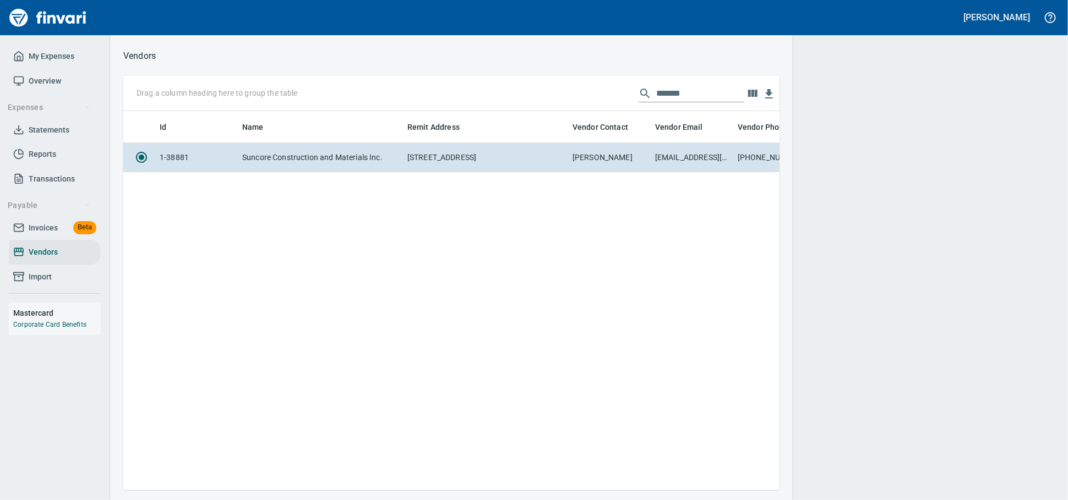
scroll to position [360, 646]
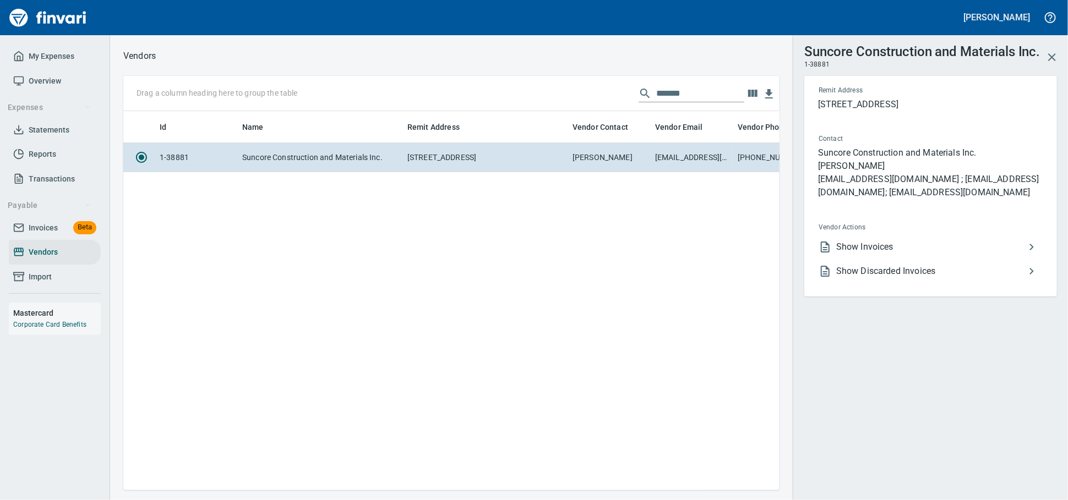
click at [859, 254] on span "Show Invoices" at bounding box center [930, 247] width 189 height 13
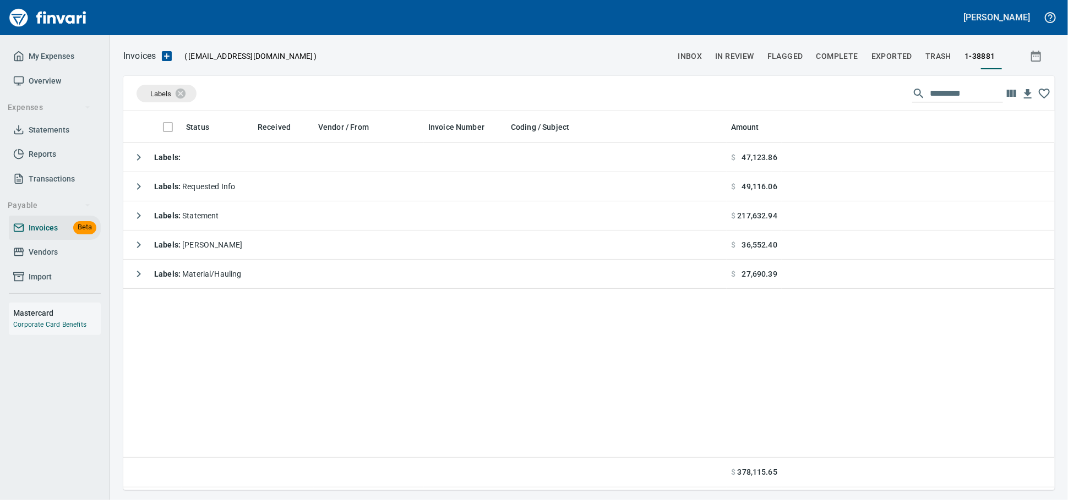
scroll to position [369, 922]
click at [943, 97] on input "text" at bounding box center [966, 94] width 73 height 18
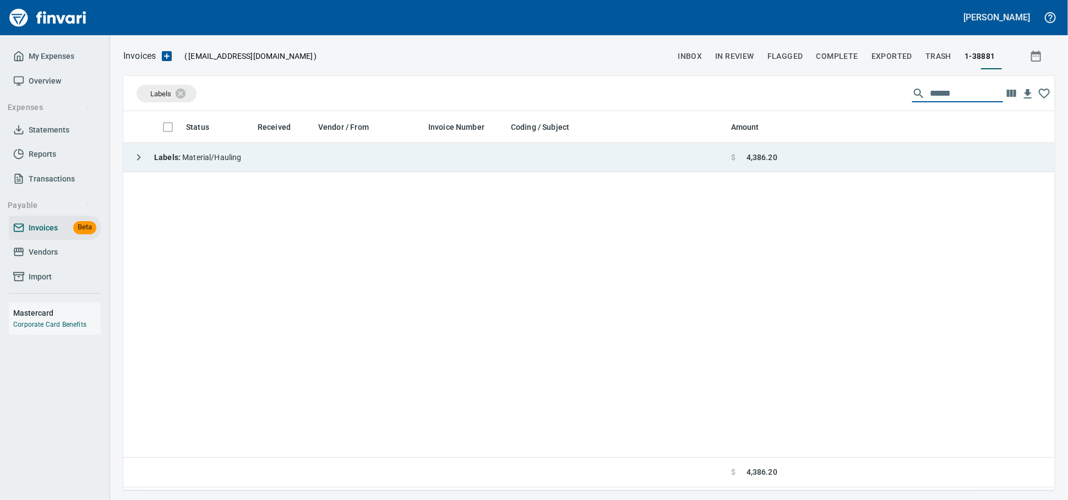
type input "******"
click at [686, 152] on td "Labels : Material/Hauling" at bounding box center [424, 157] width 603 height 29
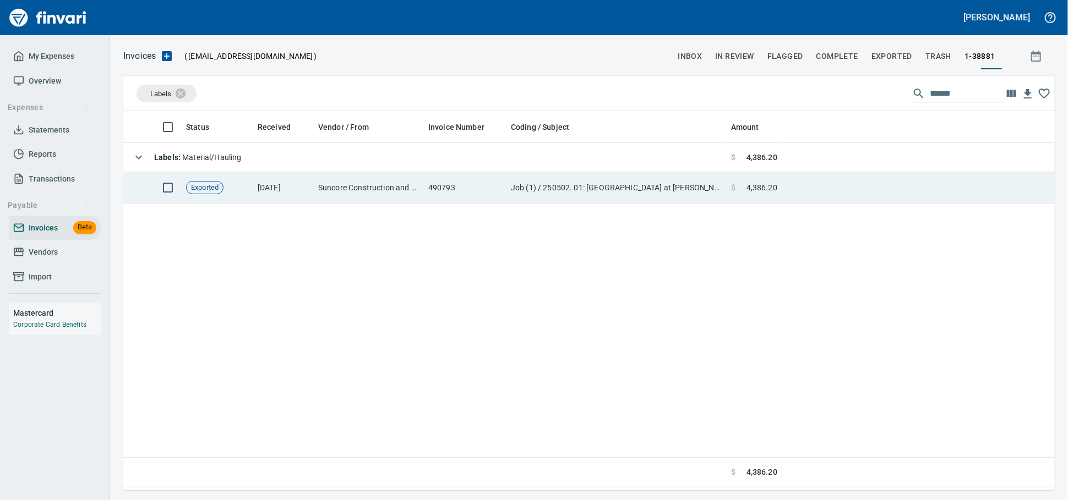
click at [464, 187] on td "490793" at bounding box center [465, 187] width 83 height 31
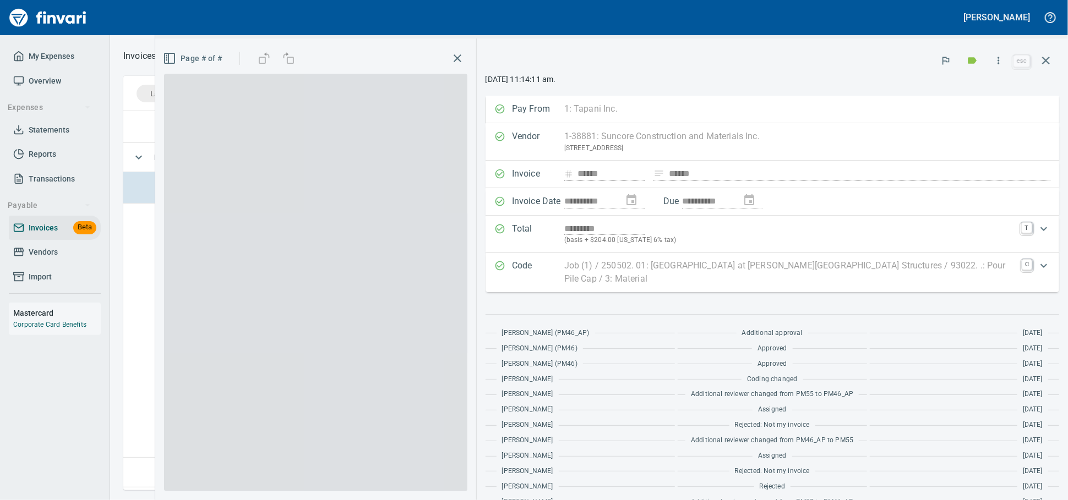
scroll to position [369, 921]
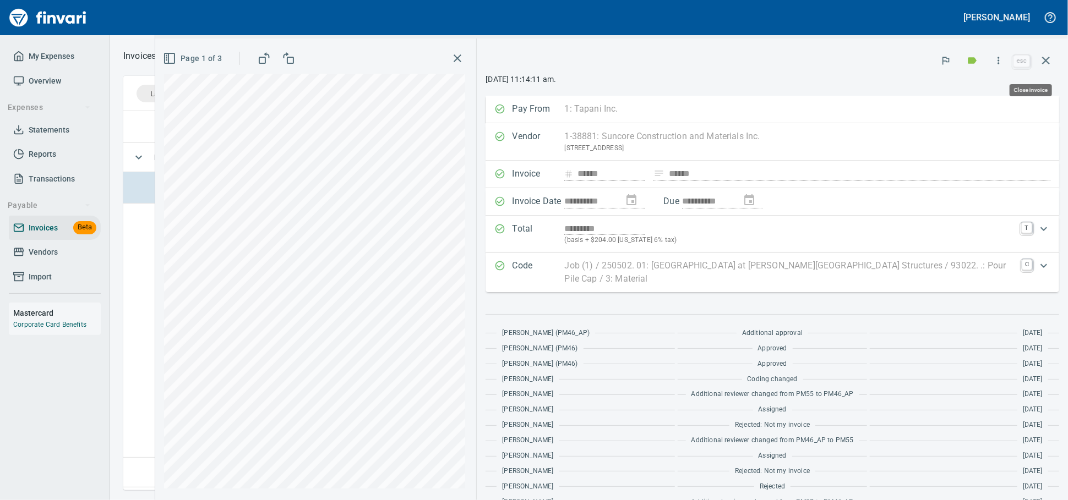
drag, startPoint x: 1050, startPoint y: 65, endPoint x: 584, endPoint y: 28, distance: 467.2
click at [1050, 65] on icon "button" at bounding box center [1045, 60] width 13 height 13
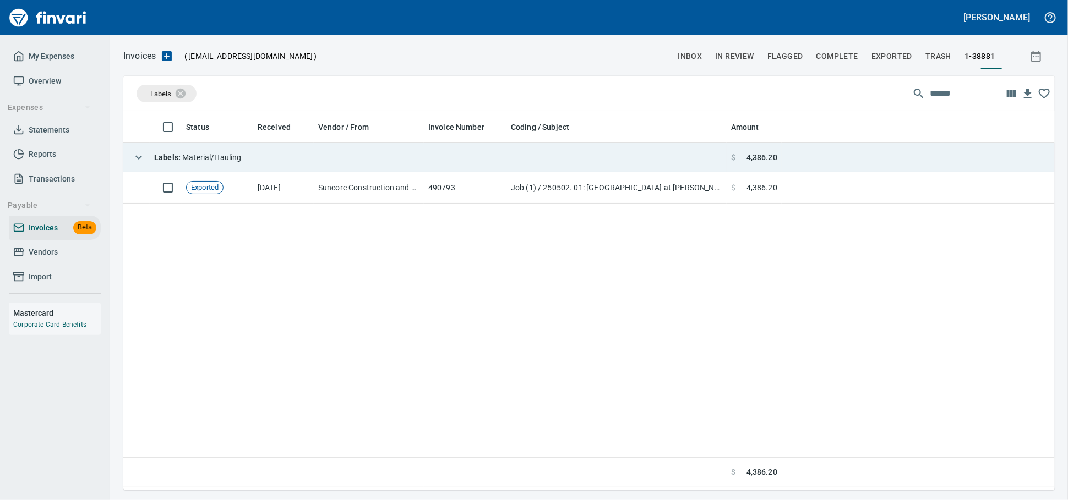
scroll to position [369, 921]
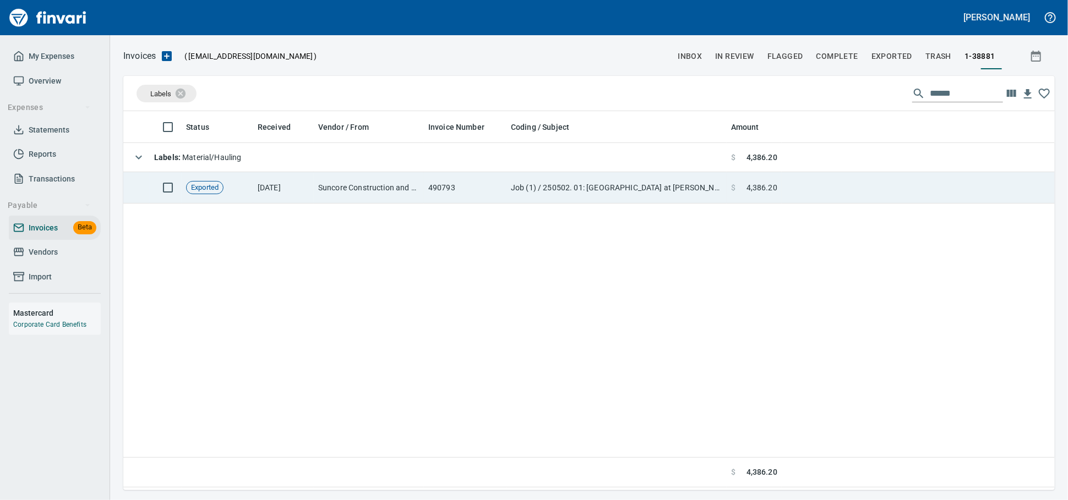
click at [233, 190] on td "Exported" at bounding box center [218, 187] width 72 height 31
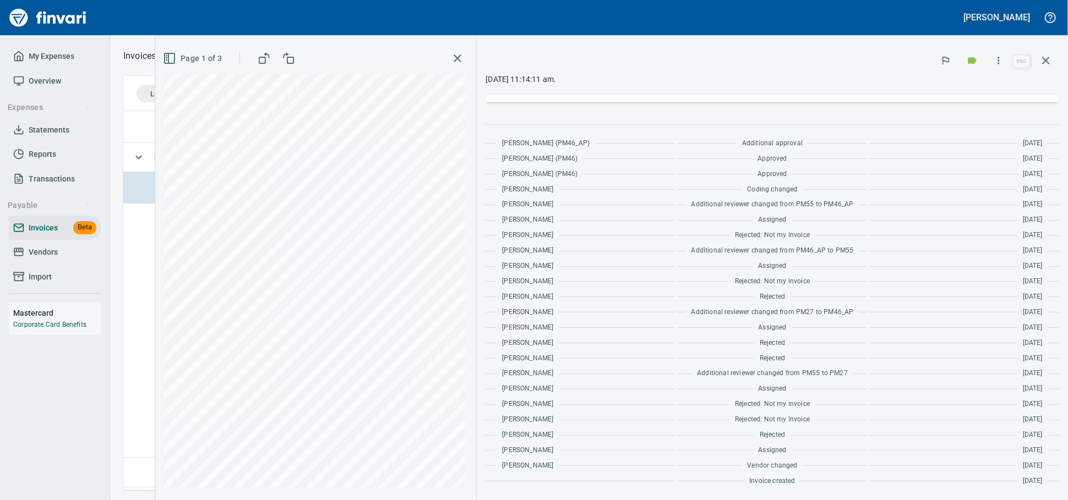
scroll to position [282, 0]
click at [775, 431] on span "Rejected" at bounding box center [772, 435] width 25 height 11
drag, startPoint x: 543, startPoint y: 190, endPoint x: 849, endPoint y: 189, distance: 306.1
click at [849, 230] on div "Rejected: Not my invoice" at bounding box center [772, 235] width 189 height 11
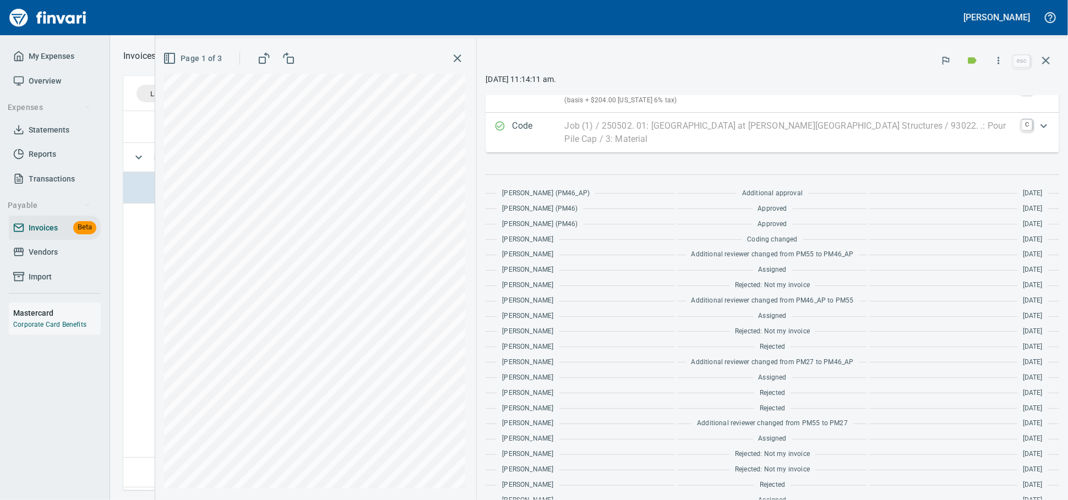
scroll to position [0, 0]
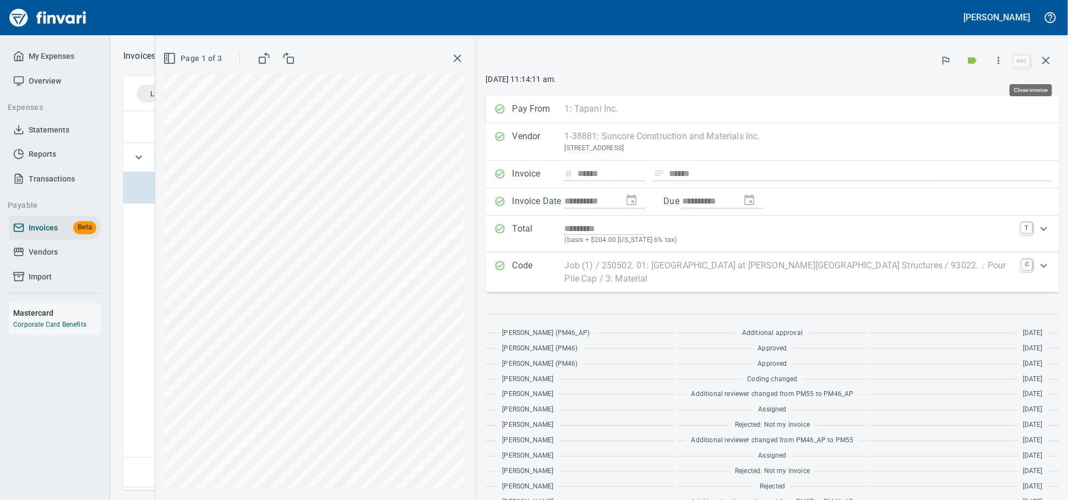
click at [1048, 56] on icon "button" at bounding box center [1045, 60] width 13 height 13
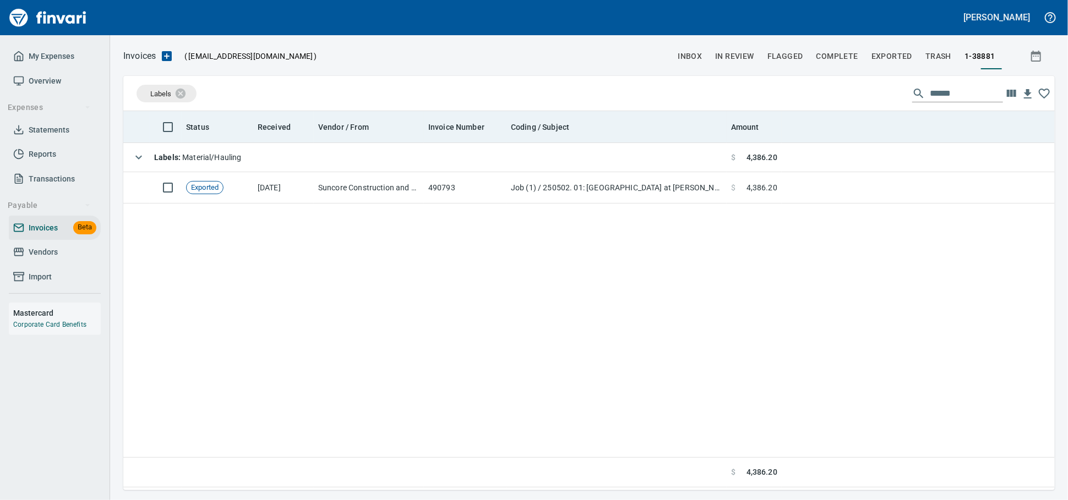
scroll to position [369, 922]
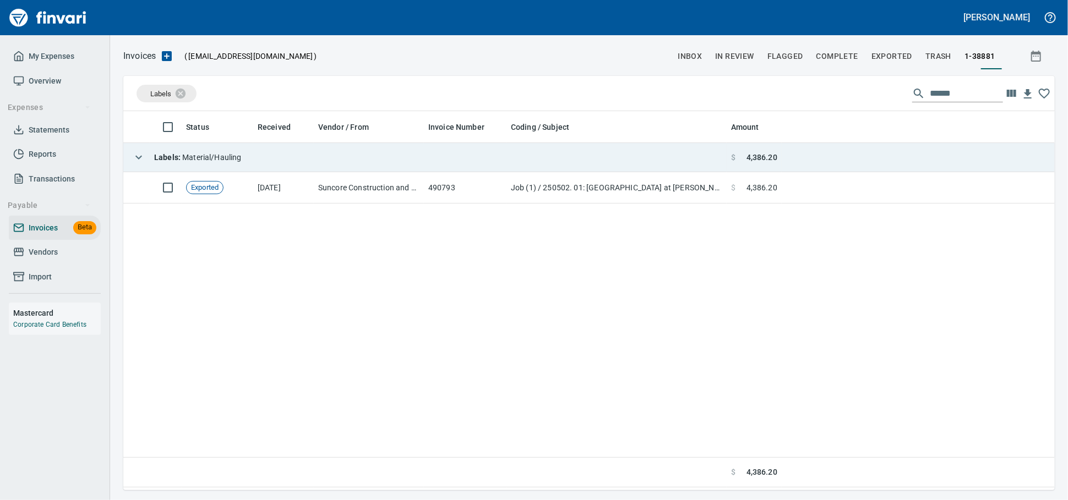
click at [321, 168] on td "Labels : Material/Hauling" at bounding box center [424, 157] width 603 height 29
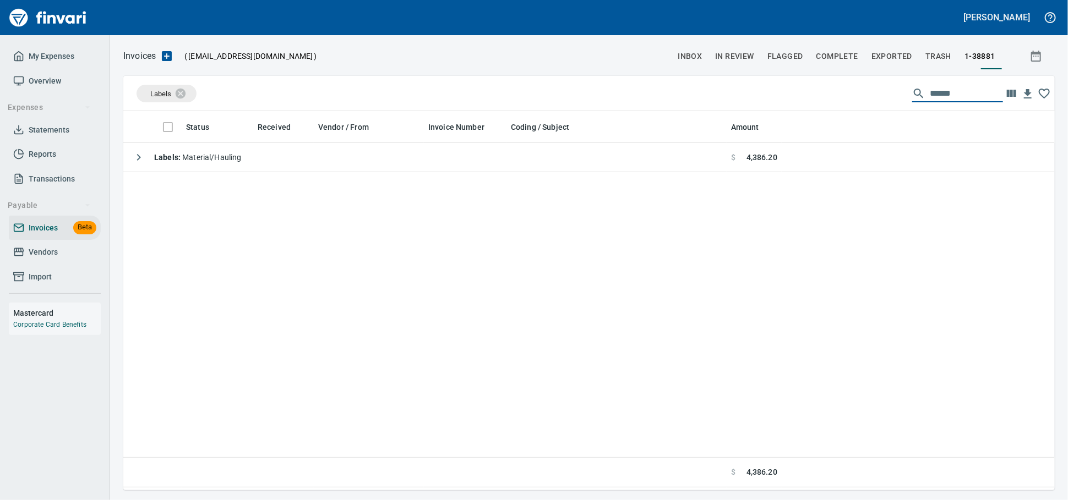
drag, startPoint x: 930, startPoint y: 97, endPoint x: 787, endPoint y: 94, distance: 143.7
click at [787, 94] on div "Labels ******" at bounding box center [588, 93] width 931 height 35
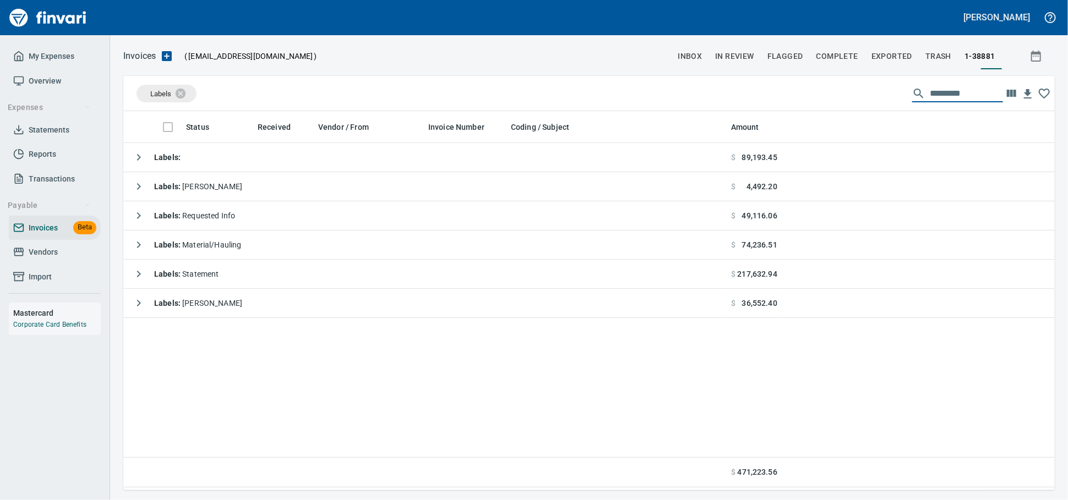
click at [30, 259] on span "Vendors" at bounding box center [43, 253] width 29 height 14
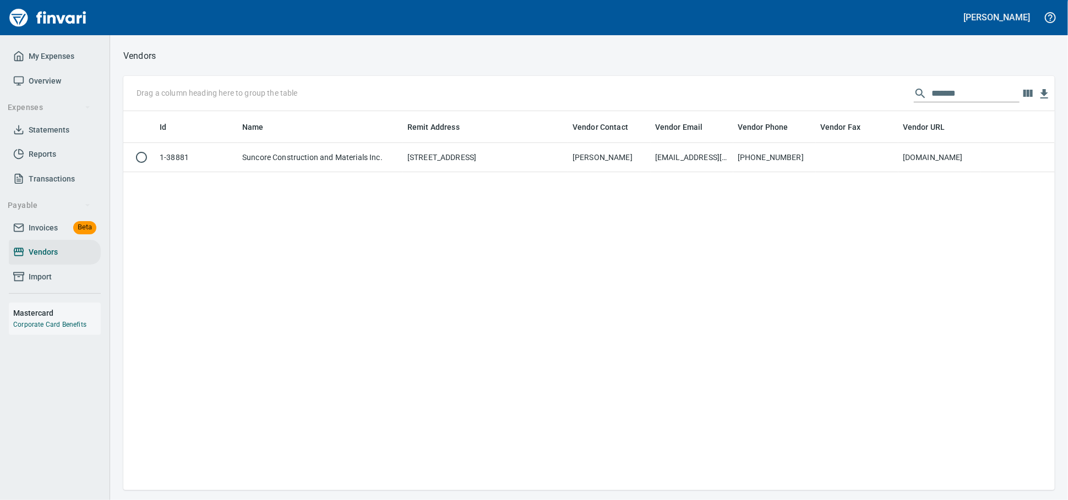
scroll to position [369, 922]
drag, startPoint x: 886, startPoint y: 102, endPoint x: 608, endPoint y: 90, distance: 278.3
click at [620, 90] on div "Drag a column heading here to group the table *******" at bounding box center [588, 93] width 931 height 35
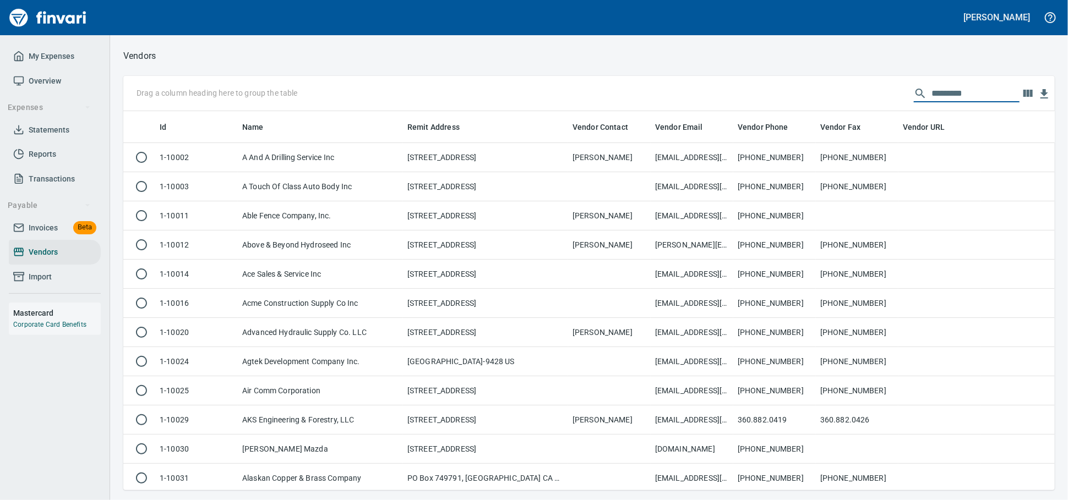
scroll to position [369, 912]
click at [50, 235] on span "Invoices" at bounding box center [43, 228] width 29 height 14
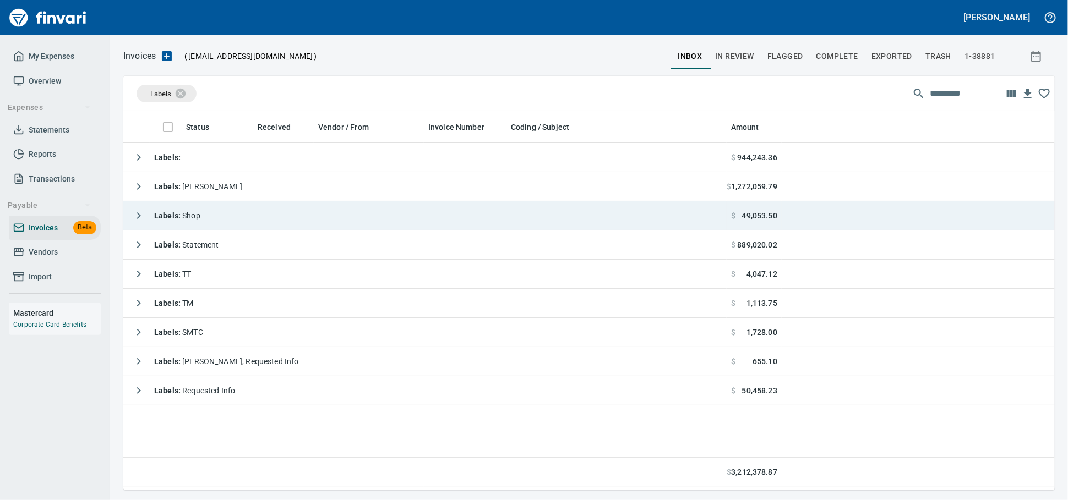
scroll to position [369, 922]
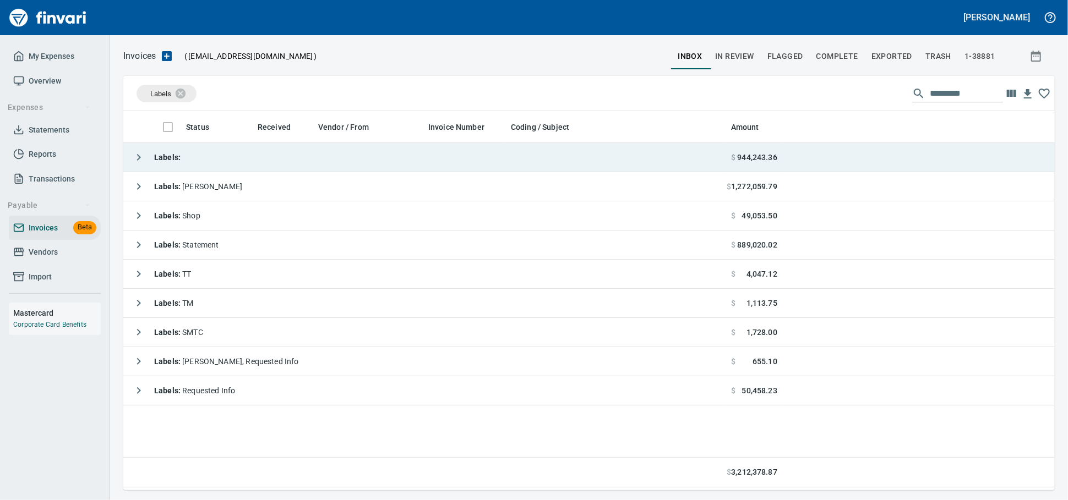
click at [200, 164] on td "Labels :" at bounding box center [424, 157] width 603 height 29
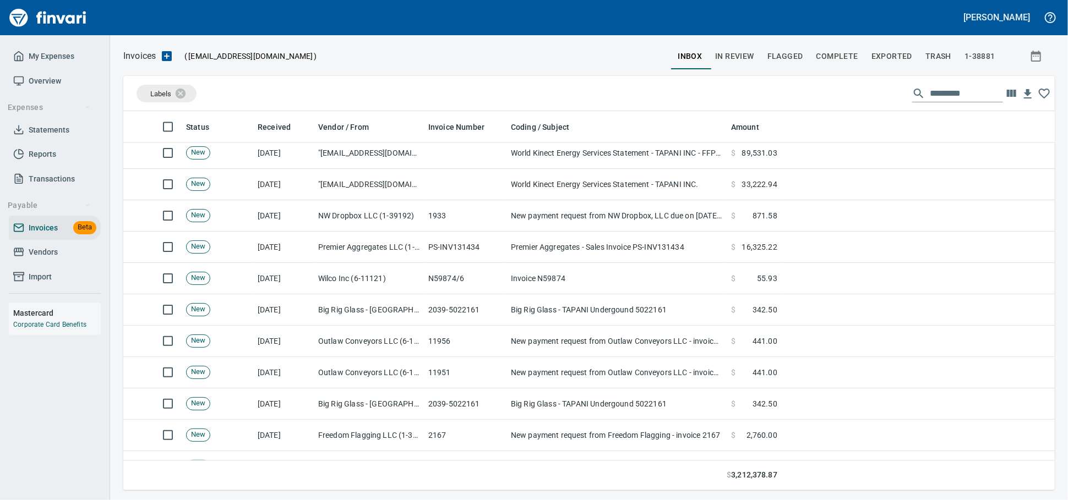
scroll to position [1039, 0]
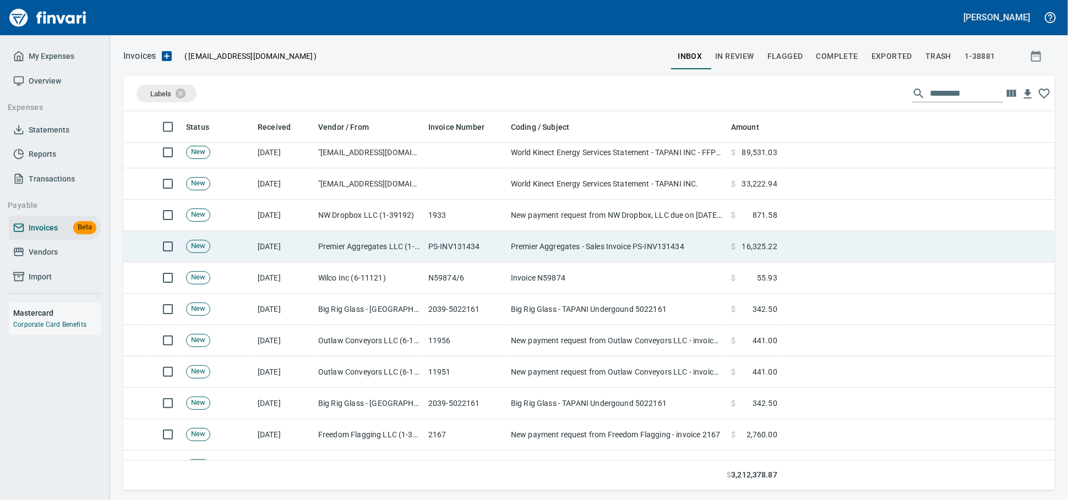
click at [378, 248] on td "Premier Aggregates LLC (1-39225)" at bounding box center [369, 246] width 110 height 31
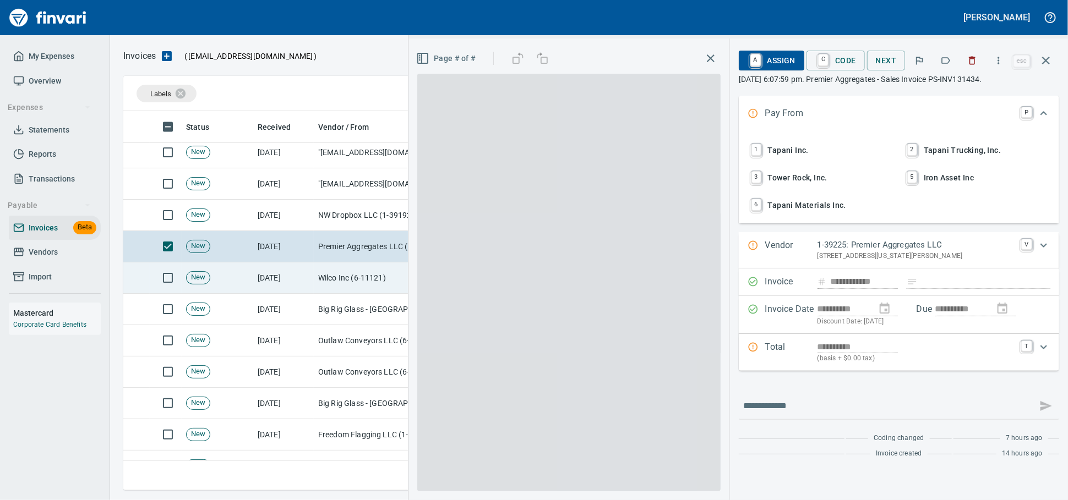
scroll to position [369, 912]
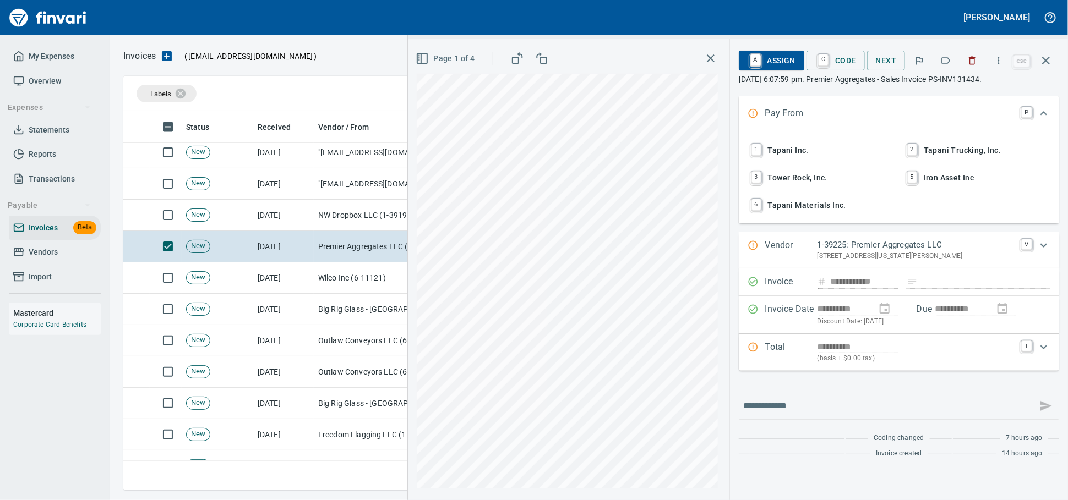
click at [751, 155] on span "1 Tapani Inc." at bounding box center [821, 150] width 145 height 19
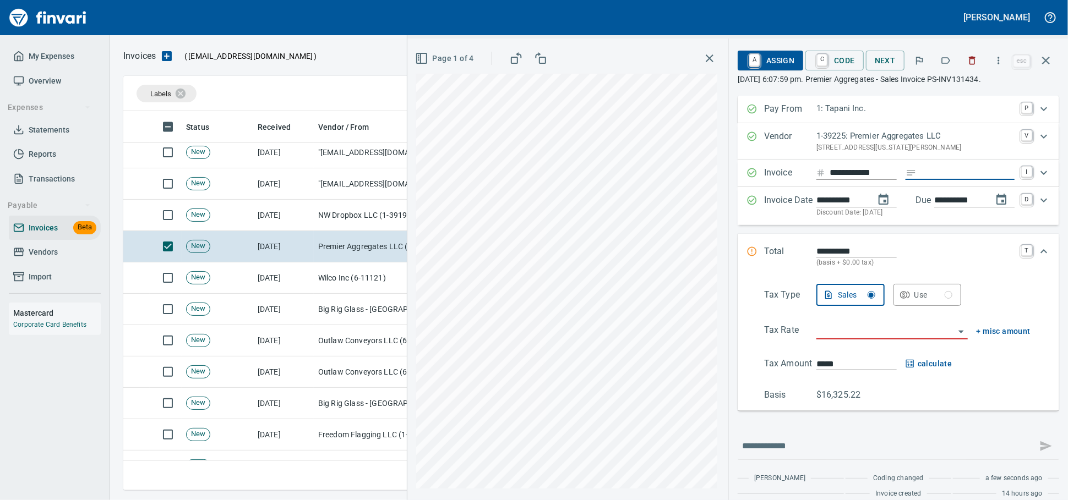
click at [921, 180] on input "Expand" at bounding box center [968, 173] width 94 height 14
type input "******"
click at [816, 339] on input "search" at bounding box center [885, 331] width 138 height 15
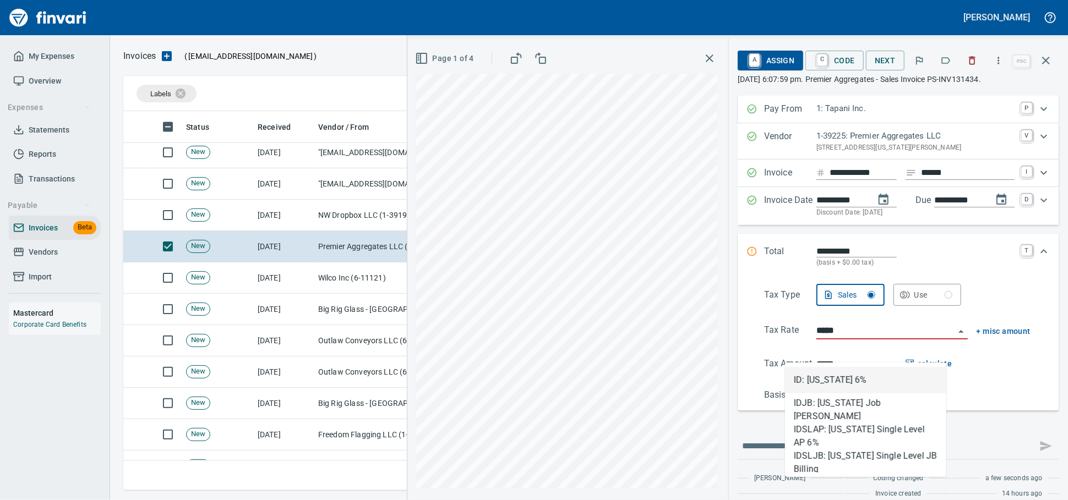
type input "**********"
type input "*******"
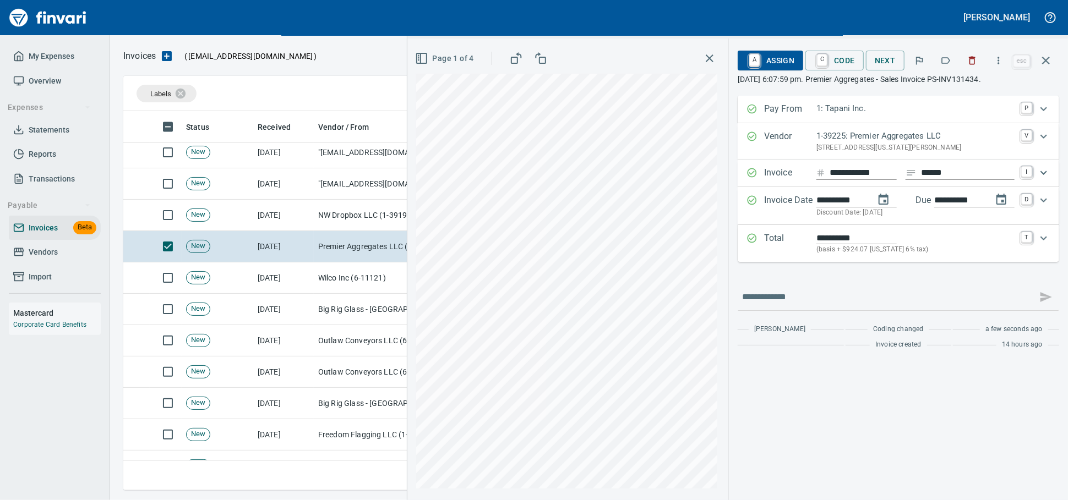
type input "**********"
click at [1044, 245] on icon "Expand" at bounding box center [1043, 238] width 13 height 13
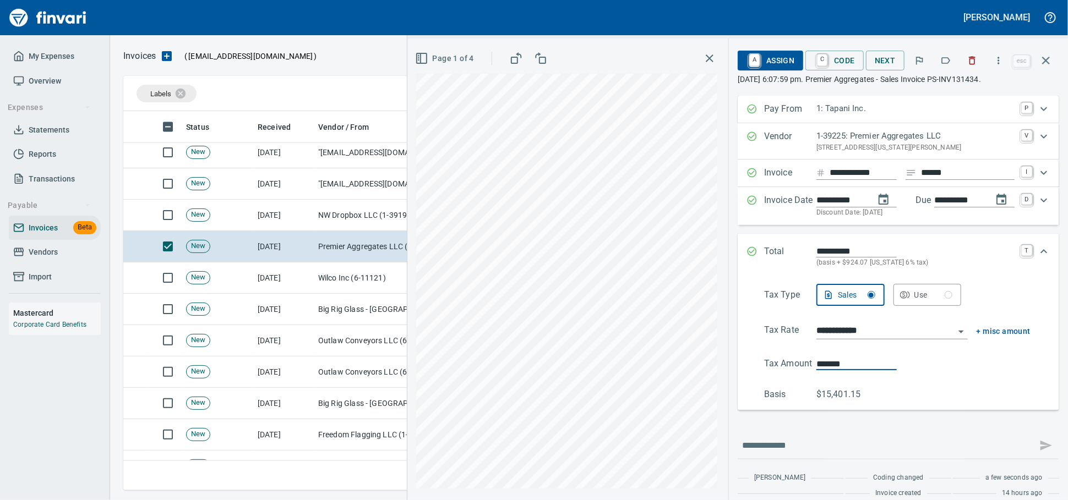
drag, startPoint x: 824, startPoint y: 389, endPoint x: 703, endPoint y: 388, distance: 120.6
click at [729, 388] on div "**********" at bounding box center [898, 304] width 339 height 417
type input "*******"
click at [746, 55] on span "A Assign" at bounding box center [770, 60] width 48 height 19
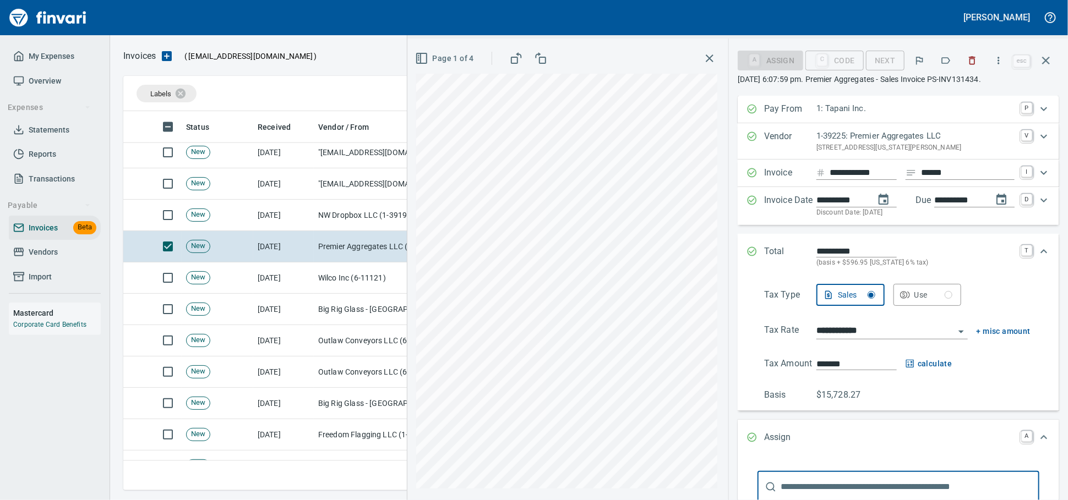
scroll to position [198, 0]
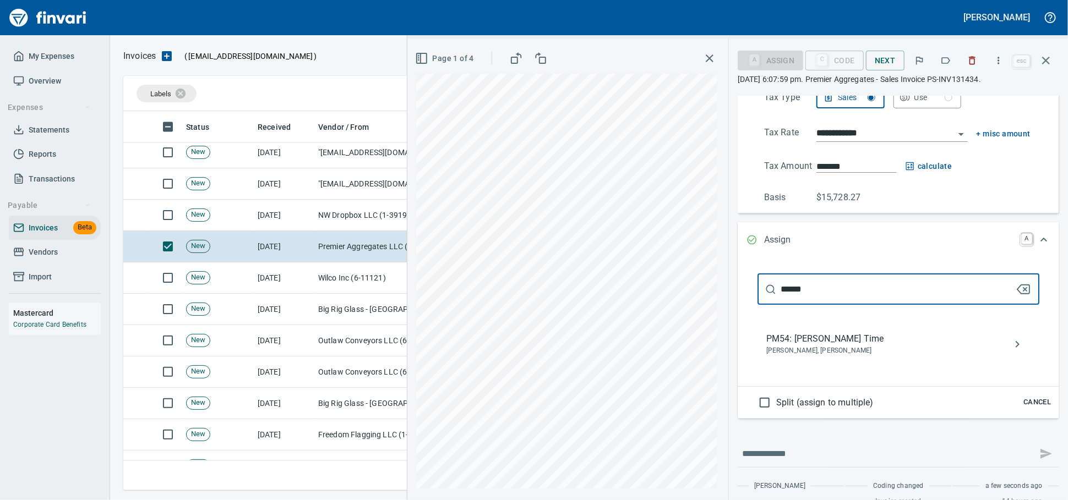
type input "******"
click at [767, 346] on span "PM54: [PERSON_NAME] Time" at bounding box center [889, 339] width 247 height 13
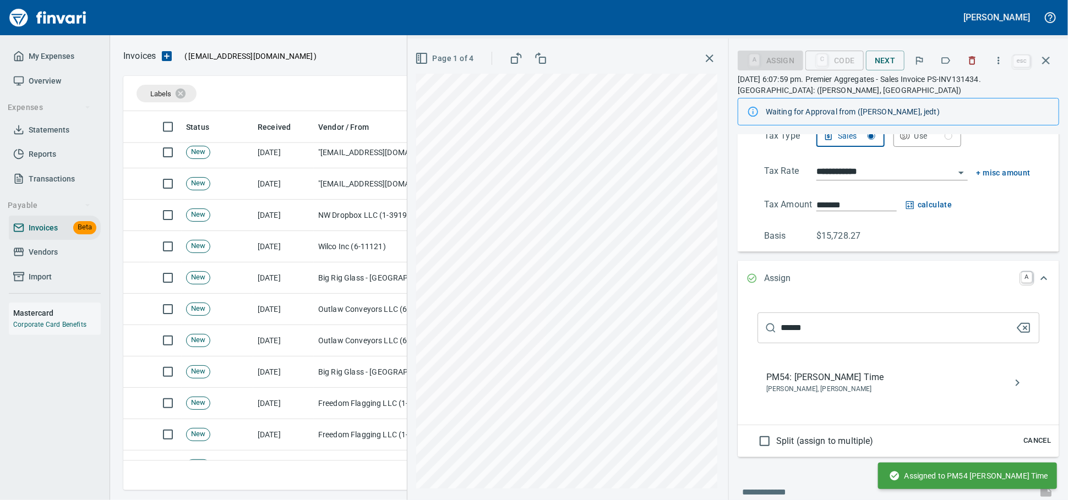
scroll to position [82, 0]
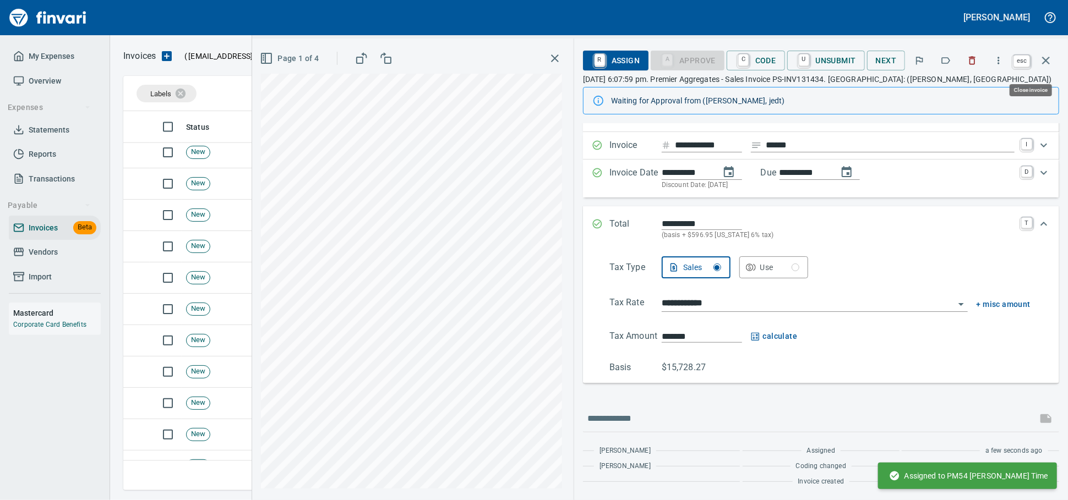
click at [1049, 64] on icon "button" at bounding box center [1045, 60] width 13 height 13
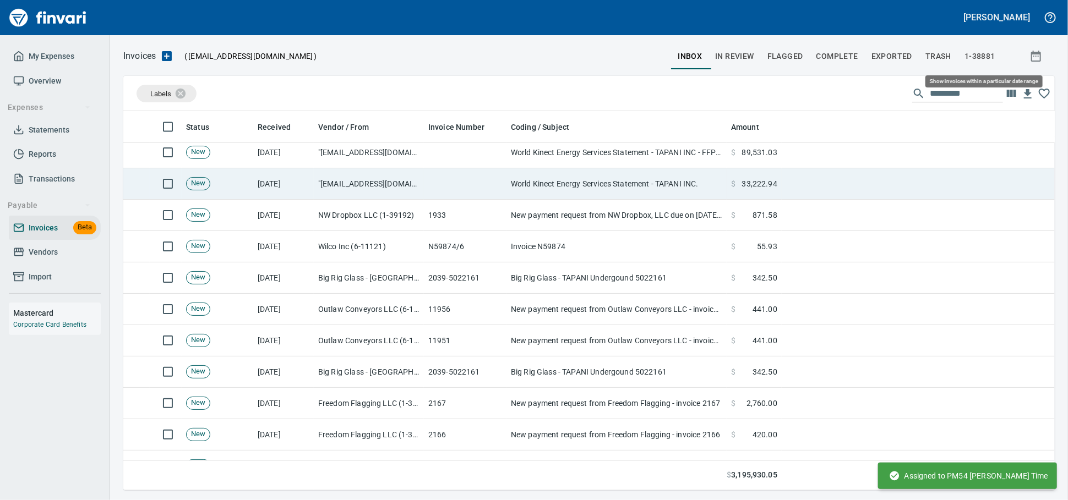
scroll to position [369, 912]
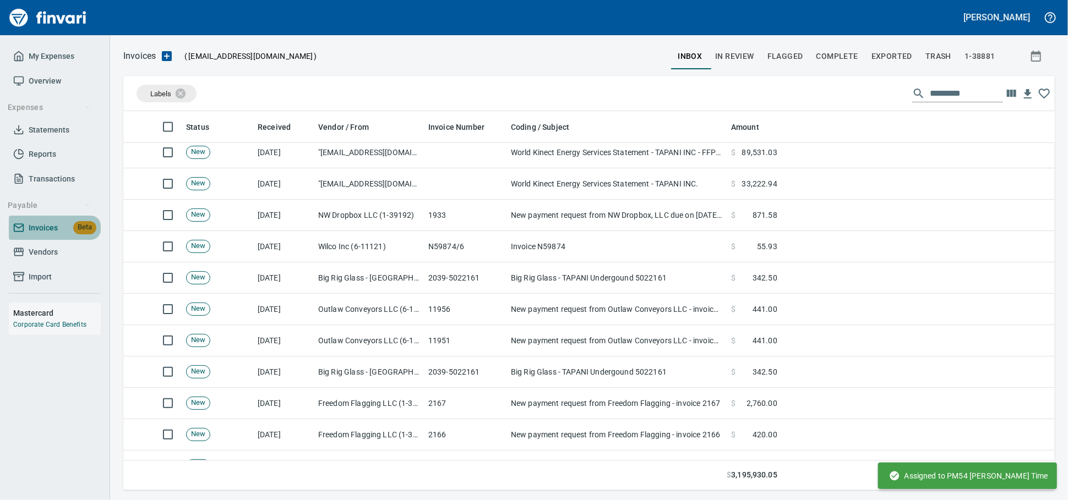
click at [47, 235] on span "Invoices" at bounding box center [43, 228] width 29 height 14
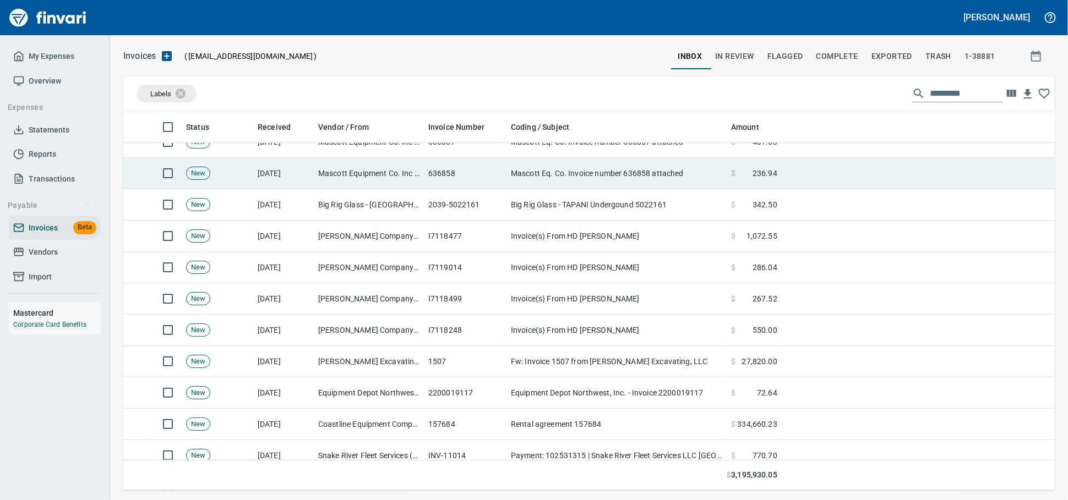
scroll to position [0, 0]
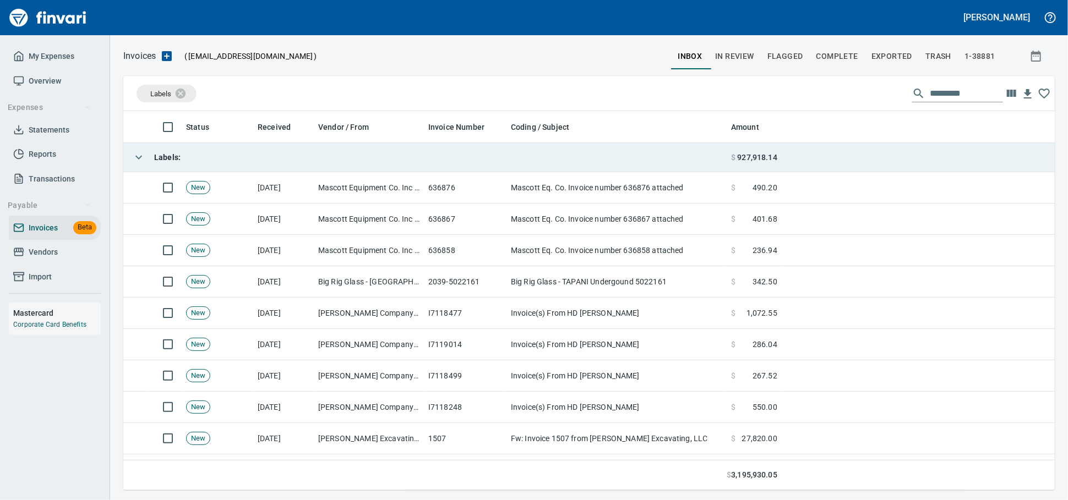
click at [213, 159] on td "Labels :" at bounding box center [424, 157] width 603 height 29
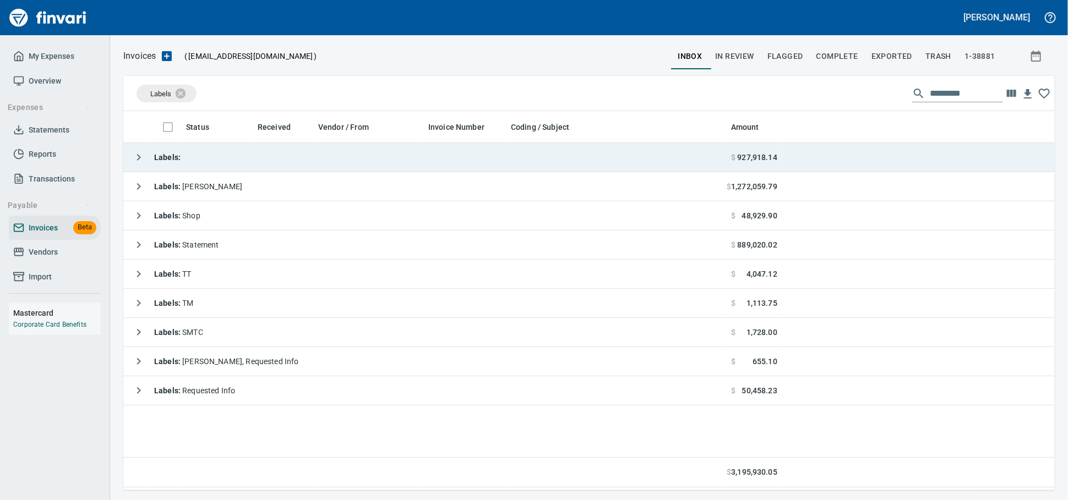
scroll to position [369, 922]
